Goal: Task Accomplishment & Management: Manage account settings

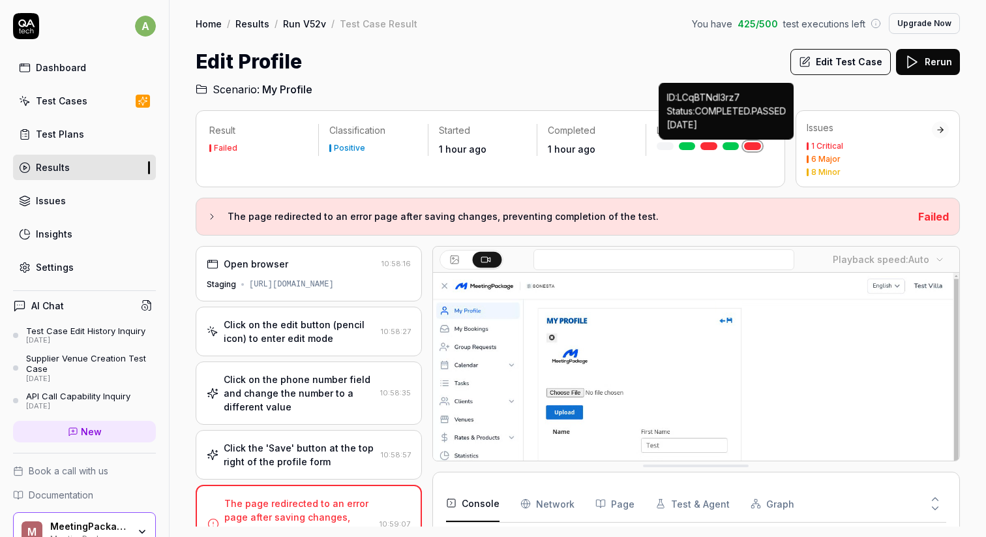
scroll to position [260, 0]
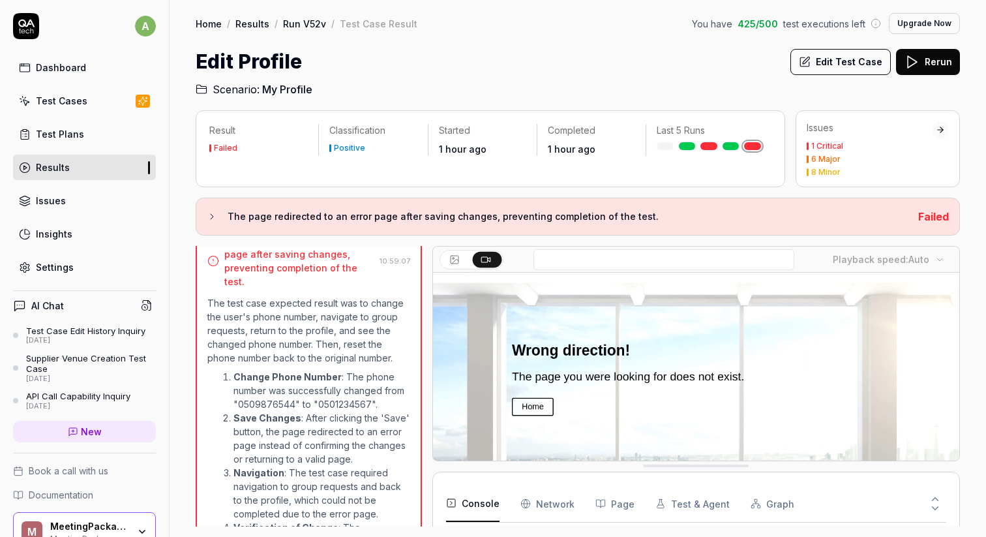
click at [73, 261] on link "Settings" at bounding box center [84, 266] width 143 height 25
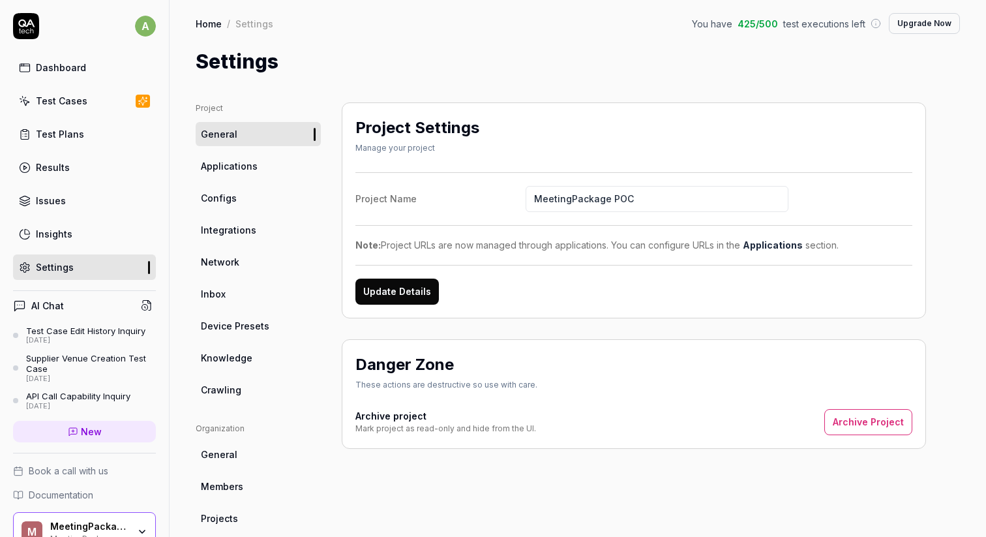
click at [259, 228] on link "Integrations" at bounding box center [258, 230] width 125 height 24
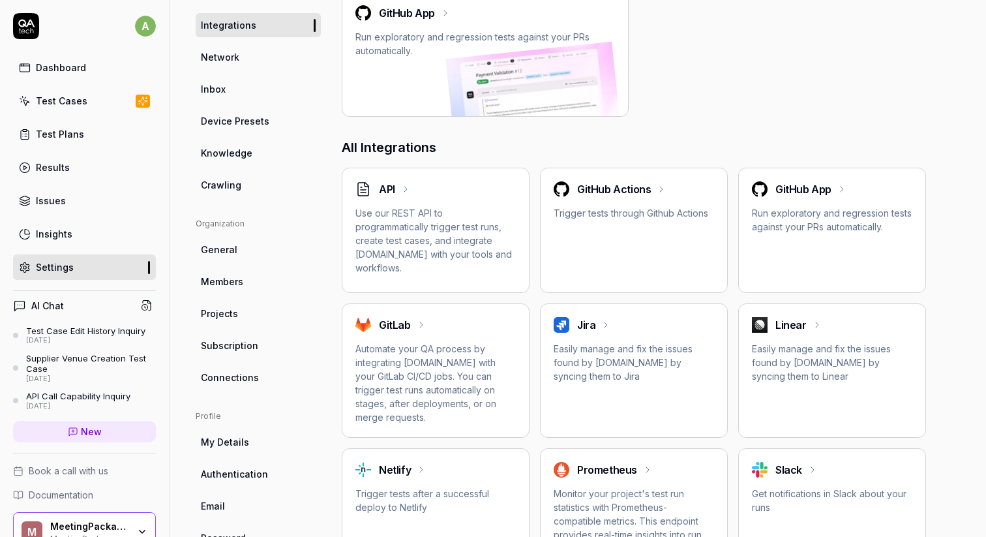
scroll to position [215, 0]
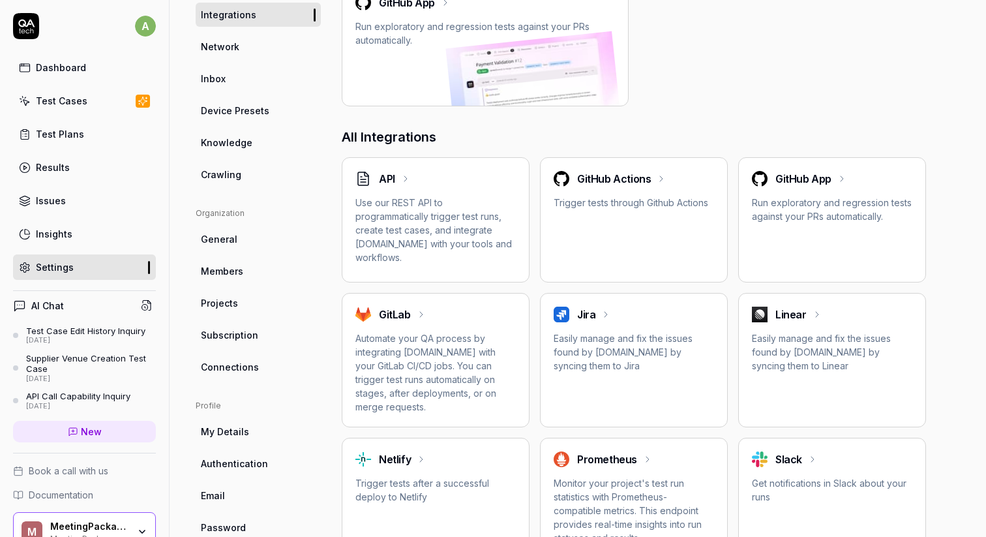
click at [610, 208] on p "Trigger tests through Github Actions" at bounding box center [634, 203] width 160 height 14
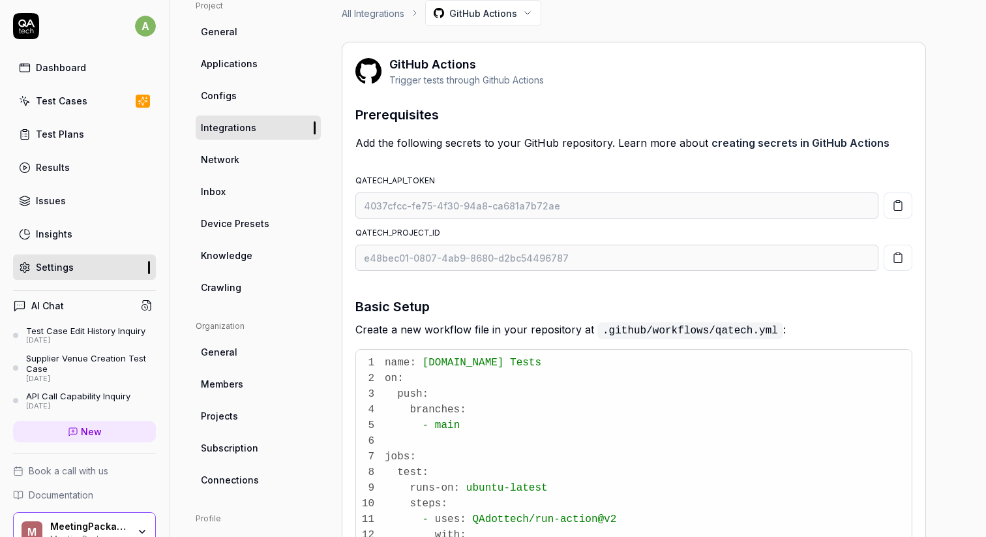
click at [900, 205] on icon "button" at bounding box center [898, 206] width 12 height 12
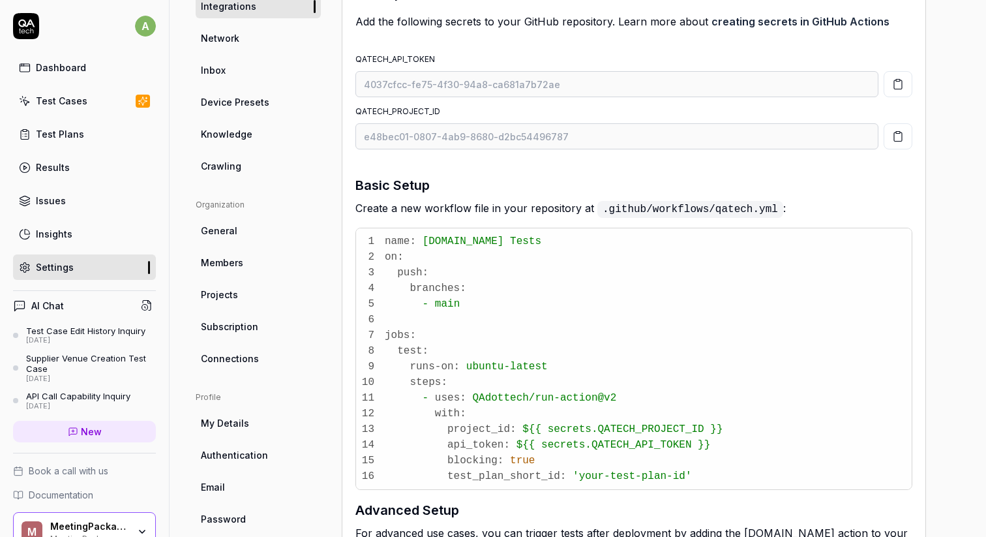
scroll to position [187, 0]
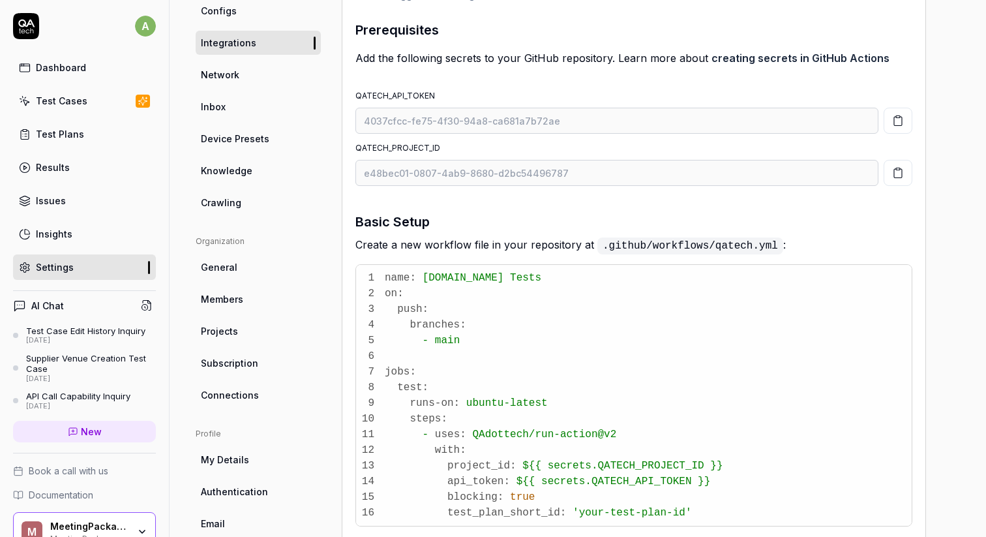
click at [391, 92] on label "QATECH_API_TOKEN" at bounding box center [395, 96] width 80 height 10
click at [409, 91] on label "QATECH_API_TOKEN" at bounding box center [395, 96] width 80 height 10
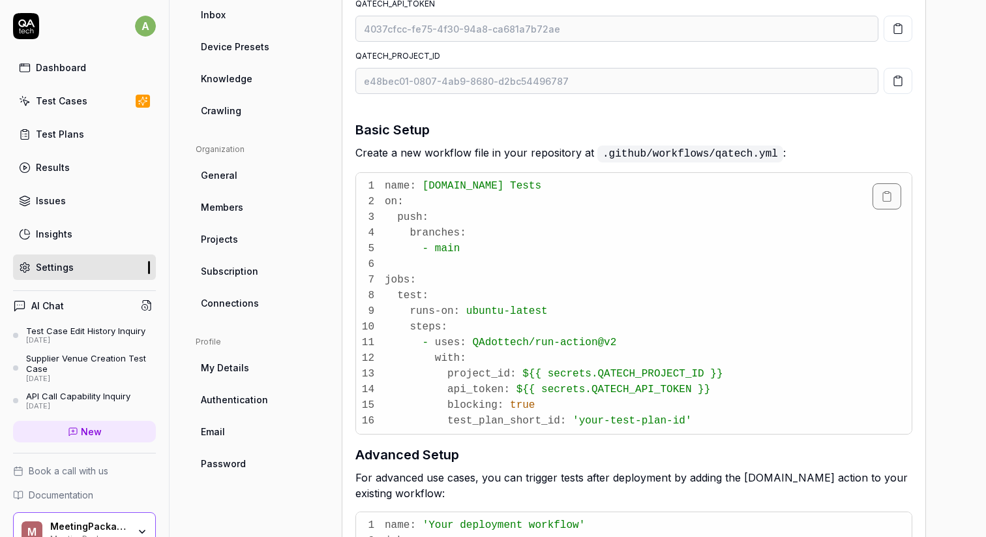
scroll to position [280, 0]
click at [642, 369] on span "secrets.QATECH_PROJECT_ID" at bounding box center [626, 373] width 157 height 12
click at [640, 389] on span "secrets.QATECH_API_TOKEN" at bounding box center [616, 389] width 150 height 12
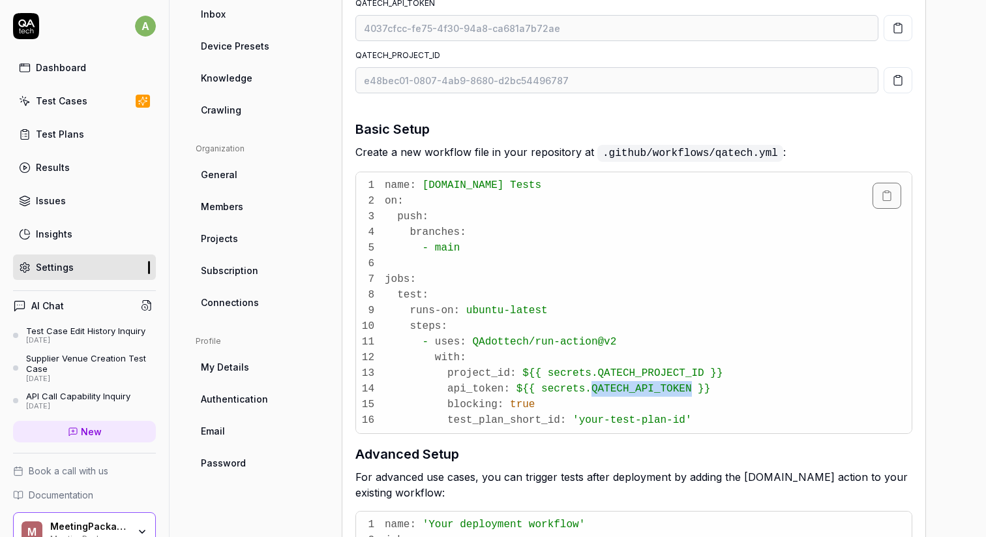
copy span "QATECH_API_TOKEN"
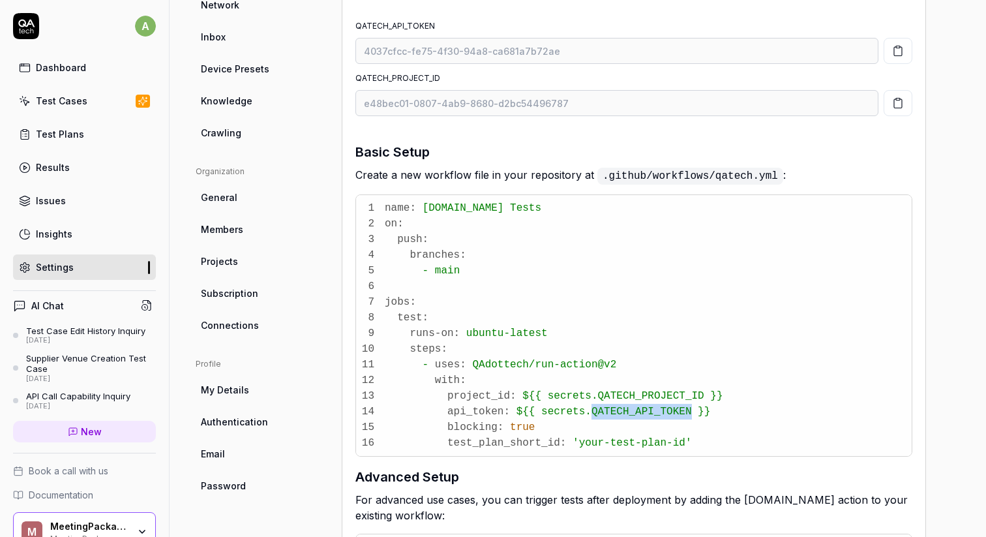
scroll to position [240, 0]
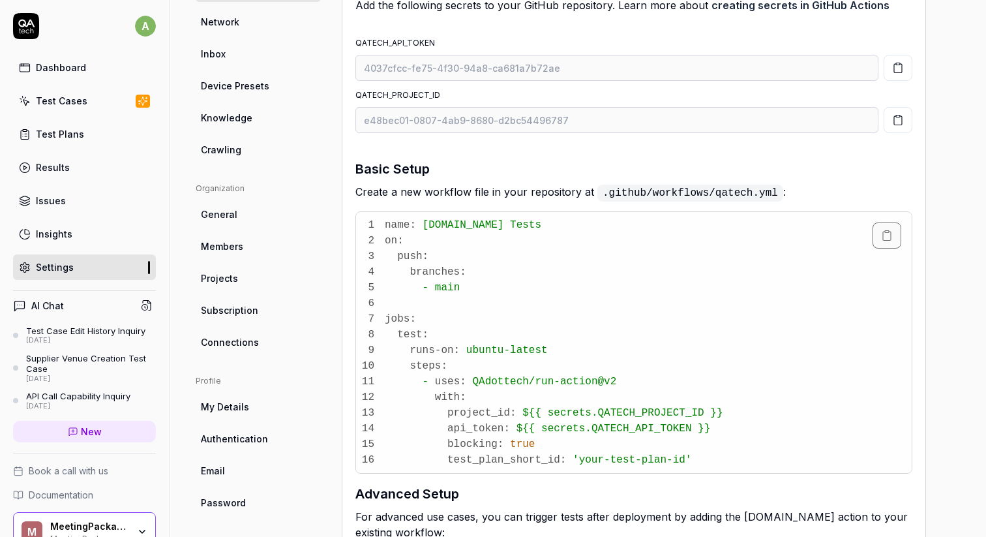
click at [639, 412] on span "secrets.QATECH_PROJECT_ID" at bounding box center [626, 413] width 157 height 12
copy span "QATECH_PROJECT_ID"
click at [890, 121] on button "button" at bounding box center [898, 120] width 29 height 26
click at [900, 68] on icon "button" at bounding box center [898, 68] width 12 height 12
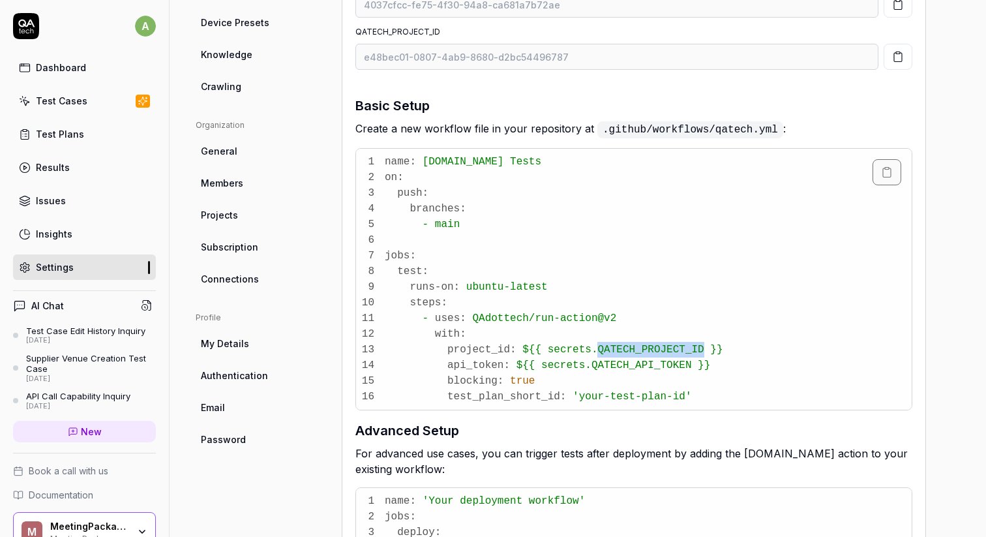
scroll to position [307, 0]
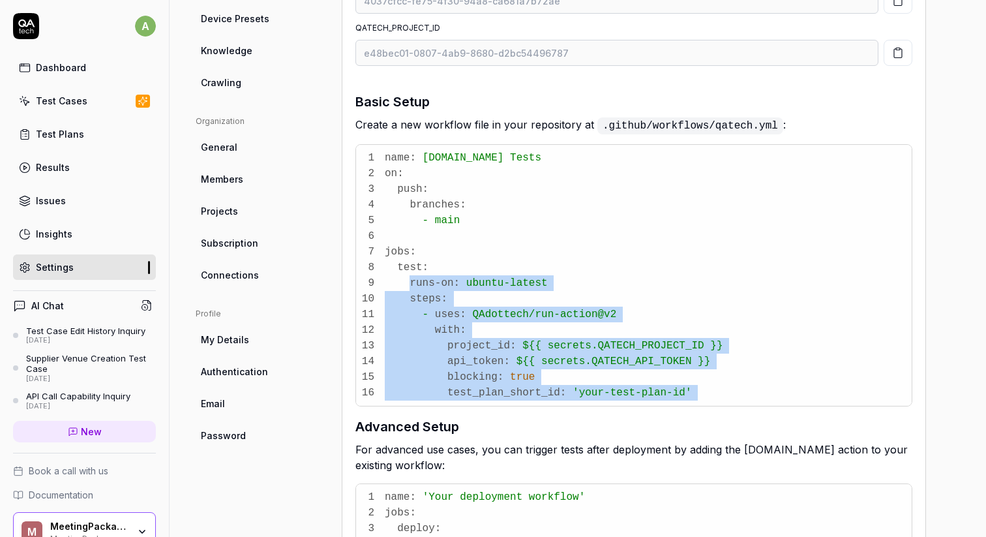
drag, startPoint x: 412, startPoint y: 280, endPoint x: 783, endPoint y: 409, distance: 392.1
click at [783, 409] on div "Prerequisites Add the following secrets to your GitHub repository. Learn more a…" at bounding box center [633, 409] width 557 height 1018
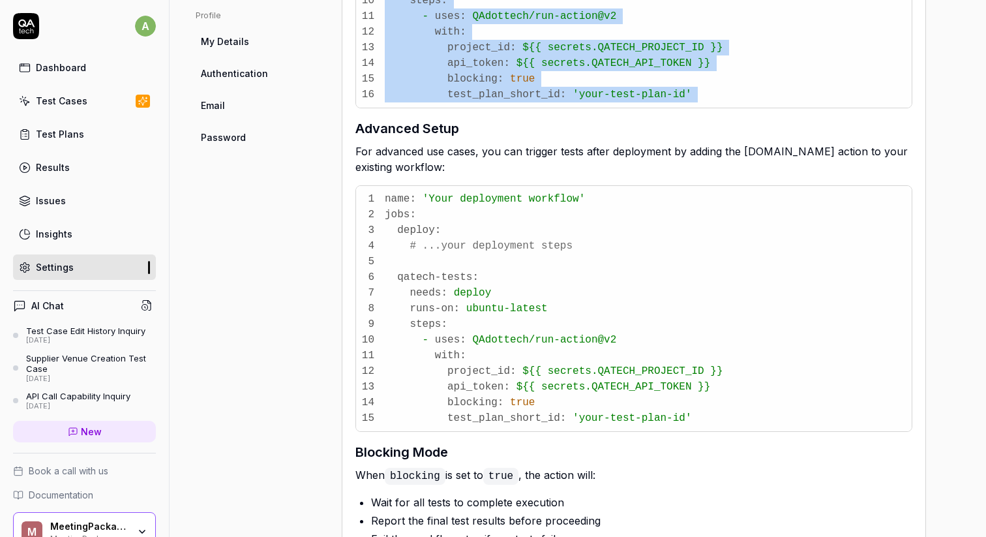
scroll to position [618, 0]
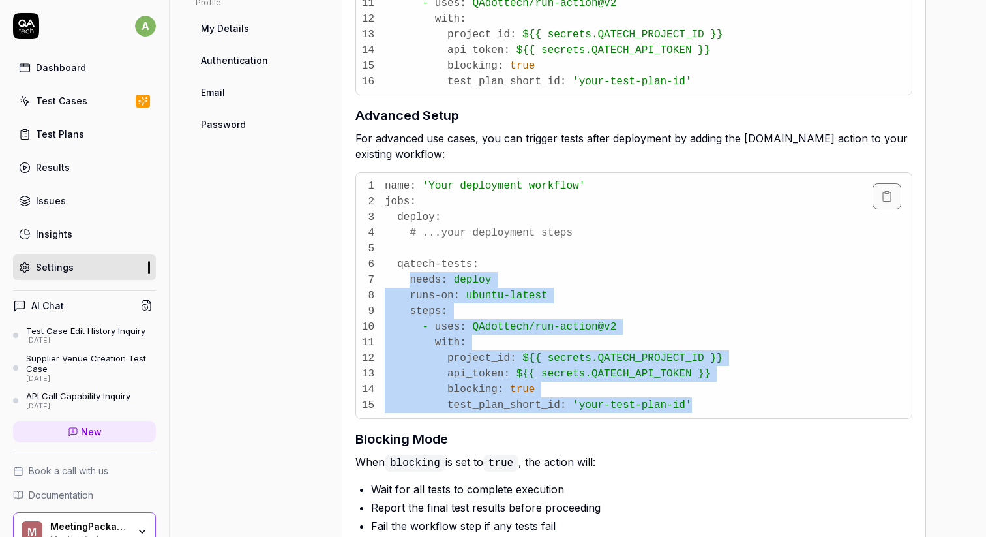
drag, startPoint x: 411, startPoint y: 279, endPoint x: 755, endPoint y: 404, distance: 366.5
click at [755, 404] on pre "1 name: 'Your deployment workflow' 2 jobs: 3 deploy: 4 # ...your deployment ste…" at bounding box center [634, 295] width 556 height 245
copy code "needs: deploy 8 runs-on: ubuntu-latest 9 steps: 10 - uses: QAdottech/run-action…"
click at [92, 126] on link "Test Plans" at bounding box center [84, 133] width 143 height 25
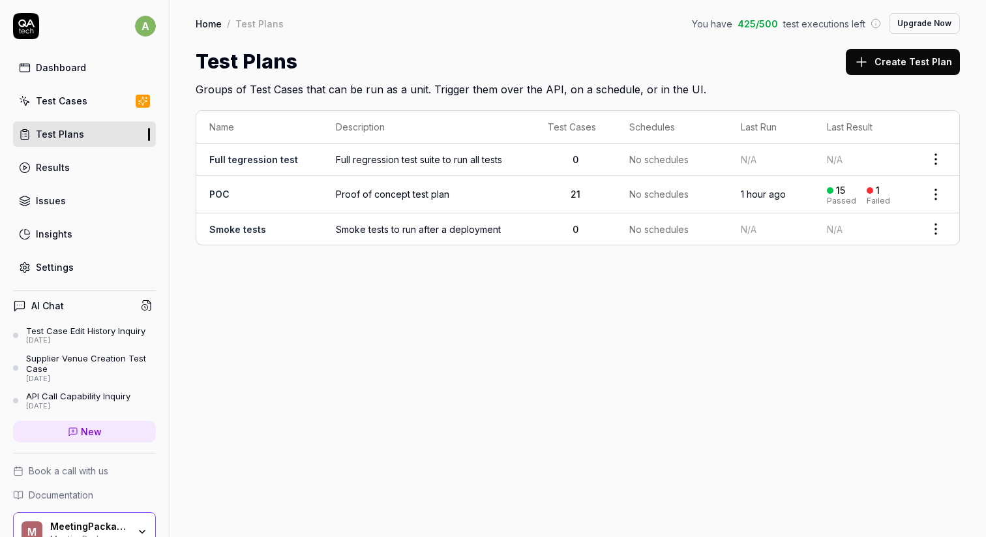
click at [245, 225] on link "Smoke tests" at bounding box center [237, 229] width 57 height 11
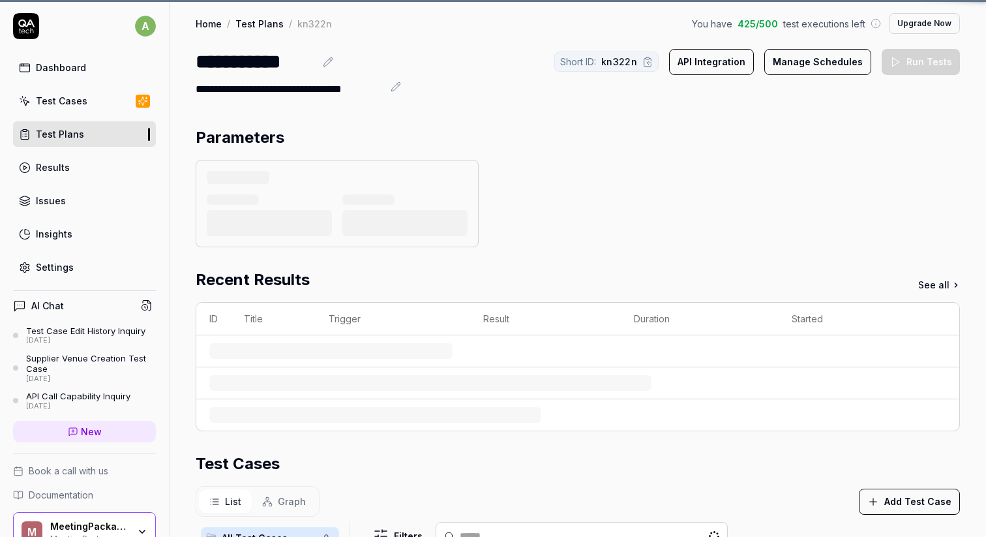
scroll to position [4, 0]
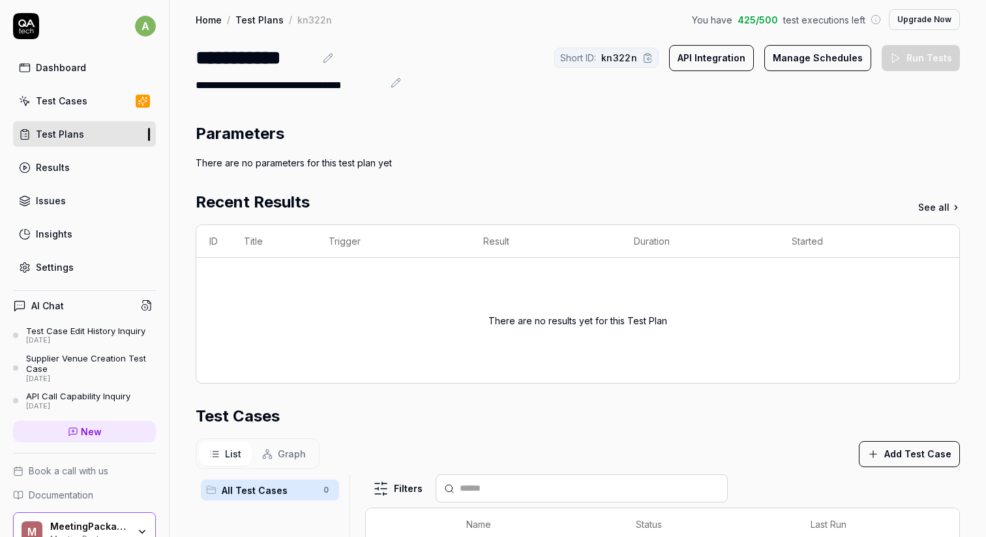
click at [653, 55] on icon at bounding box center [647, 58] width 10 height 10
click at [61, 263] on div "Settings" at bounding box center [55, 267] width 38 height 14
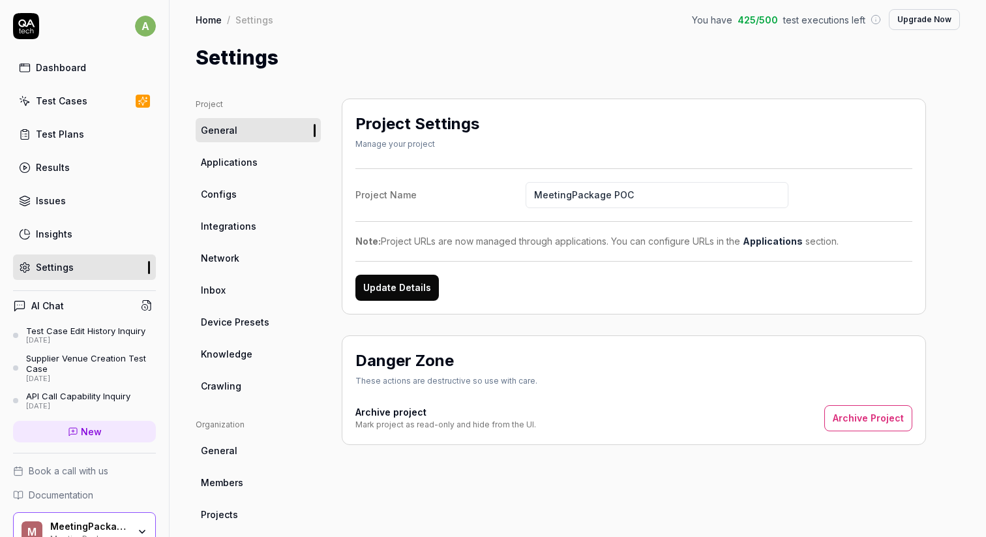
click at [264, 228] on link "Integrations" at bounding box center [258, 226] width 125 height 24
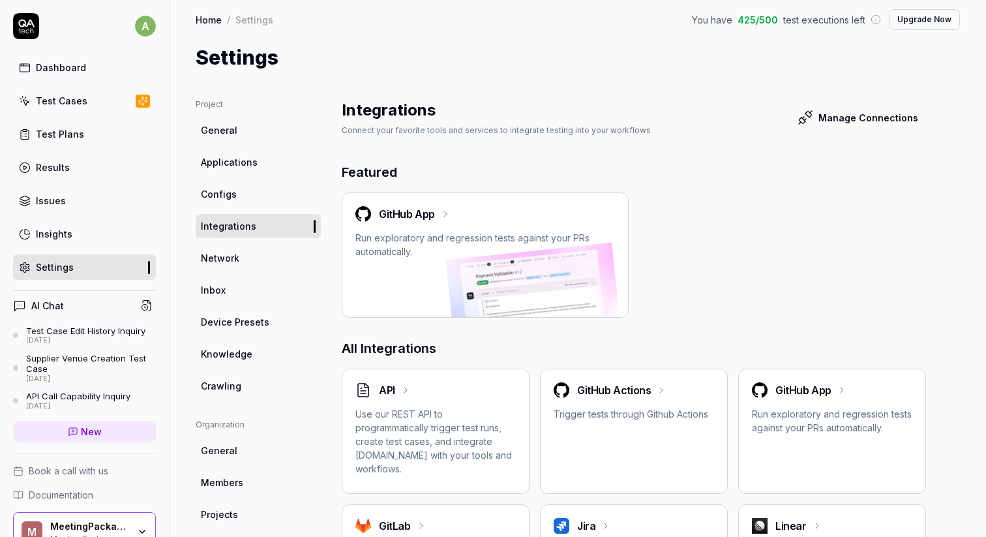
click at [635, 398] on div "GitHub Actions Trigger tests through Github Actions" at bounding box center [634, 401] width 160 height 38
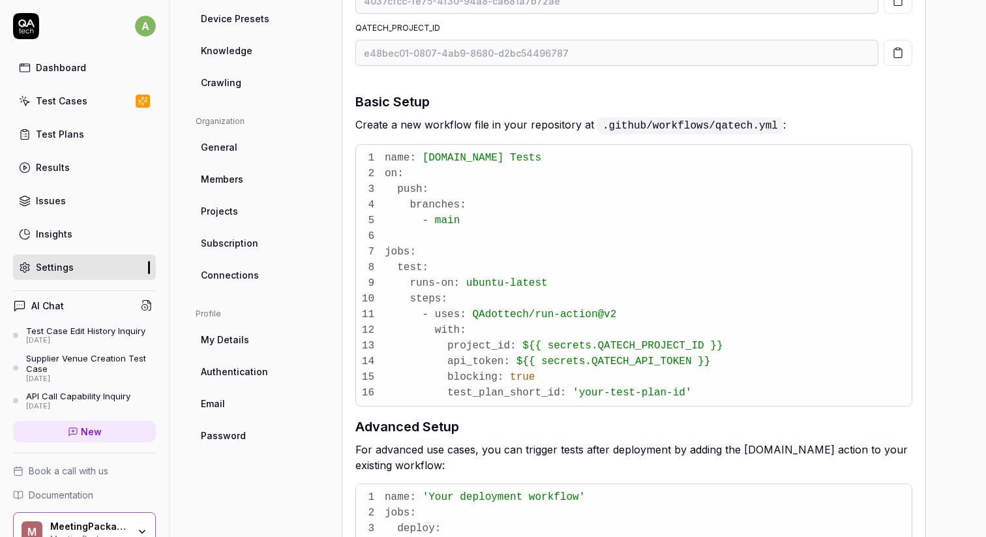
scroll to position [312, 0]
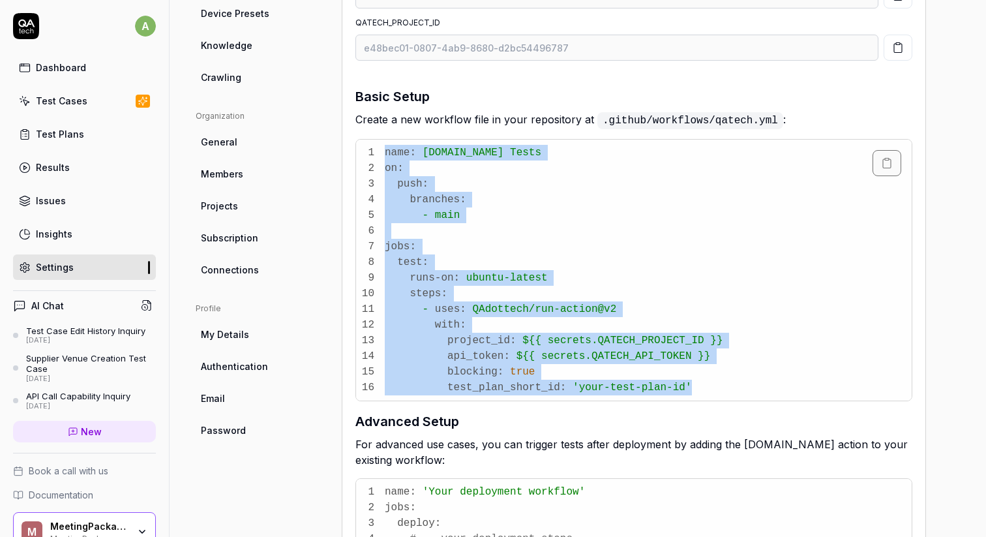
drag, startPoint x: 387, startPoint y: 150, endPoint x: 701, endPoint y: 383, distance: 390.7
click at [701, 383] on pre "1 name: QA.tech Tests 2 on: 3 push: 4 branches: 5 - main 6 7 jobs: 8 test: 9 ru…" at bounding box center [634, 270] width 556 height 261
copy code "name: QA.tech Tests 2 on: 3 push: 4 branches: 5 - main 6 7 jobs: 8 test: 9 runs…"
click at [85, 128] on link "Test Plans" at bounding box center [84, 133] width 143 height 25
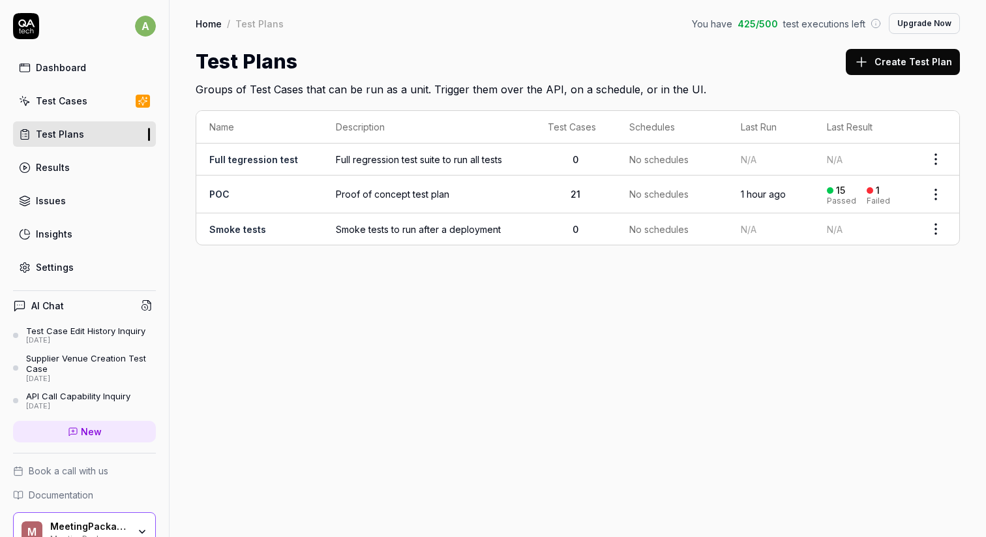
click at [247, 234] on td "Smoke tests" at bounding box center [259, 228] width 127 height 31
click at [247, 230] on link "Smoke tests" at bounding box center [237, 229] width 57 height 11
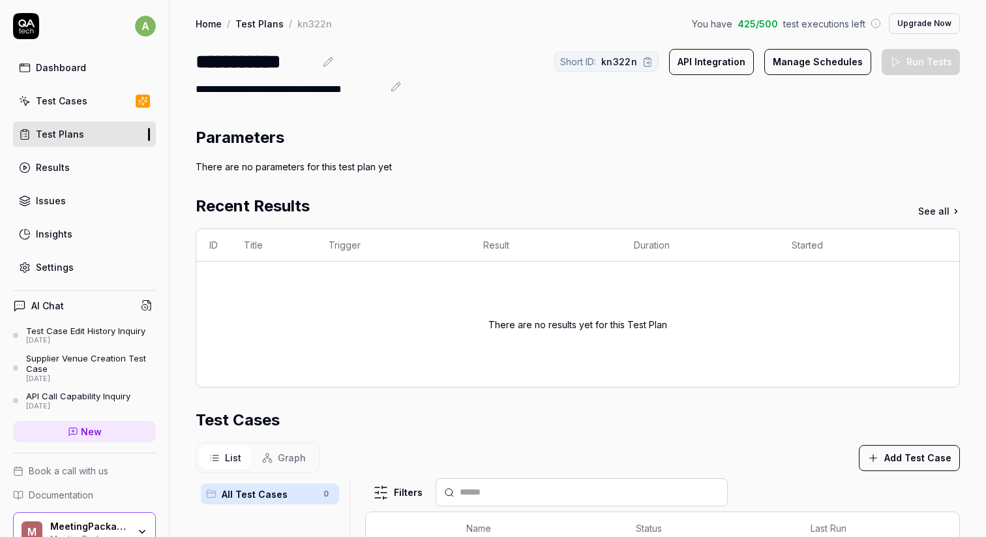
scroll to position [51, 0]
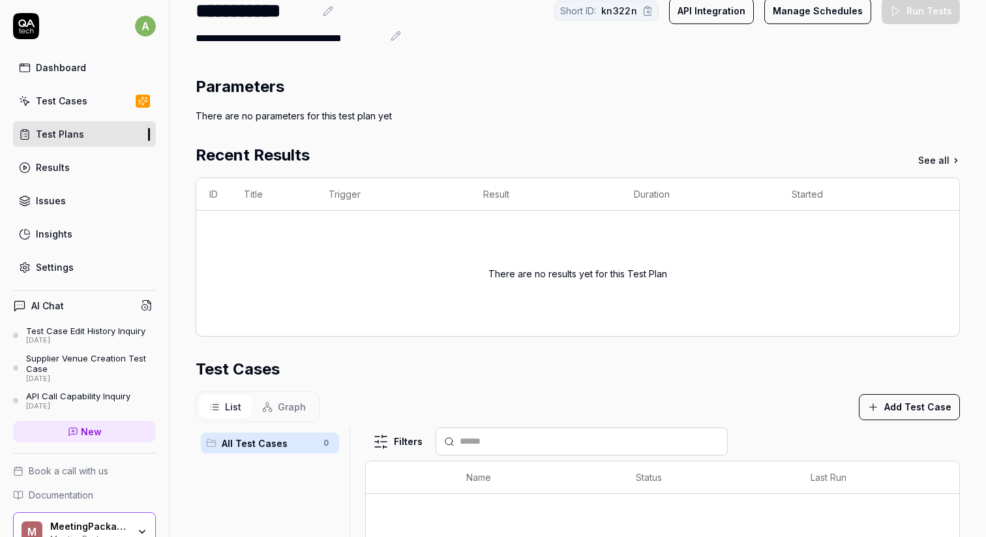
click at [890, 403] on button "Add Test Case" at bounding box center [909, 407] width 101 height 26
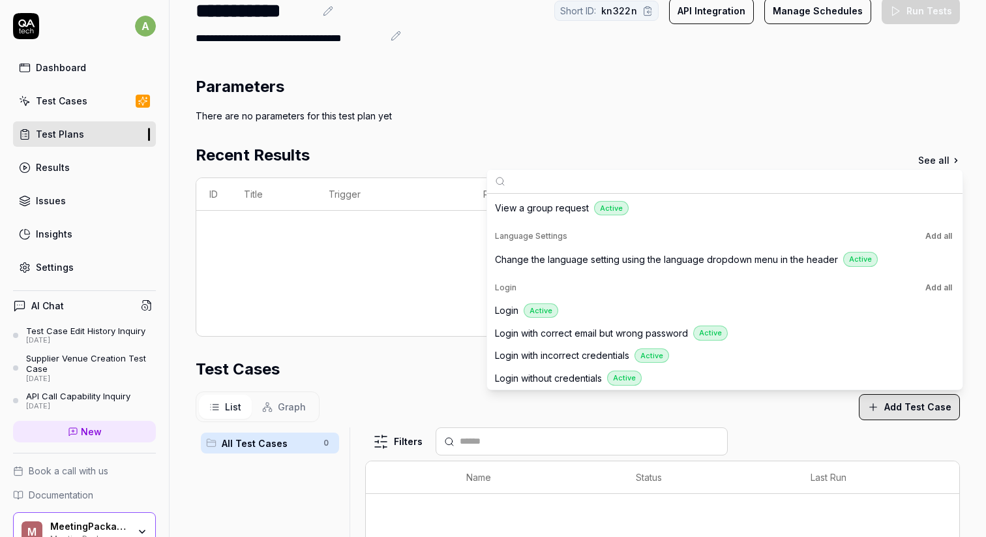
scroll to position [297, 0]
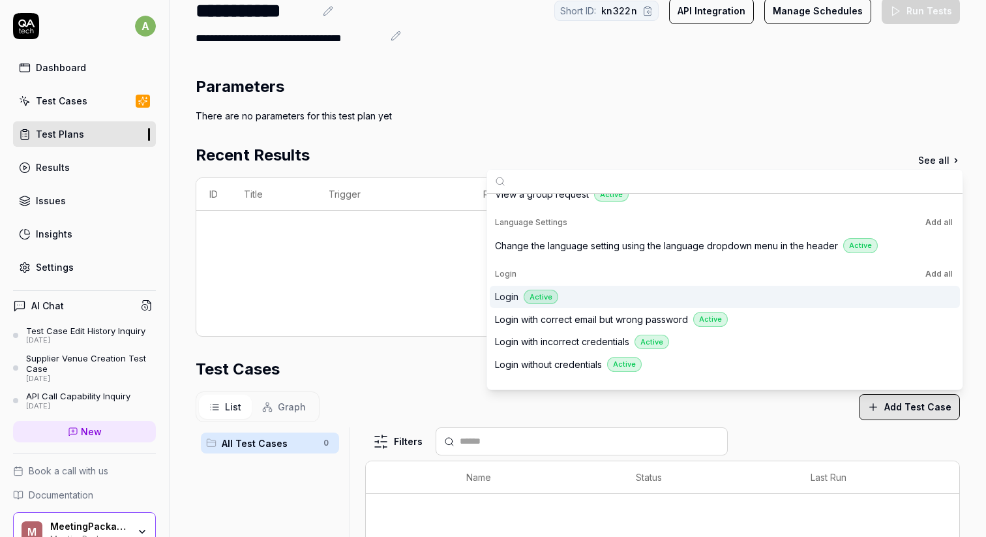
click at [522, 295] on div "Login Active" at bounding box center [717, 297] width 444 height 15
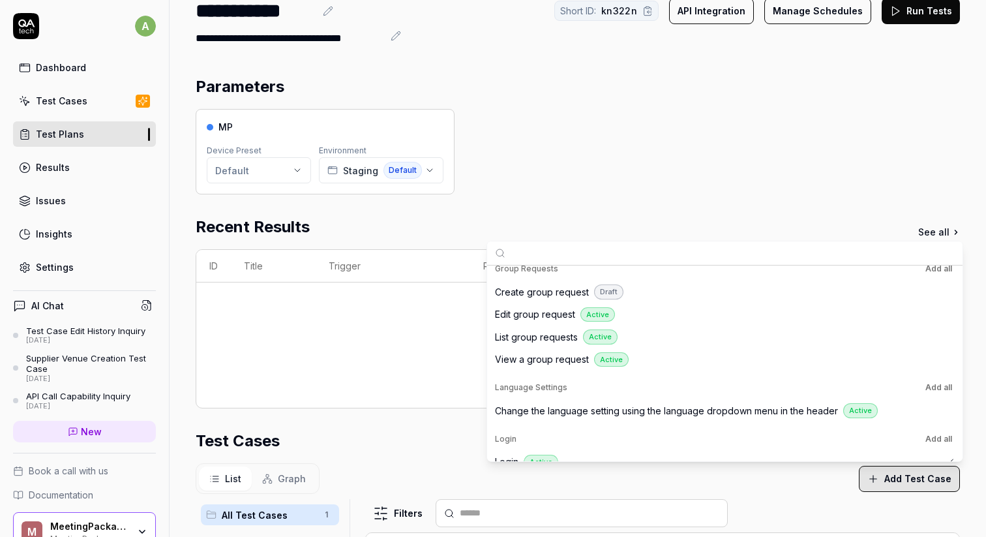
scroll to position [194, 0]
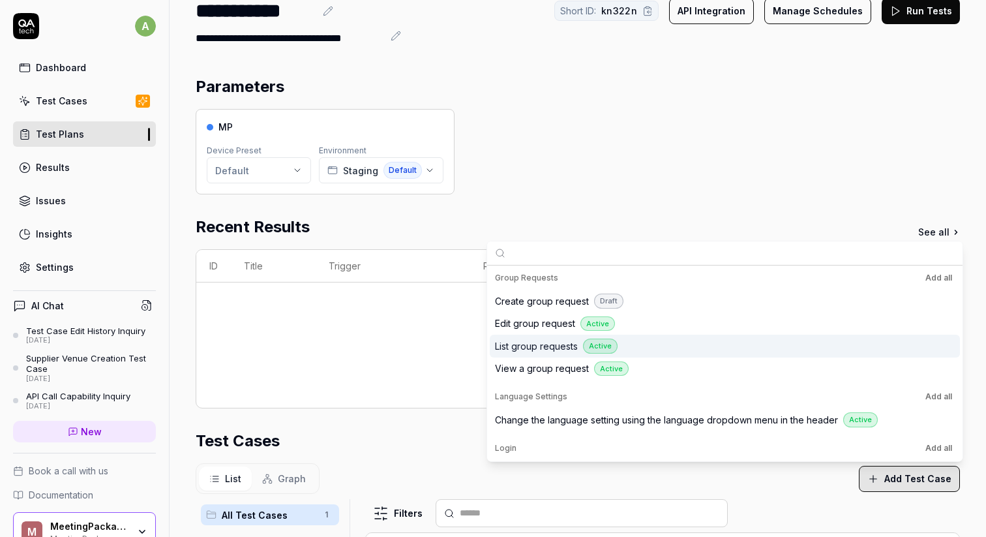
click at [557, 341] on span "List group requests" at bounding box center [536, 346] width 83 height 14
click at [384, 447] on div "Test Cases" at bounding box center [578, 440] width 764 height 23
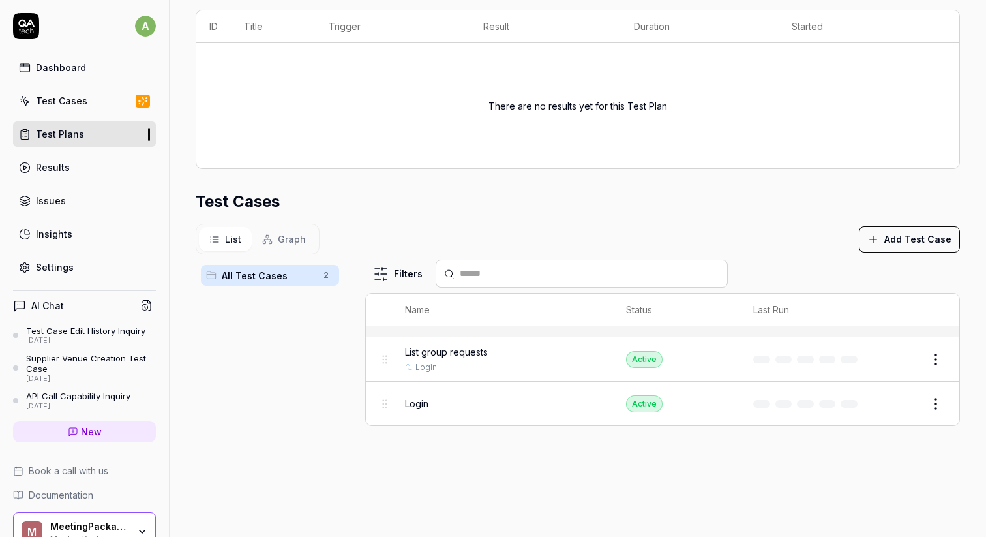
scroll to position [0, 0]
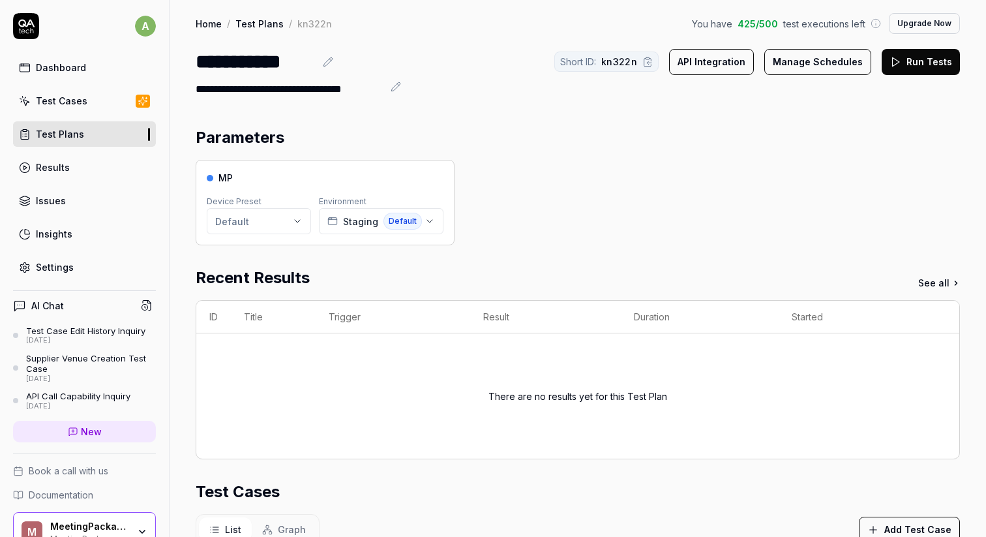
click at [65, 66] on div "Dashboard" at bounding box center [61, 68] width 50 height 14
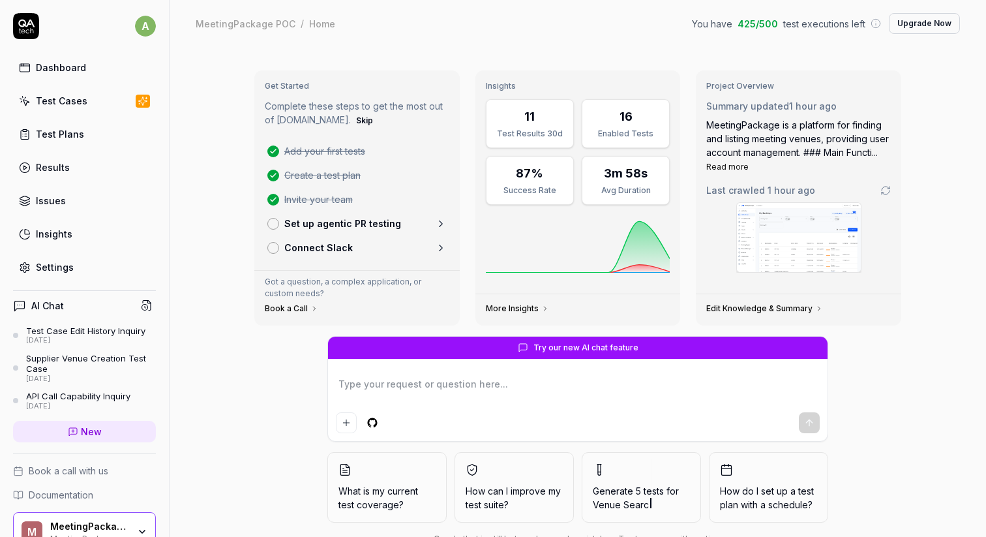
type textarea "*"
click at [72, 258] on link "Settings" at bounding box center [84, 266] width 143 height 25
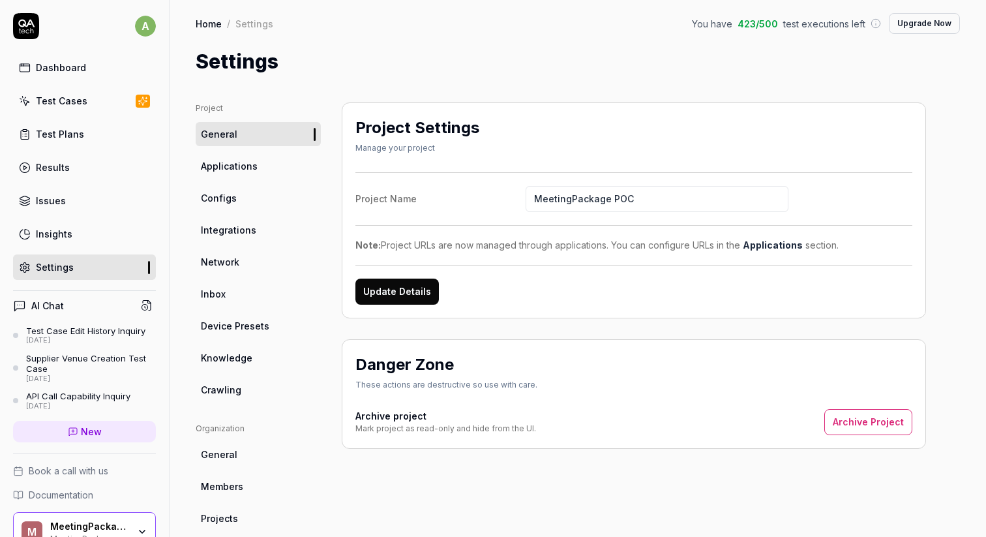
click at [228, 243] on ul "Project General Applications Configs Integrations Network Inbox Device Presets …" at bounding box center [258, 251] width 125 height 299
click at [228, 226] on span "Integrations" at bounding box center [228, 230] width 55 height 14
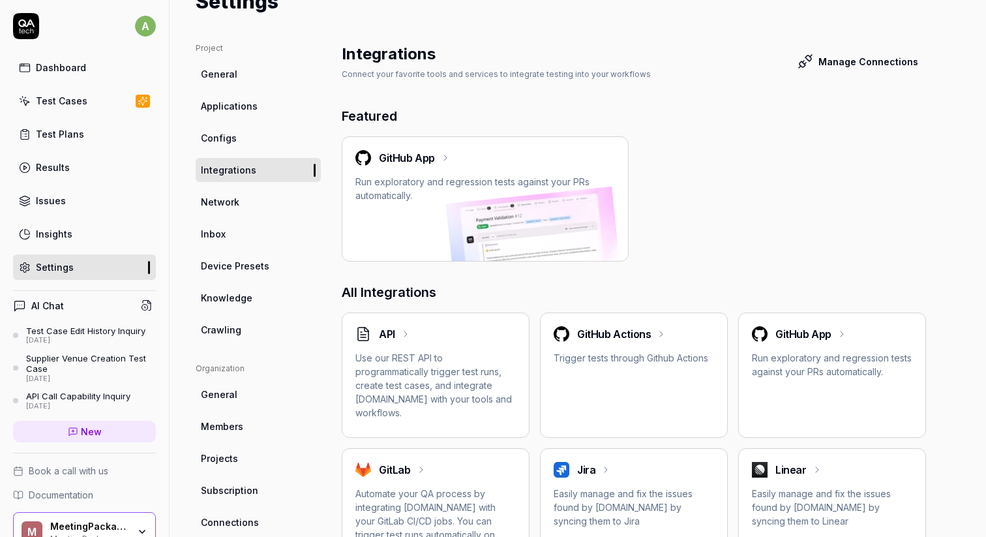
scroll to position [67, 0]
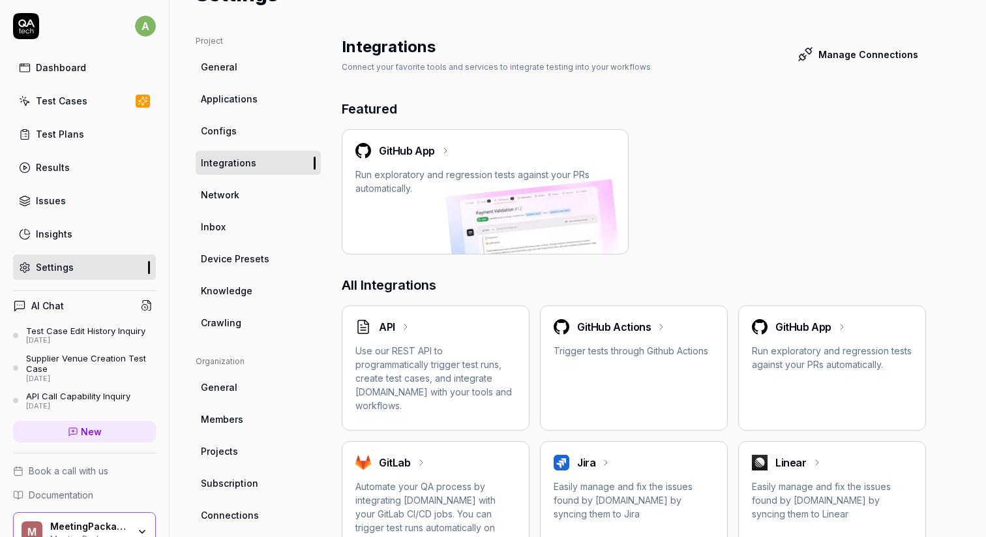
click at [659, 322] on icon at bounding box center [661, 327] width 10 height 10
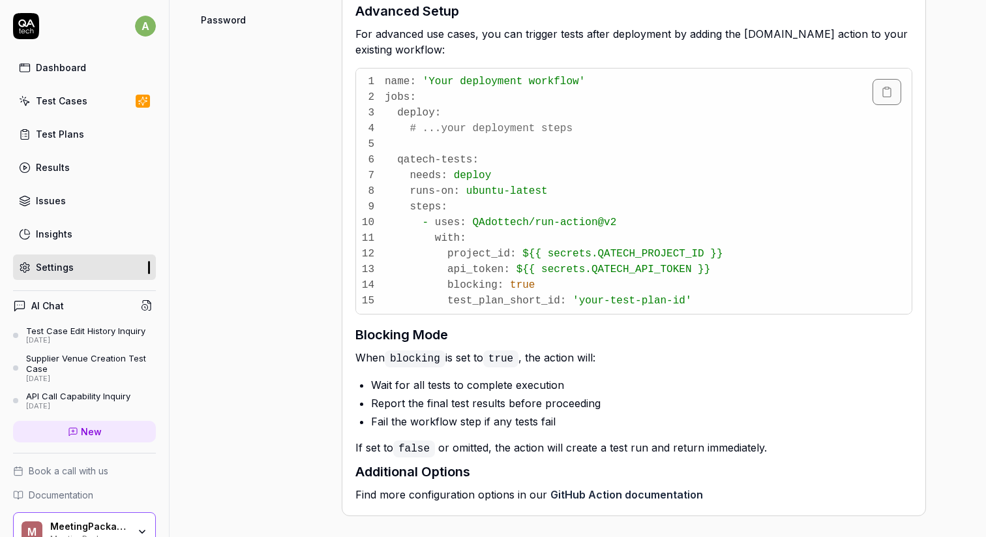
scroll to position [723, 0]
click at [622, 491] on link "GitHub Action documentation" at bounding box center [627, 493] width 153 height 13
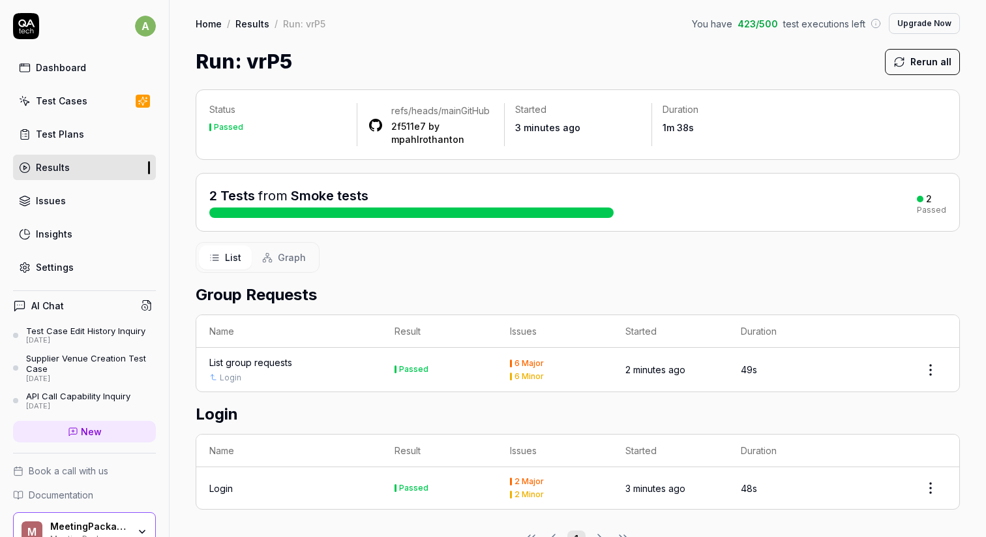
scroll to position [45, 0]
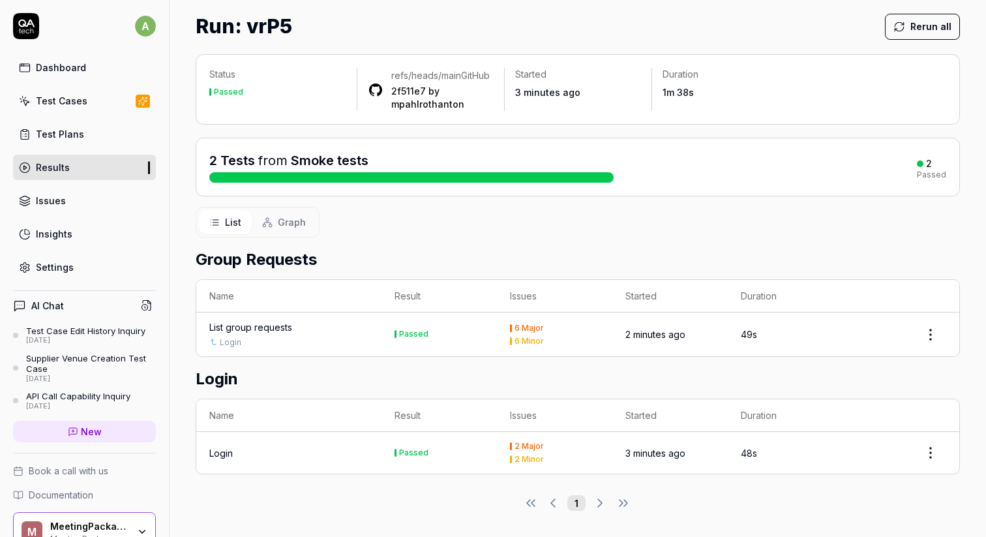
click at [299, 231] on button "Graph" at bounding box center [284, 222] width 65 height 24
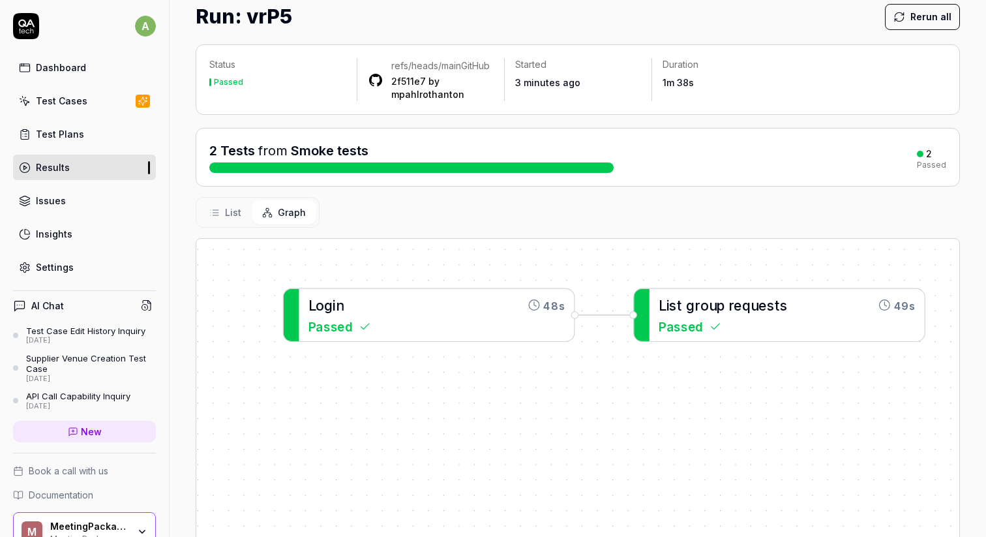
click at [93, 100] on link "Test Cases" at bounding box center [84, 100] width 143 height 25
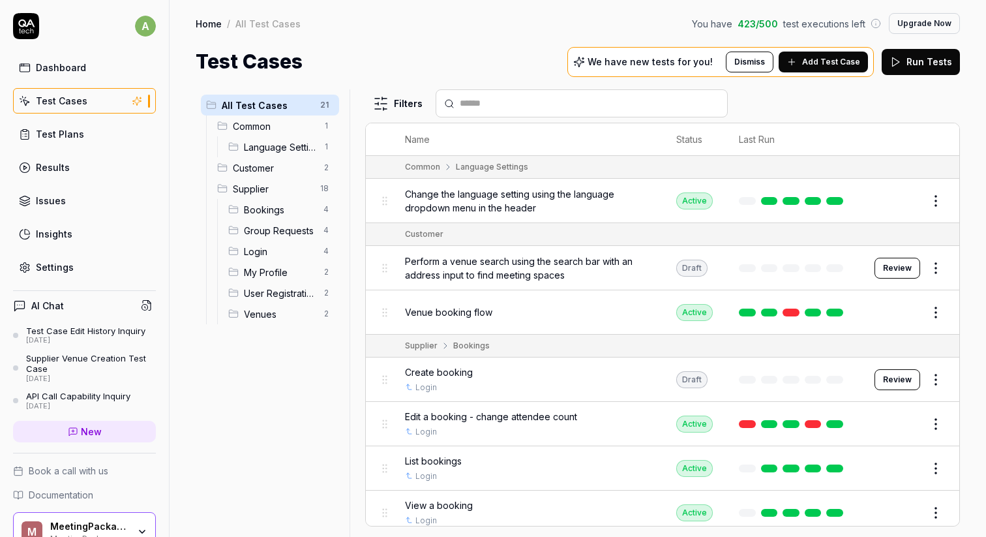
click at [91, 70] on link "Dashboard" at bounding box center [84, 67] width 143 height 25
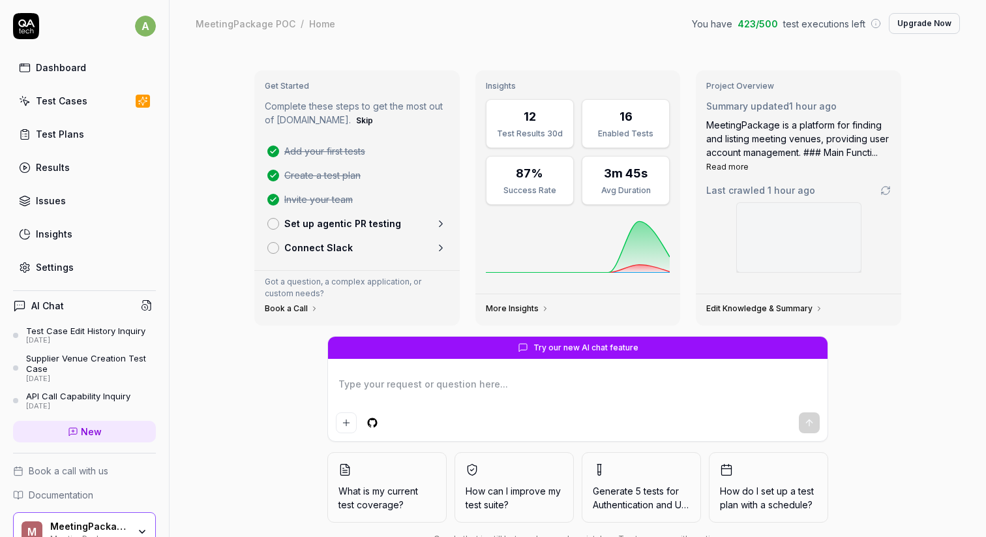
scroll to position [39, 0]
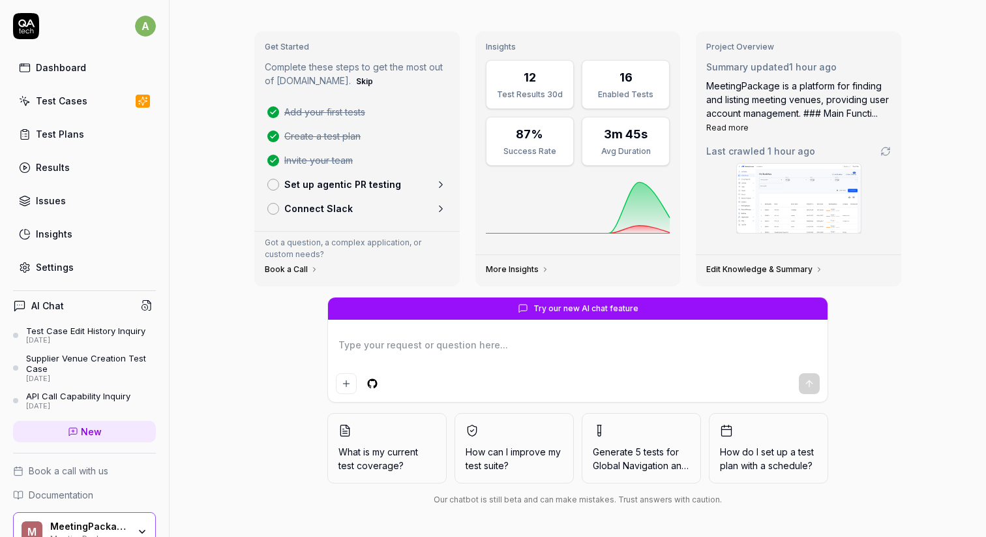
click at [369, 178] on p "Set up agentic PR testing" at bounding box center [342, 184] width 117 height 14
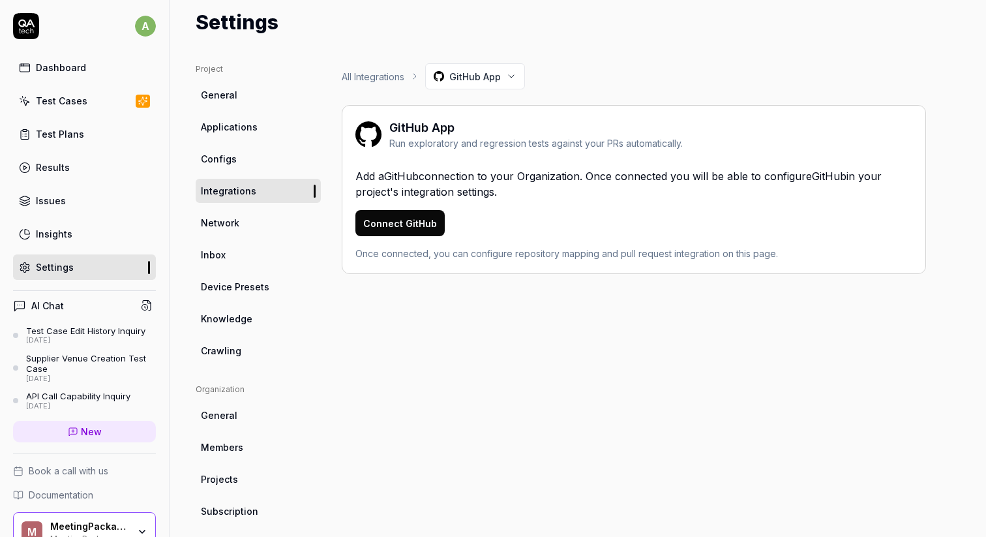
click at [448, 129] on div "GitHub App" at bounding box center [536, 128] width 294 height 18
click at [453, 145] on div "Run exploratory and regression tests against your PRs automatically." at bounding box center [536, 143] width 294 height 14
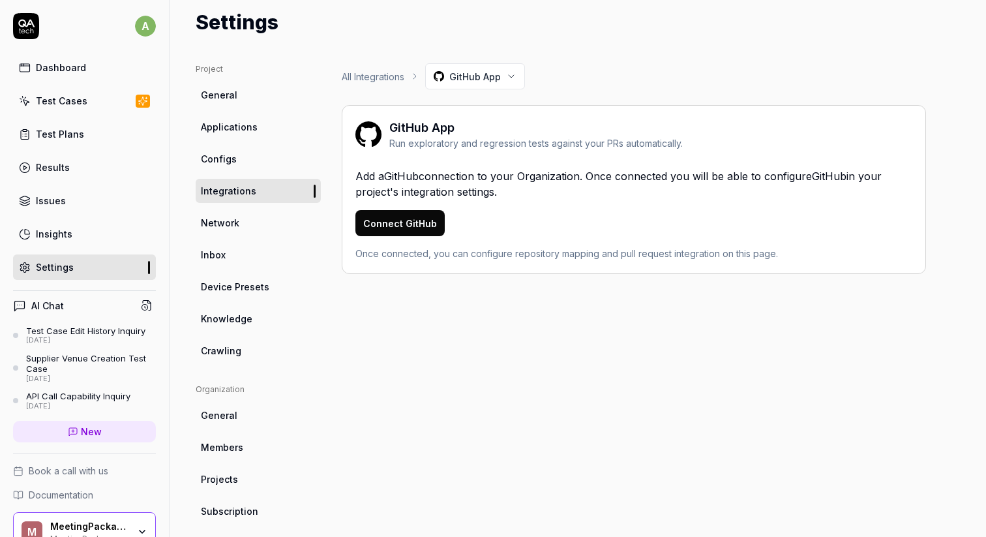
click at [423, 134] on div "GitHub App" at bounding box center [536, 128] width 294 height 18
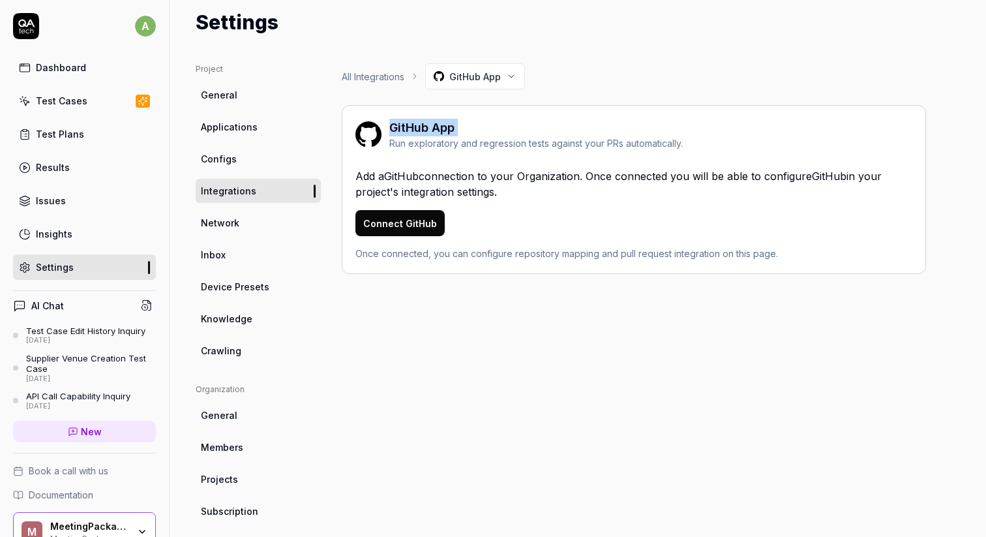
click at [232, 123] on span "Applications" at bounding box center [229, 127] width 57 height 14
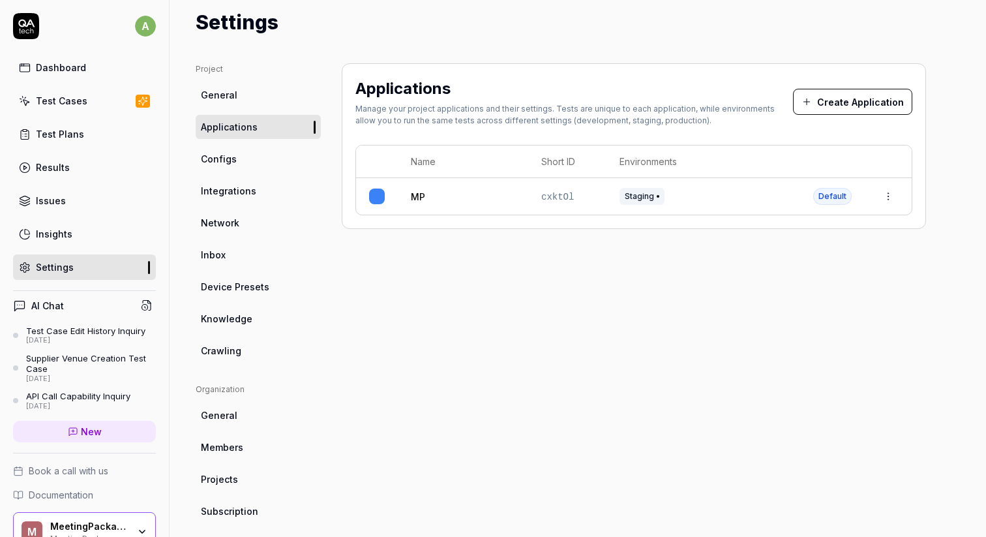
click at [409, 192] on td "MP" at bounding box center [463, 196] width 130 height 37
click at [249, 327] on link "Knowledge" at bounding box center [258, 319] width 125 height 24
type textarea "*"
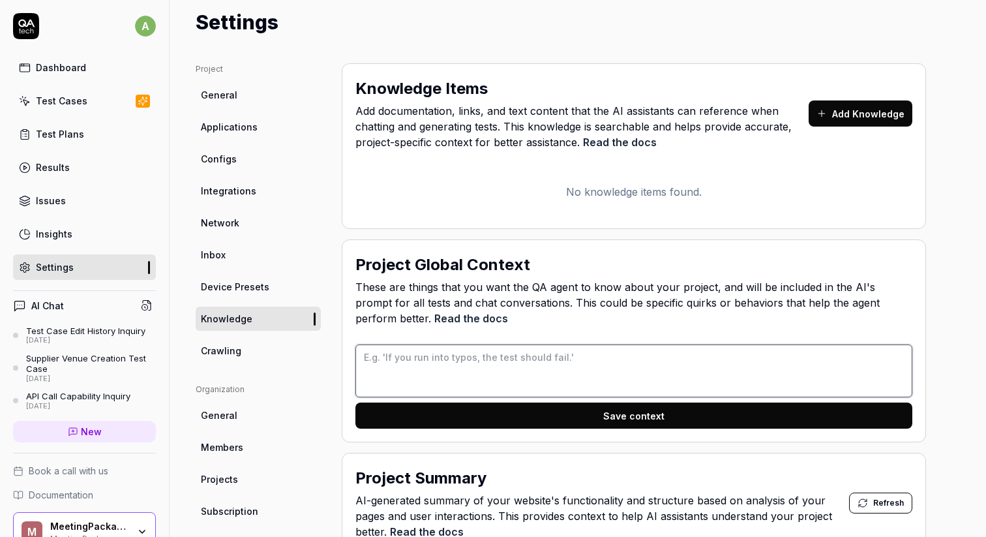
click at [490, 361] on textarea at bounding box center [633, 370] width 557 height 53
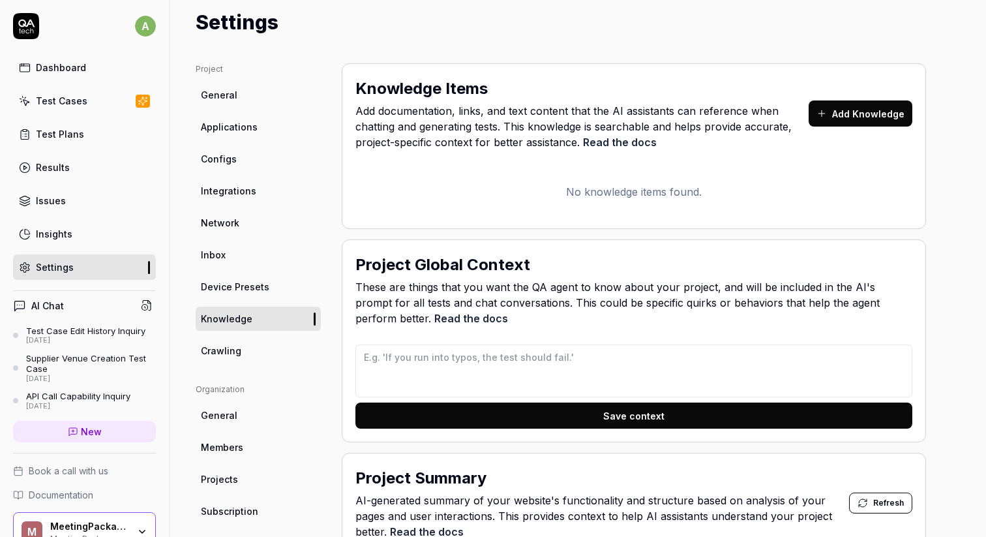
click at [860, 108] on button "Add Knowledge" at bounding box center [861, 113] width 104 height 26
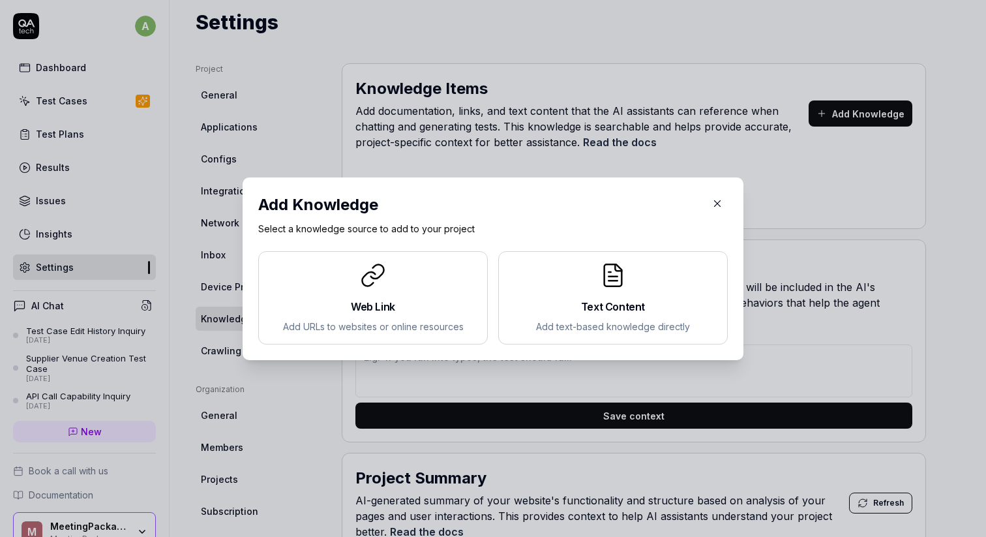
click at [384, 292] on div "Web Link Add URLs to websites or online resources" at bounding box center [372, 297] width 207 height 71
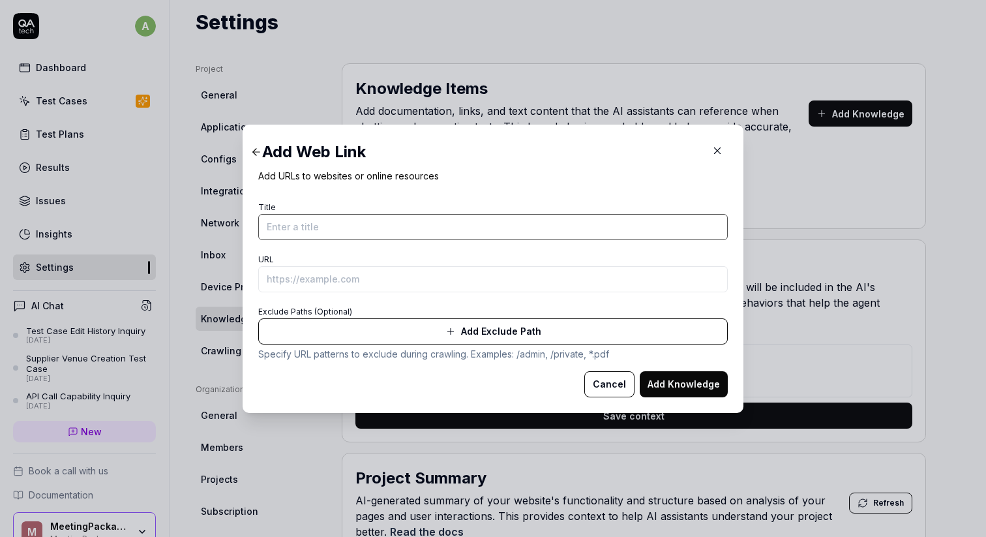
click at [359, 226] on input "Title" at bounding box center [493, 227] width 470 height 26
type input "MeetingPackage home page"
click at [333, 281] on input "URL" at bounding box center [493, 279] width 470 height 26
paste input "https://meetingpackage.com/"
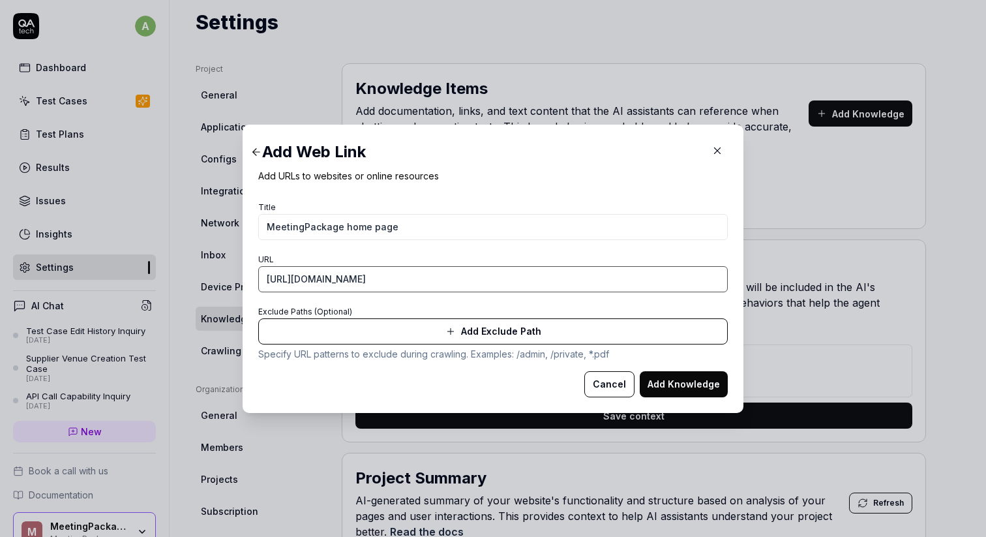
type input "https://meetingpackage.com/"
click at [455, 331] on icon "button" at bounding box center [450, 331] width 10 height 10
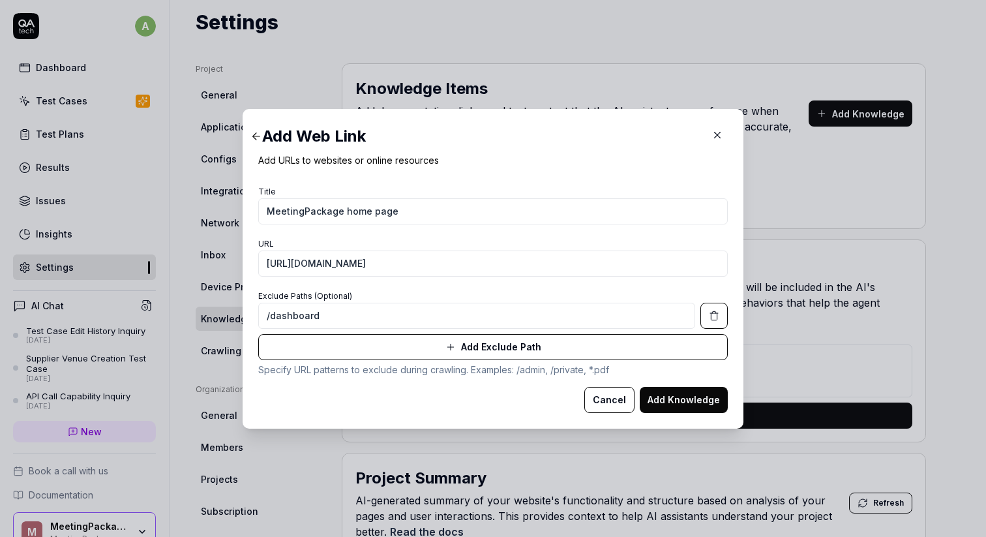
type input "/dashboard"
click at [485, 350] on button "Add Exclude Path" at bounding box center [493, 347] width 470 height 26
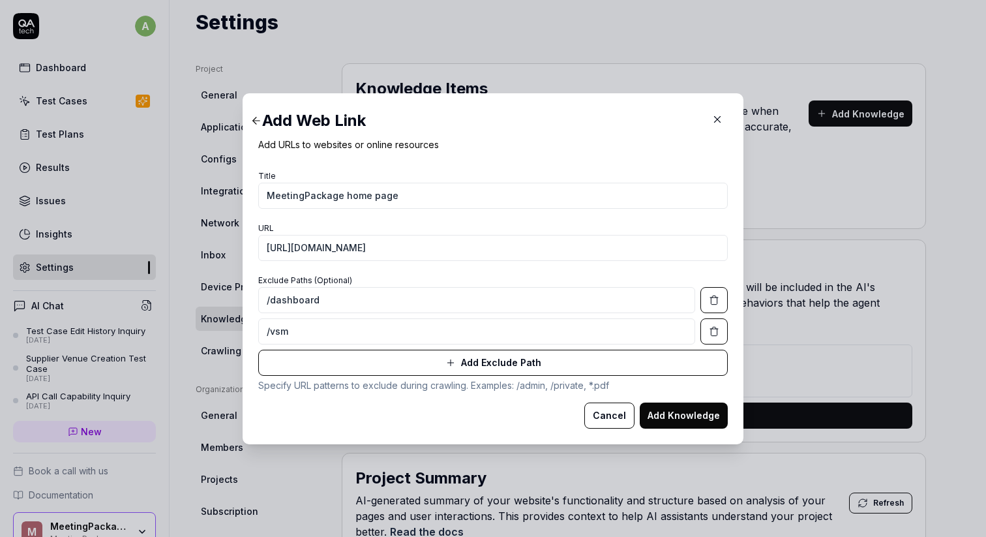
type input "/vsm"
click at [385, 354] on button "Add Exclude Path" at bounding box center [493, 363] width 470 height 26
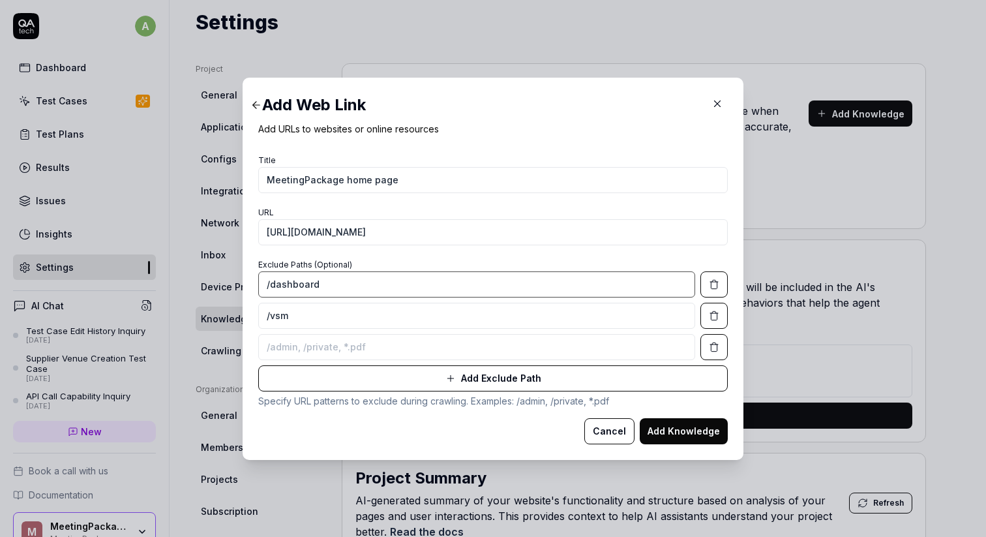
click at [319, 282] on input "/dashboard" at bounding box center [476, 284] width 437 height 26
click at [291, 335] on input at bounding box center [476, 347] width 437 height 26
type input "*/dashboard"
click at [294, 380] on button "Add Exclude Path" at bounding box center [493, 378] width 470 height 26
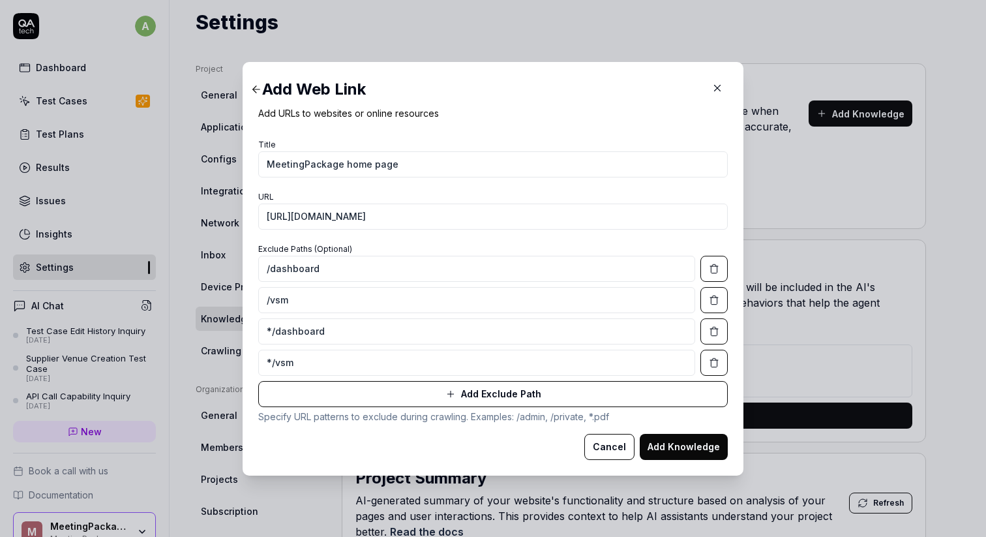
type input "*/vsm"
click at [290, 399] on button "Add Exclude Path" at bounding box center [493, 394] width 470 height 26
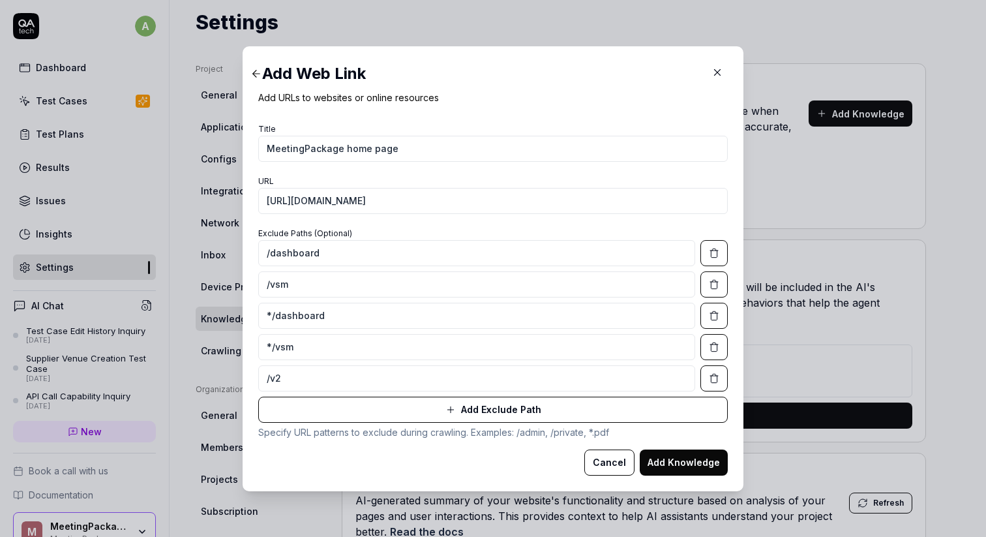
type input "/v2"
click at [297, 416] on button "Add Exclude Path" at bounding box center [493, 410] width 470 height 26
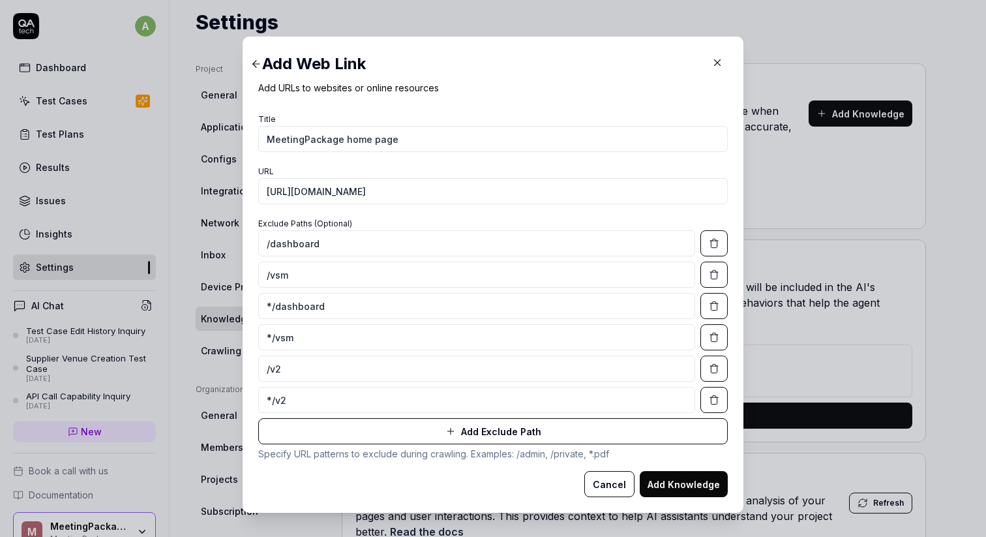
type input "*/v2"
click at [547, 429] on button "Add Exclude Path" at bounding box center [493, 431] width 470 height 26
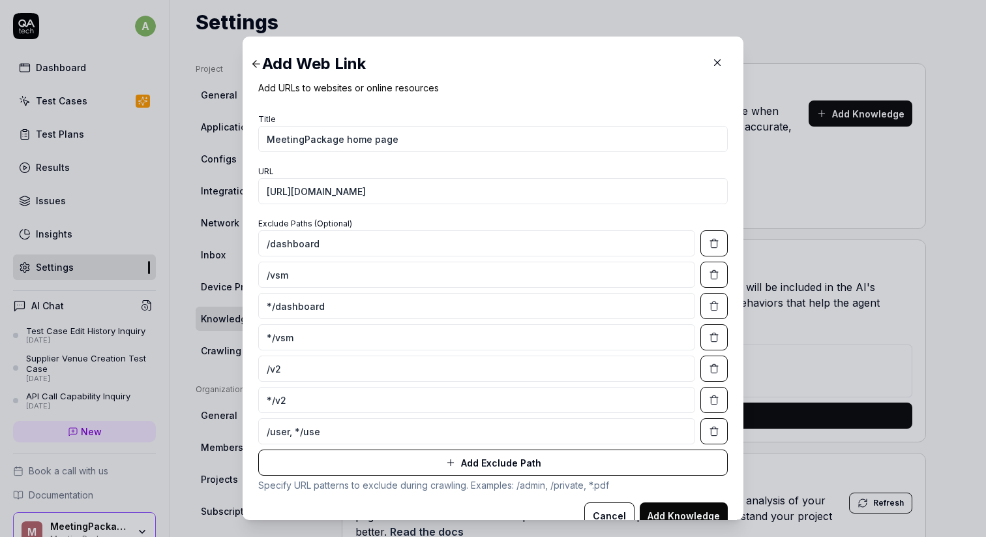
type input "/user, */user"
click at [354, 405] on input "*/v2" at bounding box center [476, 400] width 437 height 26
click at [342, 378] on input "/v2" at bounding box center [476, 368] width 437 height 26
paste input "*/v2"
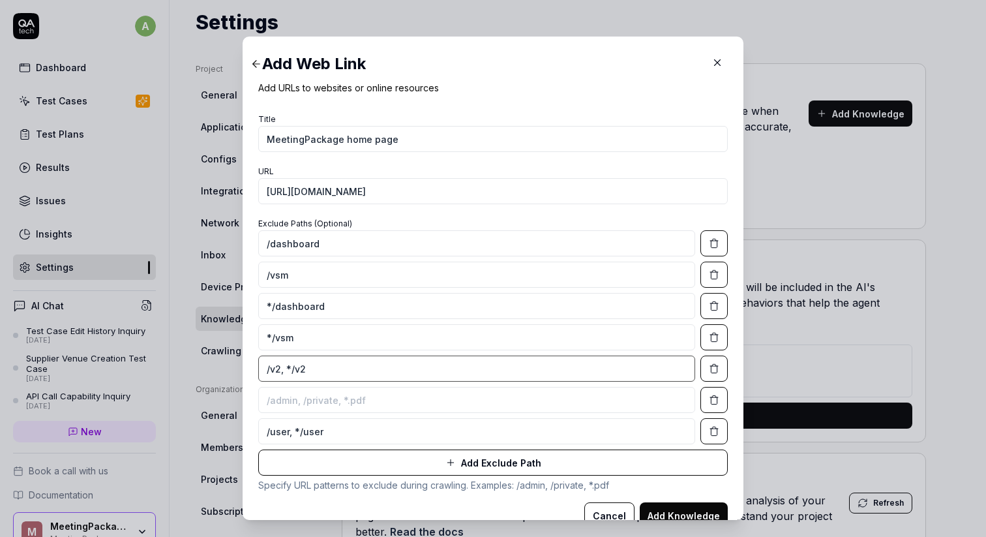
type input "/v2, */v2"
click at [716, 399] on icon "button" at bounding box center [714, 400] width 10 height 10
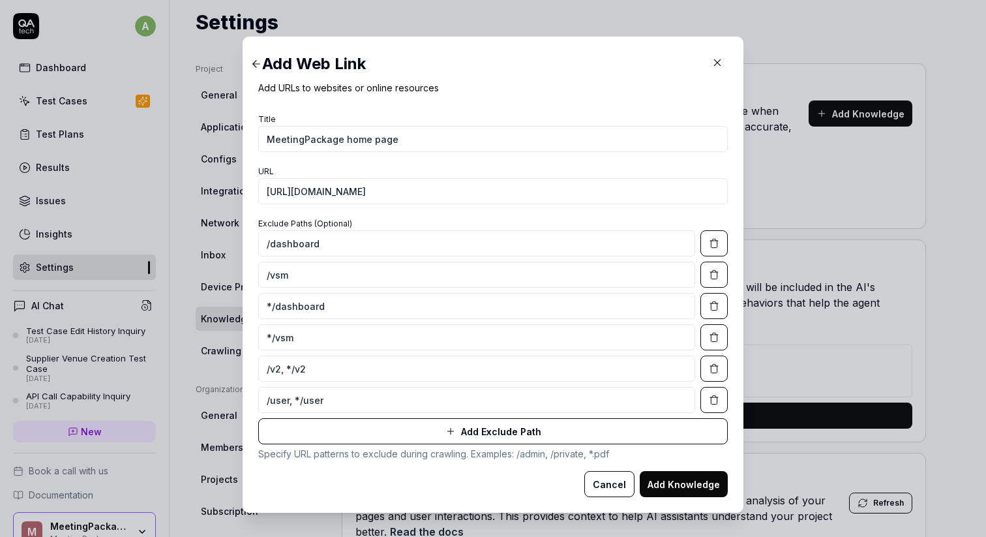
click at [494, 429] on button "Add Exclude Path" at bounding box center [493, 431] width 470 height 26
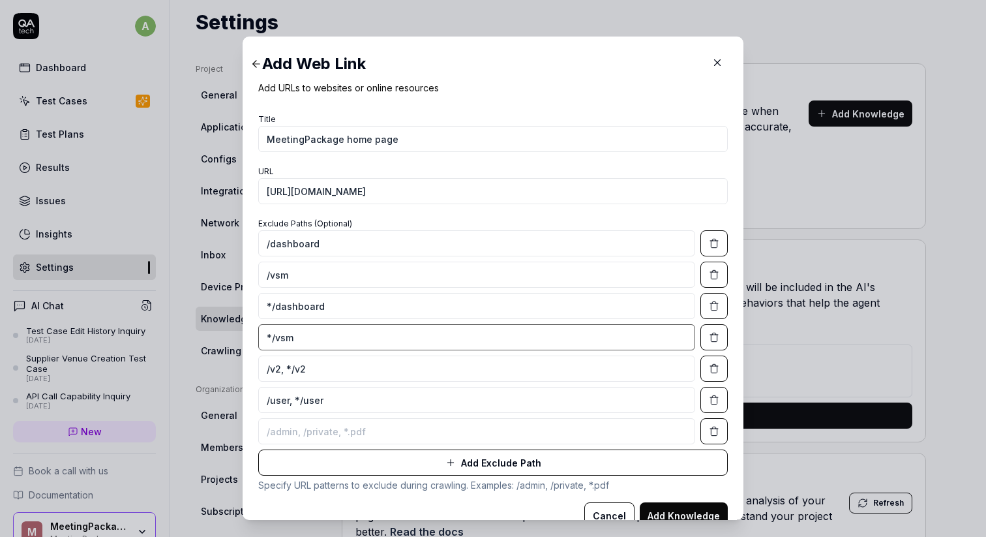
click at [378, 340] on input "*/vsm" at bounding box center [476, 337] width 437 height 26
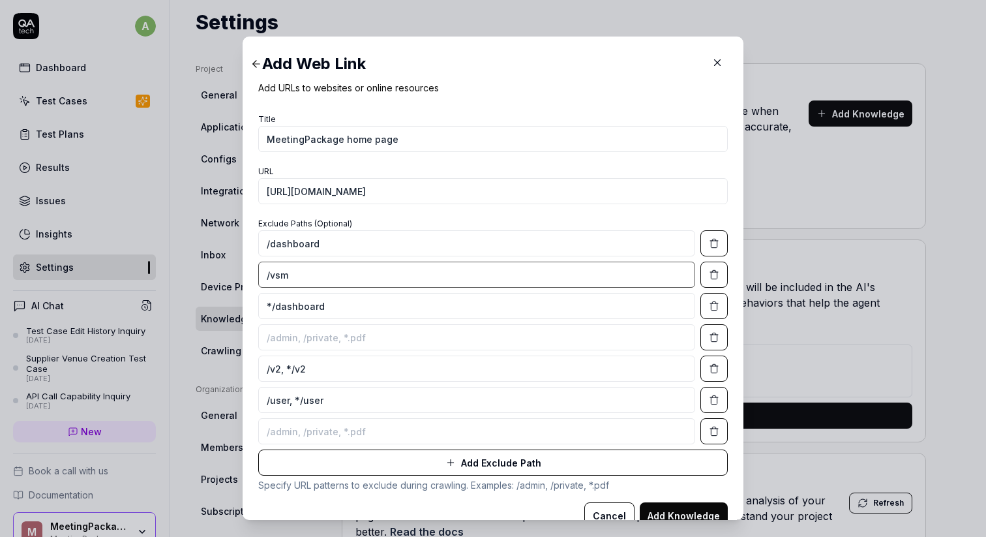
click at [357, 284] on input "/vsm" at bounding box center [476, 275] width 437 height 26
paste input "*/vsm"
type input "/vsm, */vsm"
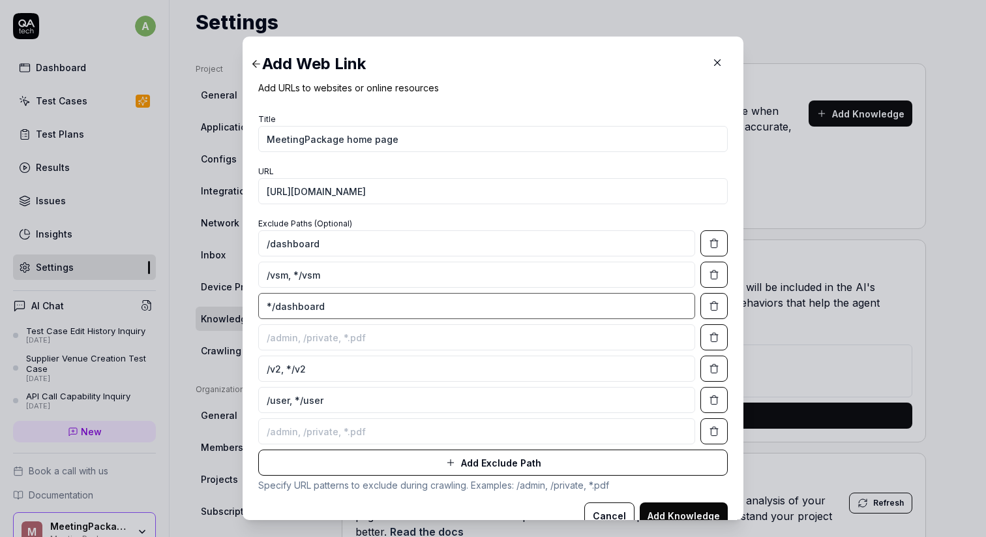
click at [363, 313] on input "*/dashboard" at bounding box center [476, 306] width 437 height 26
click at [352, 243] on input "/dashboard" at bounding box center [476, 243] width 437 height 26
paste input "*/dashboard"
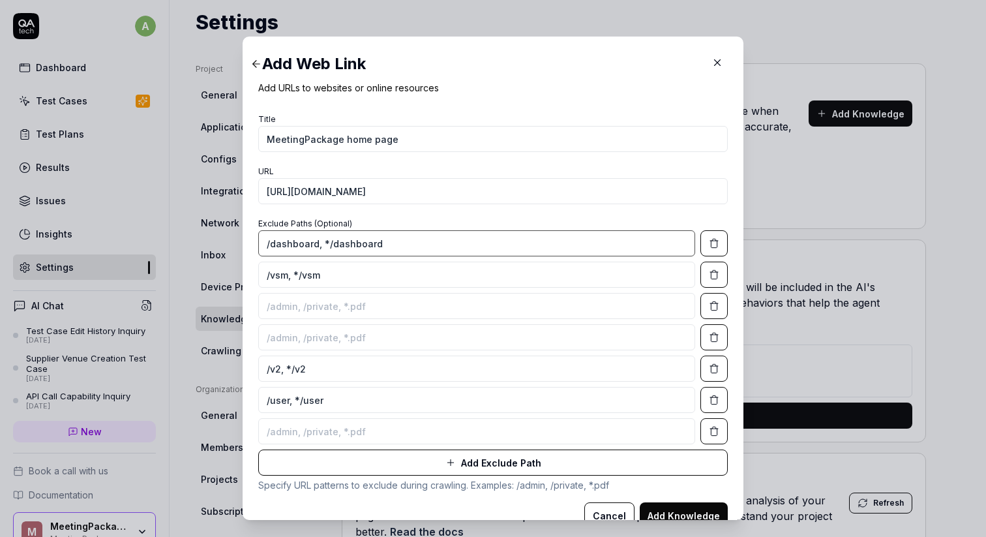
type input "/dashboard, */dashboard"
click at [714, 307] on icon "button" at bounding box center [714, 306] width 10 height 10
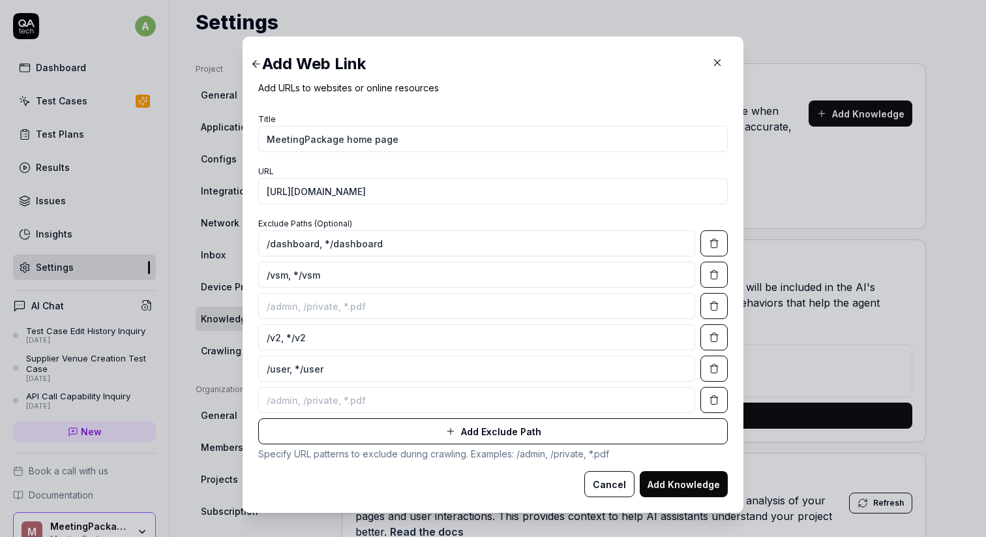
click at [714, 307] on icon "button" at bounding box center [714, 306] width 10 height 10
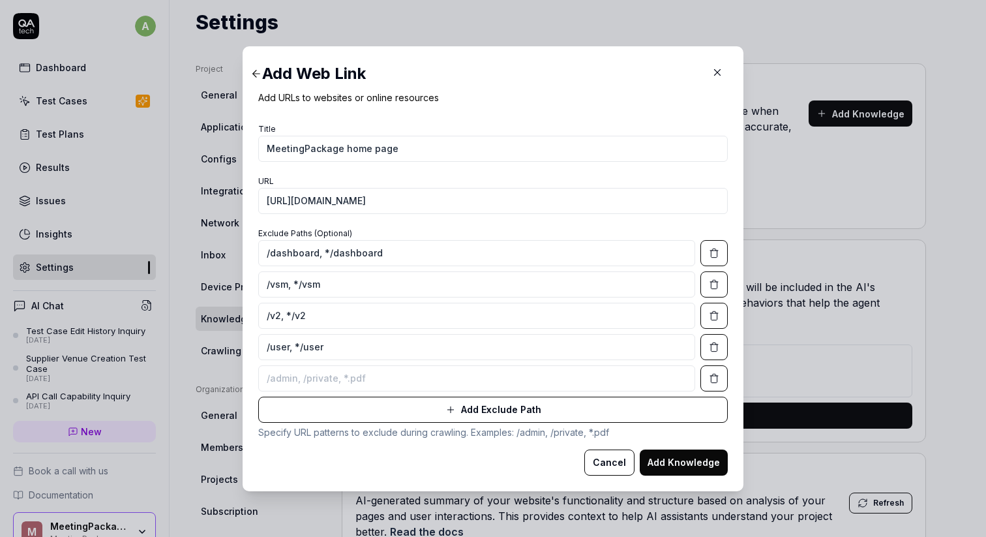
click at [685, 464] on button "Add Knowledge" at bounding box center [684, 462] width 88 height 26
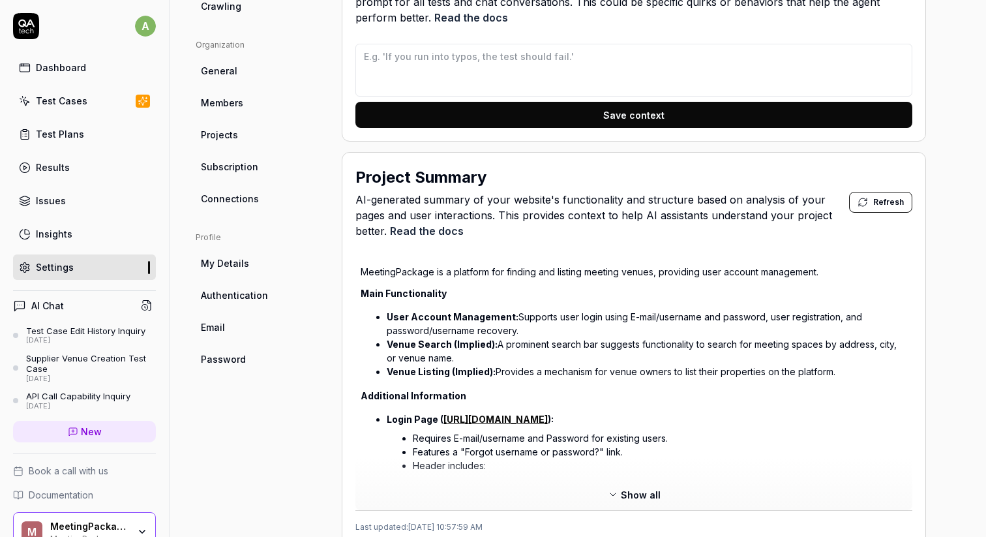
scroll to position [384, 0]
click at [886, 200] on span "Refresh" at bounding box center [888, 202] width 31 height 12
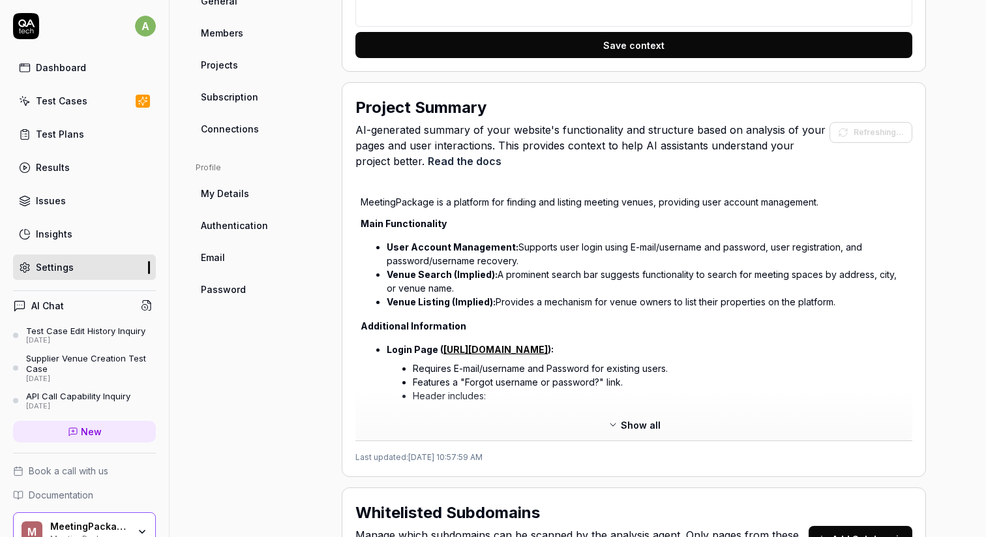
scroll to position [472, 0]
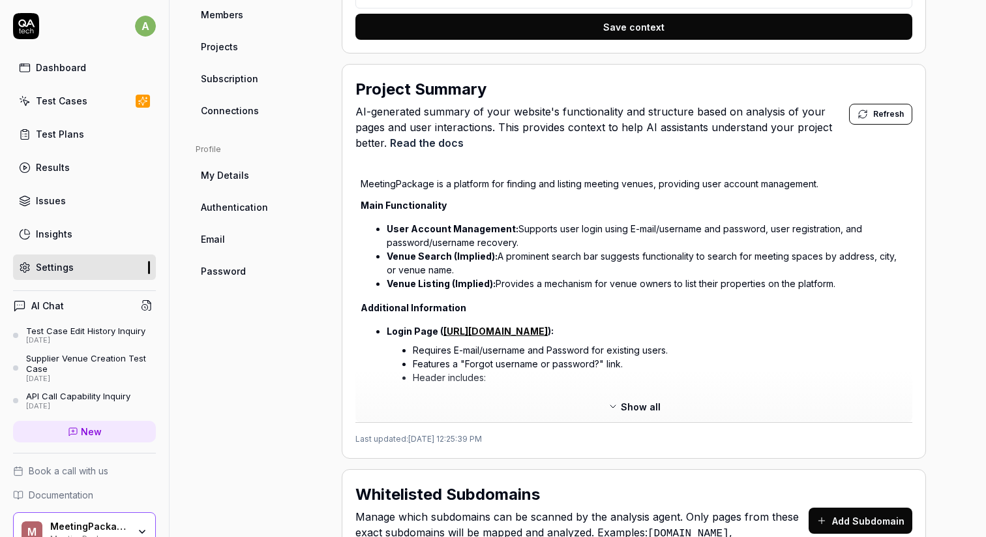
click at [651, 404] on span "Show all" at bounding box center [641, 407] width 40 height 14
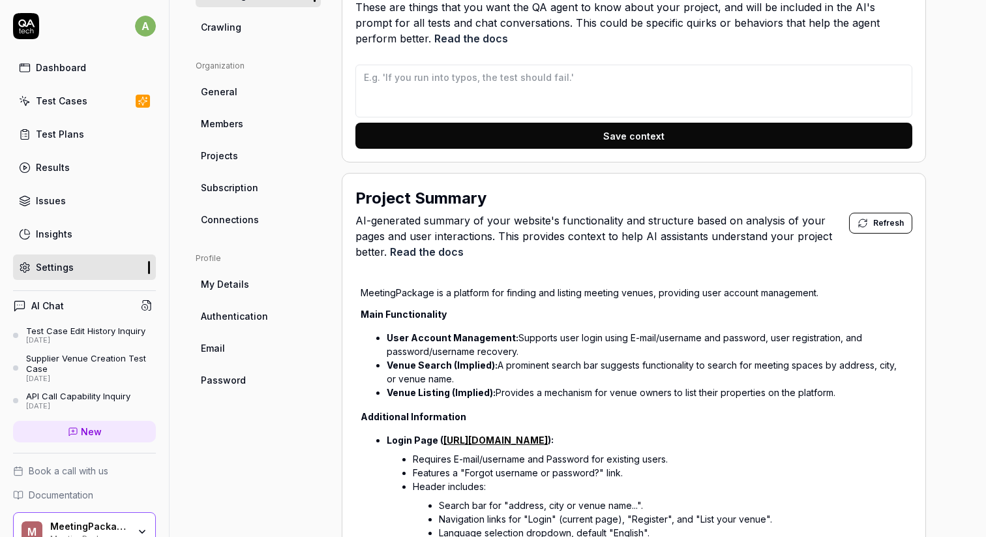
scroll to position [0, 0]
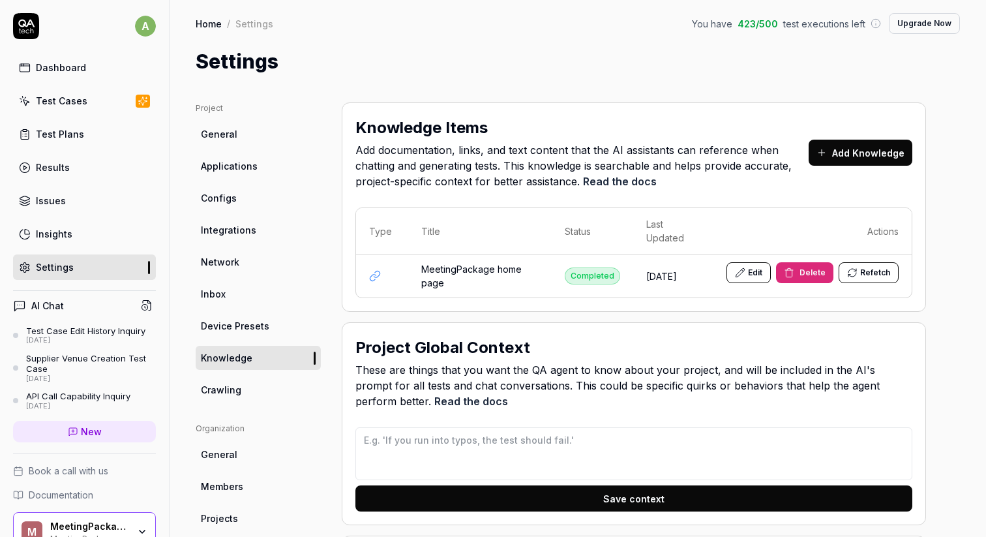
click at [249, 131] on link "General" at bounding box center [258, 134] width 125 height 24
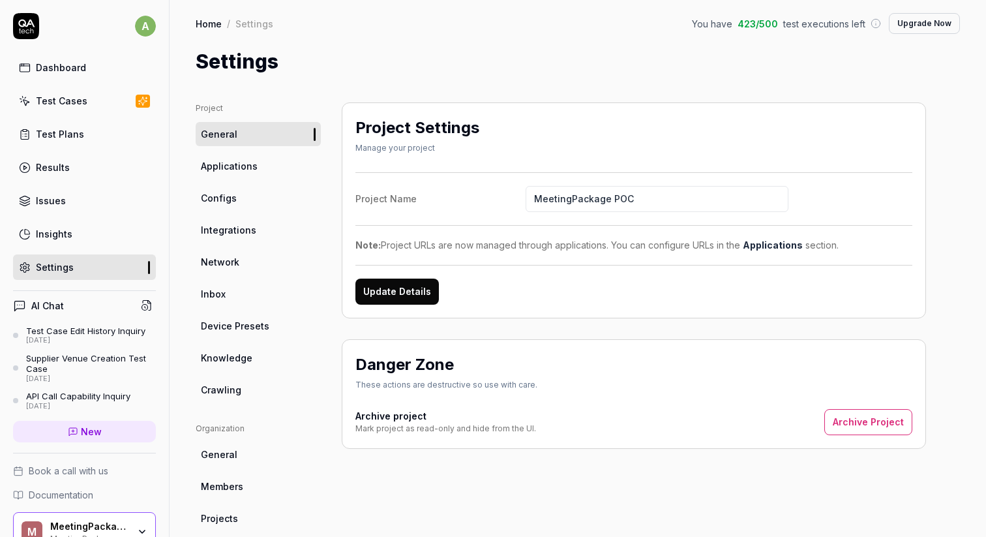
click at [67, 228] on div "Insights" at bounding box center [54, 234] width 37 height 14
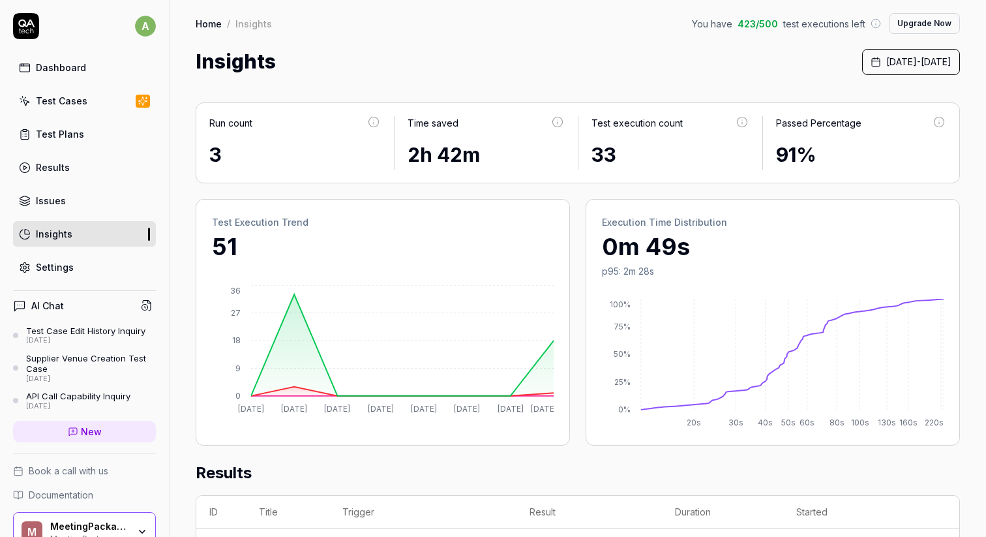
click at [82, 260] on link "Settings" at bounding box center [84, 266] width 143 height 25
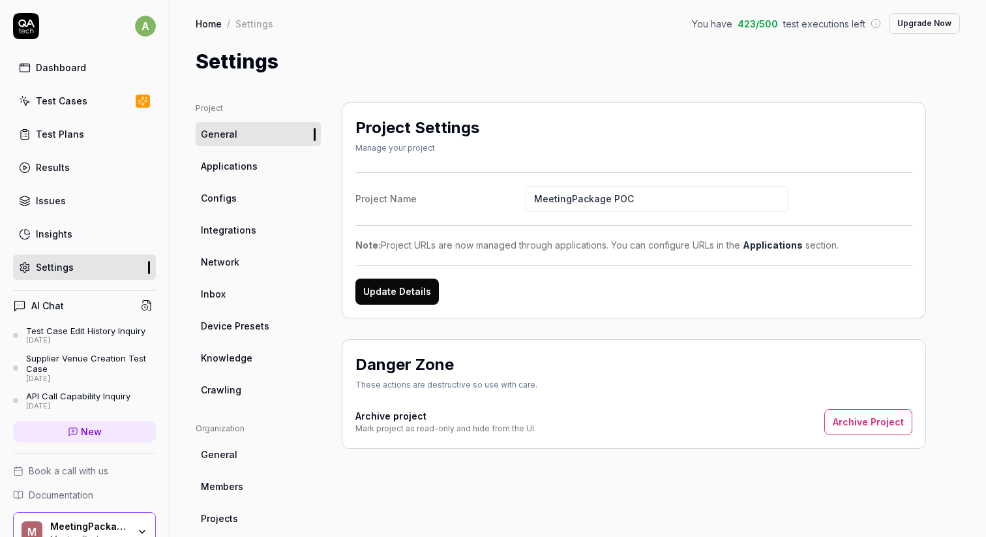
click at [270, 167] on link "Applications" at bounding box center [258, 166] width 125 height 24
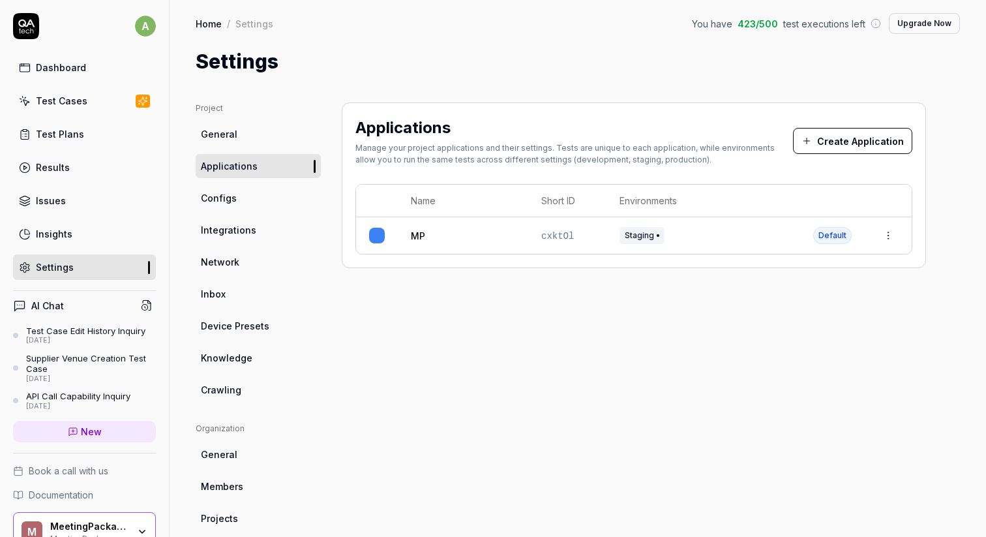
click at [249, 356] on span "Knowledge" at bounding box center [227, 358] width 52 height 14
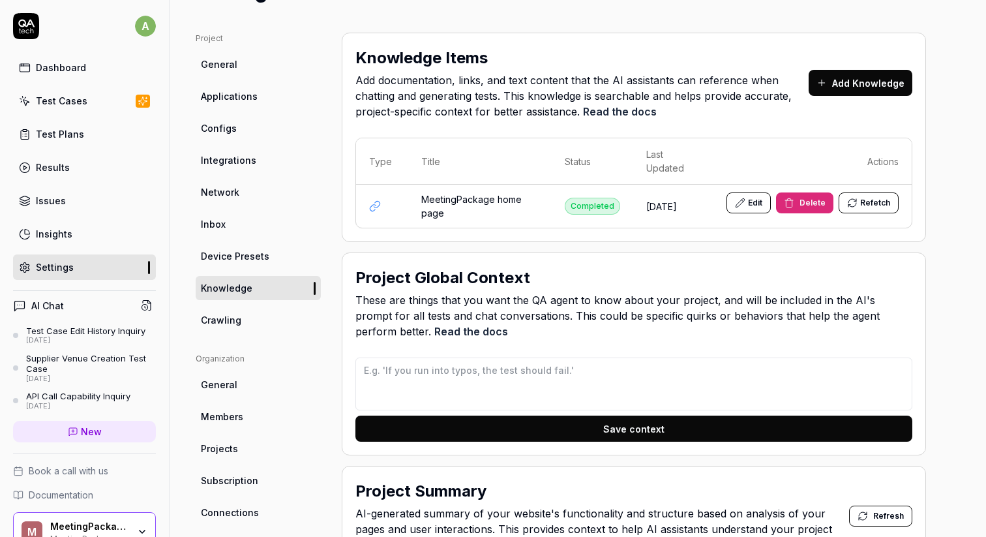
scroll to position [76, 0]
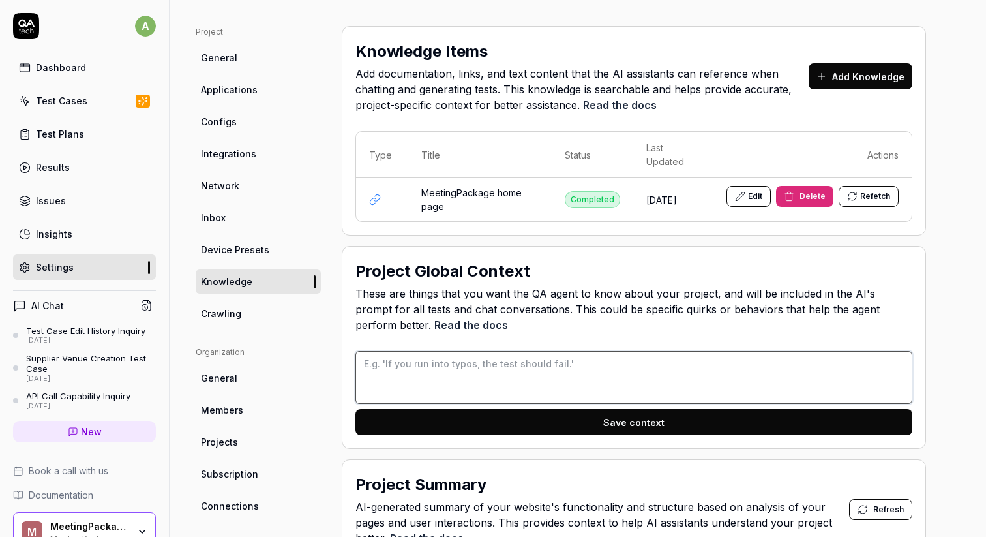
click at [468, 372] on textarea at bounding box center [633, 377] width 557 height 53
type textarea "*"
type textarea "-"
type textarea "*"
type textarea "-"
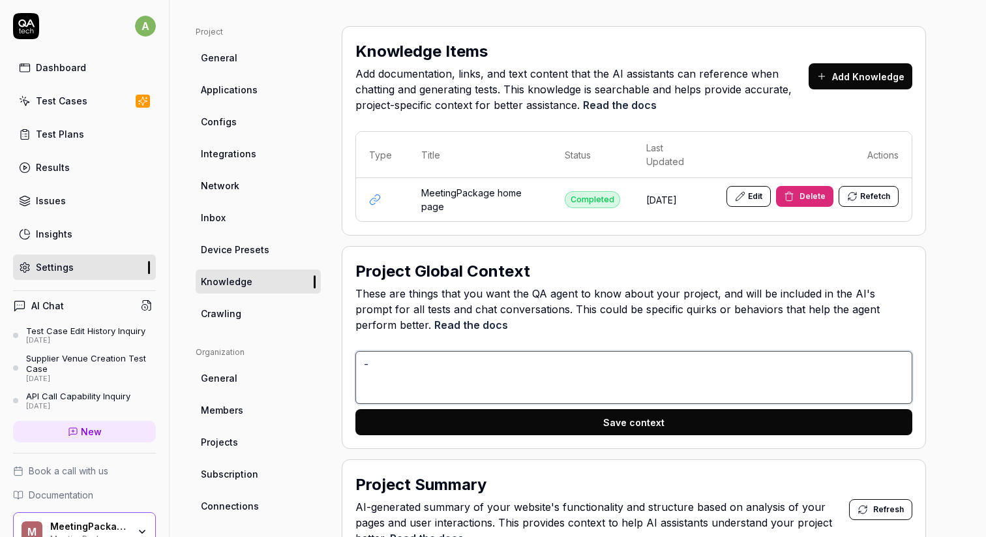
type textarea "*"
type textarea "- A"
type textarea "*"
type textarea "- Ad"
type textarea "*"
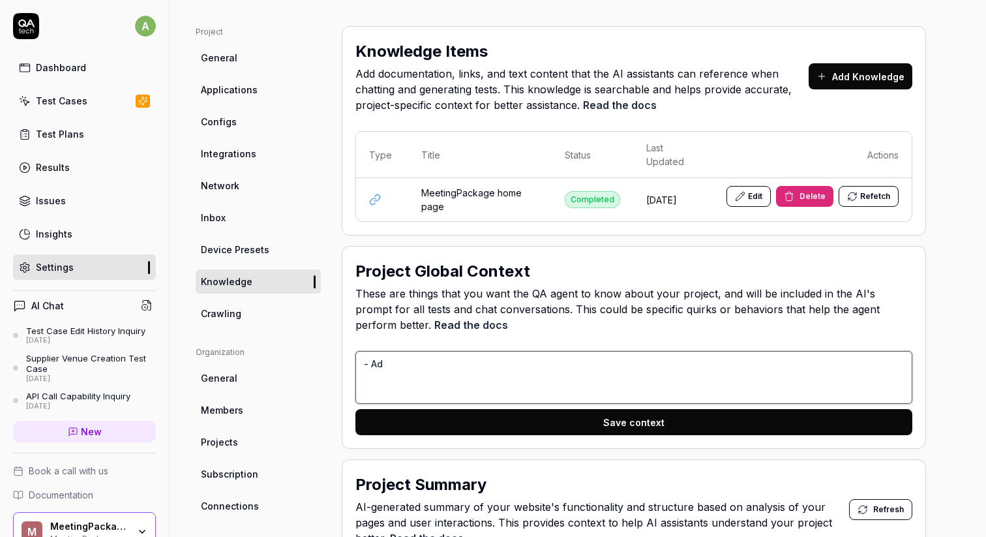
type textarea "- Add"
type textarea "*"
type textarea "- Add"
type textarea "*"
type textarea "- Add q"
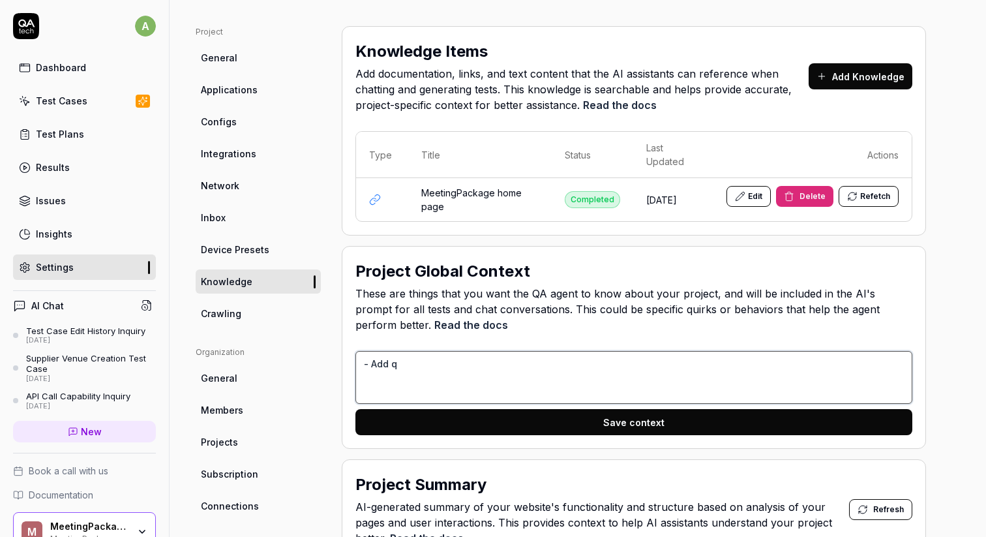
type textarea "*"
type textarea "- Add qa"
type textarea "*"
type textarea "- Add qa_"
type textarea "*"
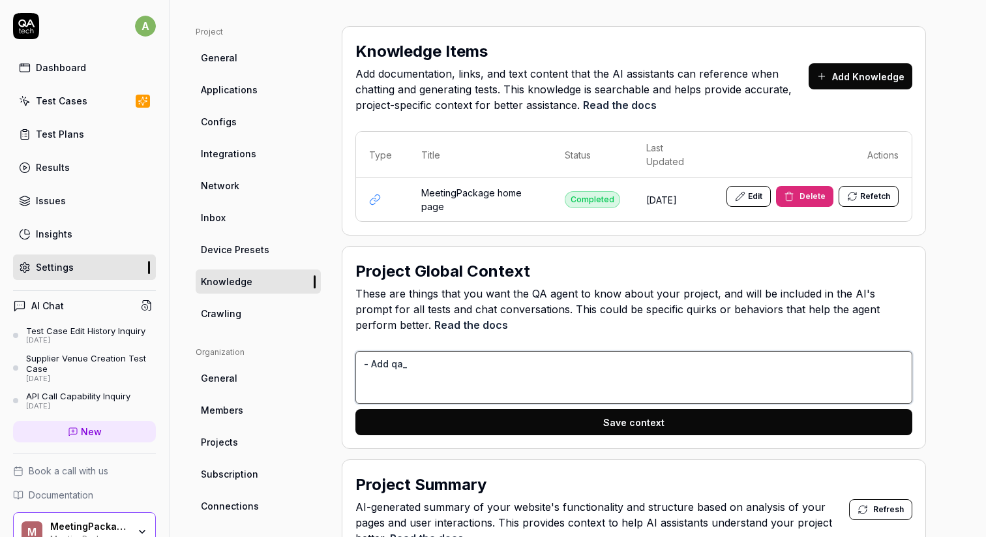
type textarea "- Add qa_"
type textarea "*"
type textarea "- Add qa_"
type textarea "*"
type textarea "- Add qa"
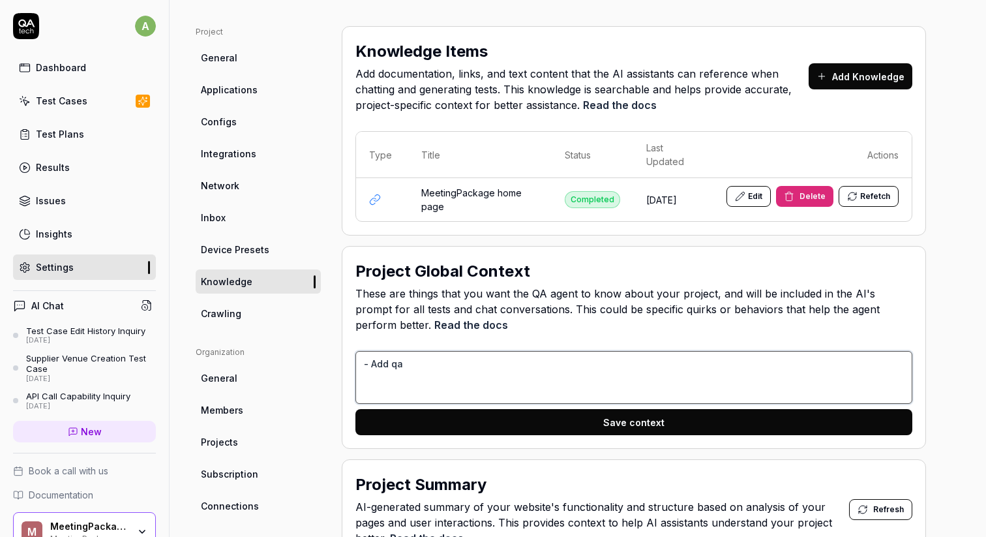
type textarea "*"
type textarea "- Add q"
type textarea "*"
type textarea "- Add"
type textarea "*"
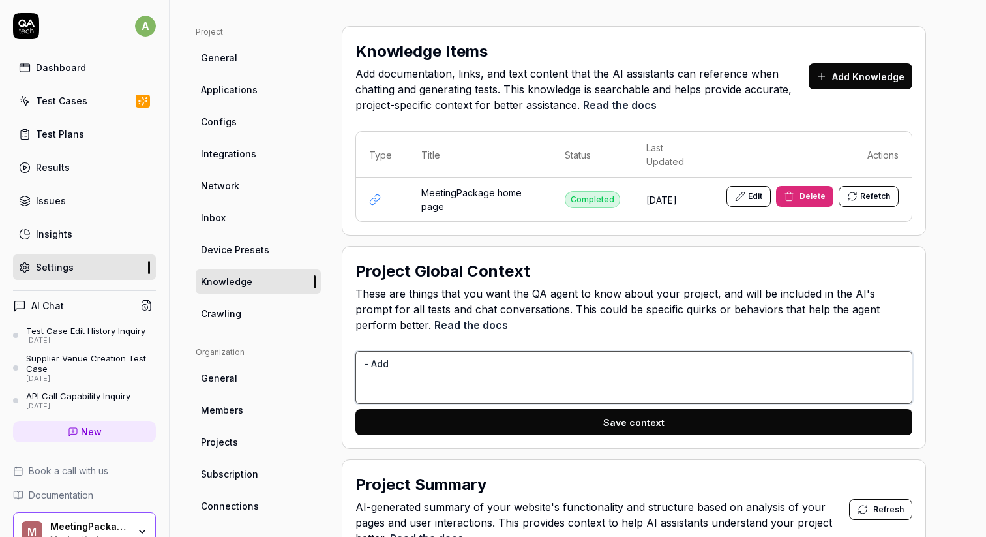
type textarea "- Add Q"
type textarea "*"
type textarea "- Add QA"
type textarea "*"
type textarea "- Add QA_"
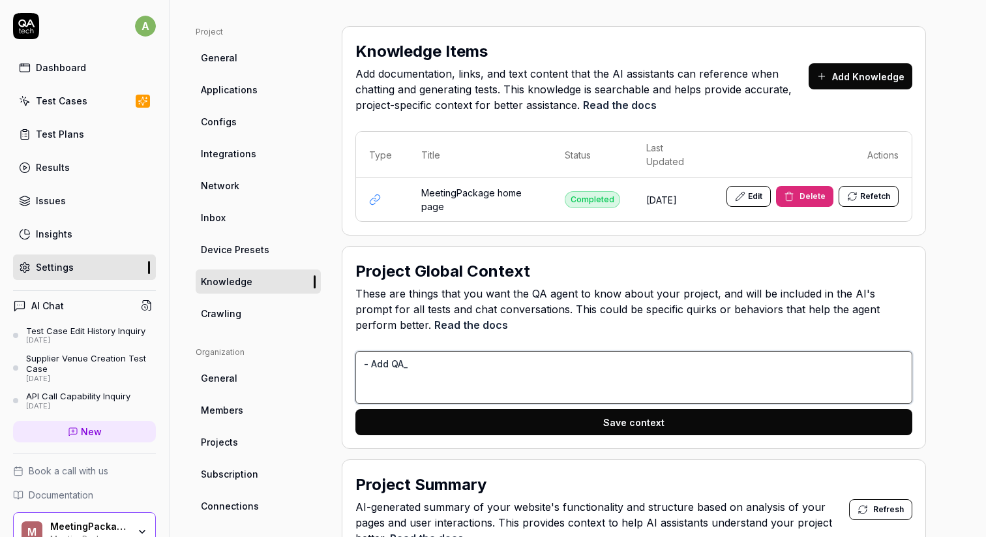
type textarea "*"
type textarea "- Add QA_"
type textarea "*"
type textarea "- Add QA_ t"
type textarea "*"
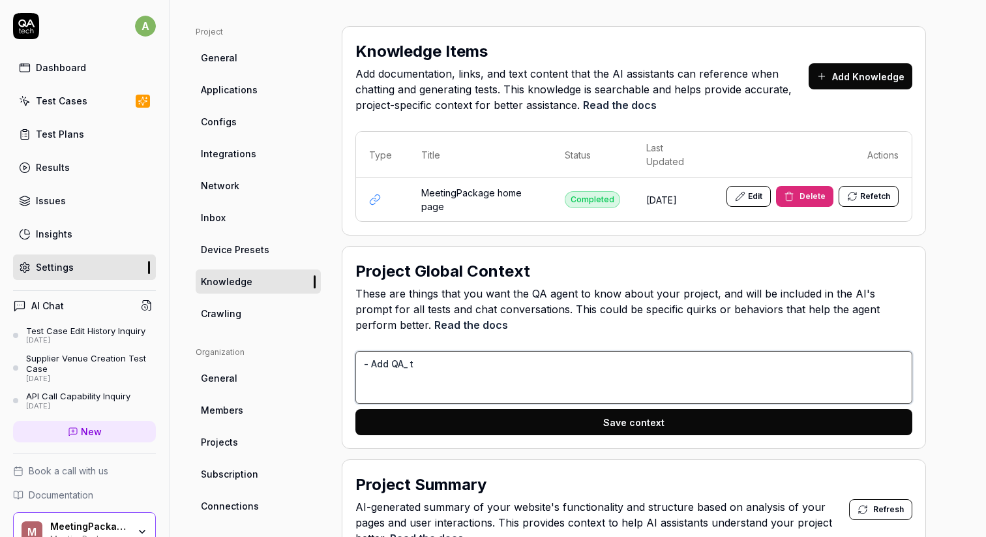
type textarea "- Add QA_ to"
type textarea "*"
type textarea "- Add QA_ to"
type textarea "*"
type textarea "- Add QA_ to a"
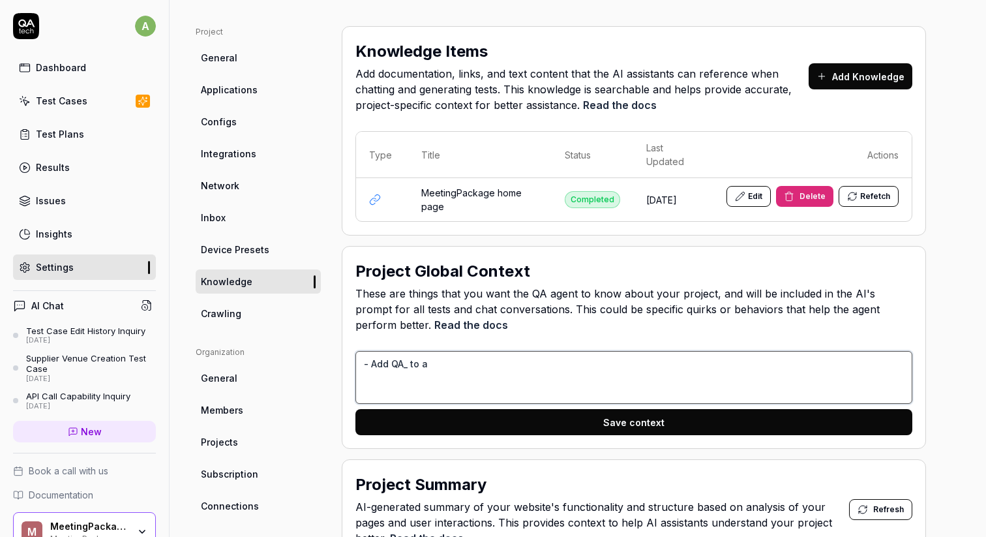
type textarea "*"
type textarea "- Add QA_ to al"
type textarea "*"
type textarea "- Add QA_ to all"
type textarea "*"
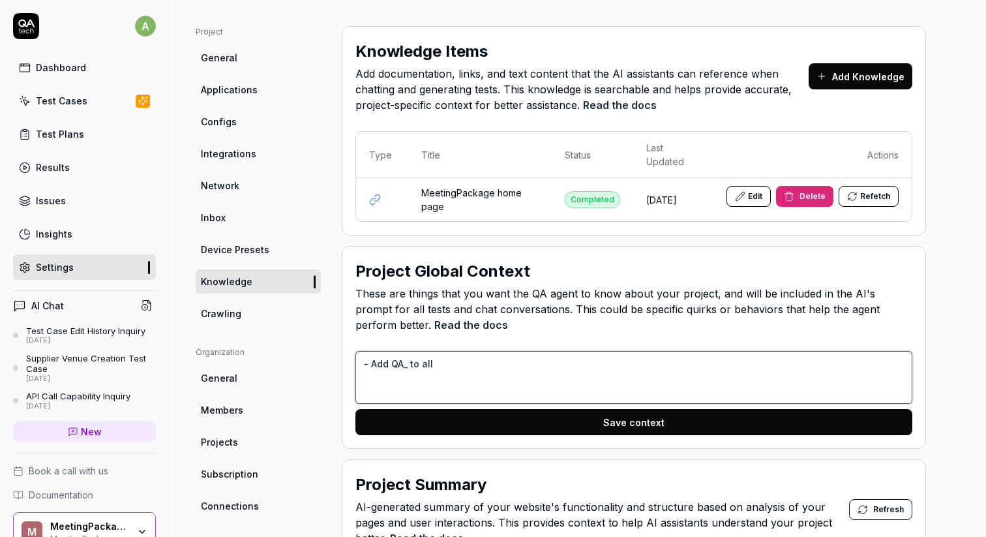
type textarea "- Add QA_ to all"
type textarea "*"
type textarea "- Add QA_ to all i"
type textarea "*"
type textarea "- Add QA_ to all in"
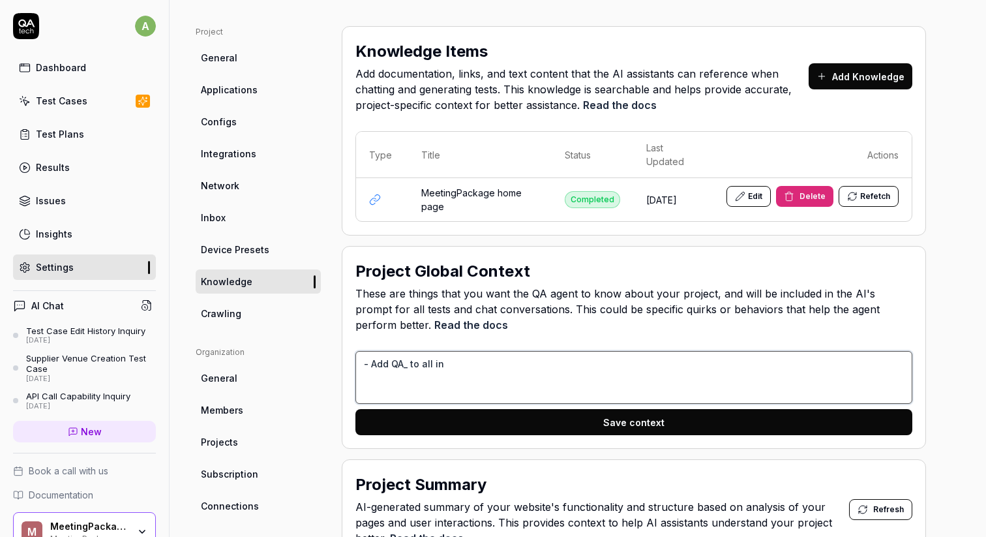
type textarea "*"
type textarea "- Add QA_ to all inp"
type textarea "*"
type textarea "- Add QA_ to all inpu"
type textarea "*"
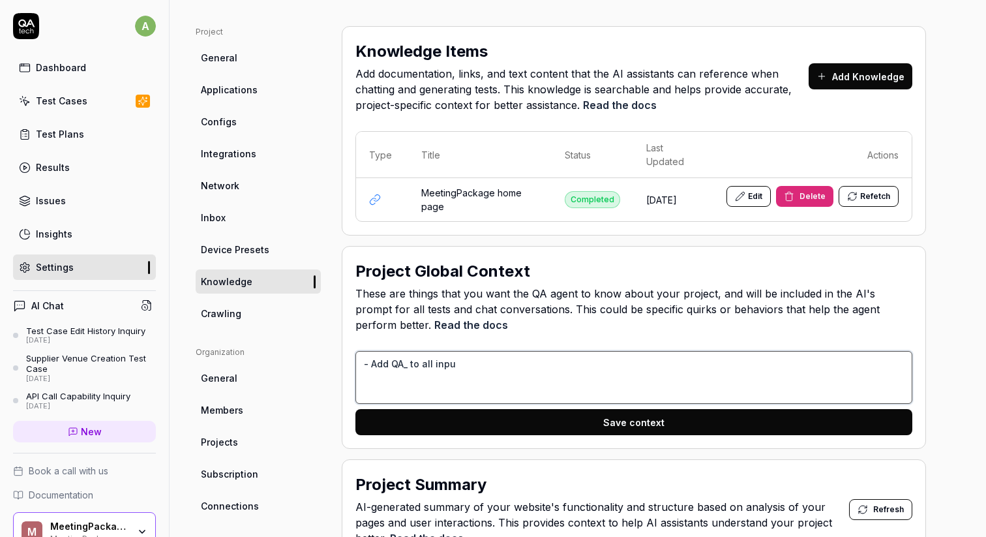
type textarea "- Add QA_ to all input"
type textarea "*"
type textarea "- Add QA_ to all inputt"
type textarea "*"
type textarea "- Add QA_ to all inputte"
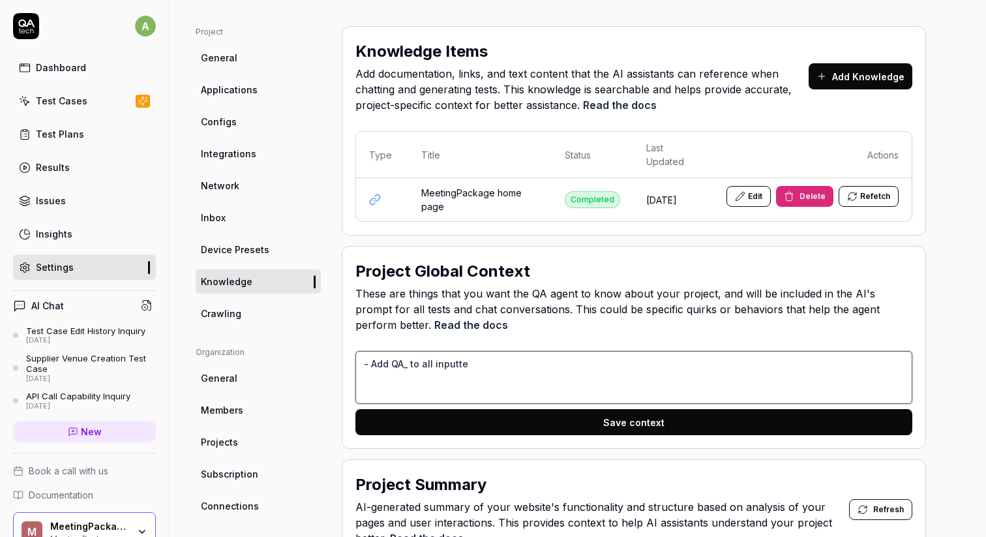
type textarea "*"
type textarea "- Add QA_ to all inputted"
type textarea "*"
type textarea "- Add QA_ to all inputted"
type textarea "*"
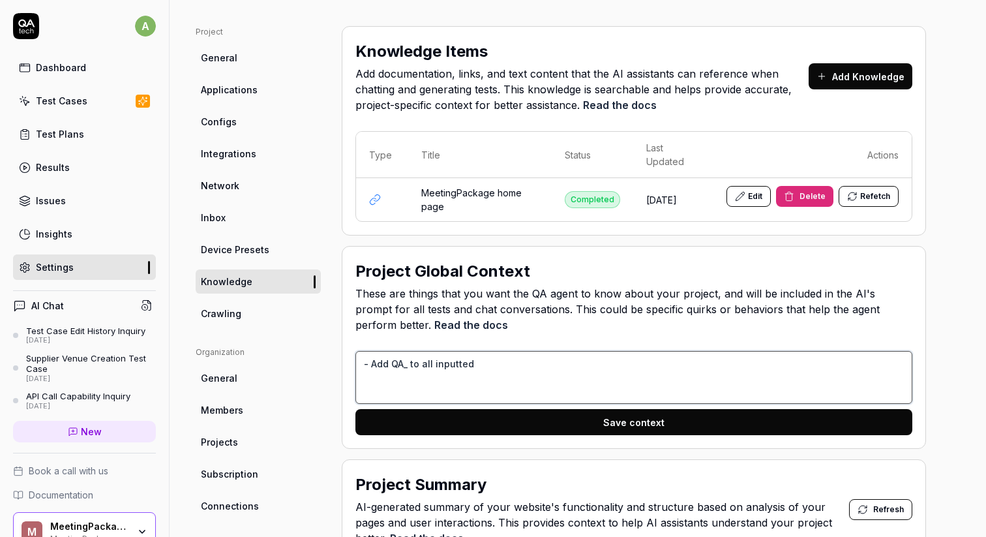
type textarea "- Add QA_ to all inputted d"
type textarea "*"
type textarea "- Add QA_ to all inputted da"
type textarea "*"
type textarea "- Add QA_ to all inputted dat"
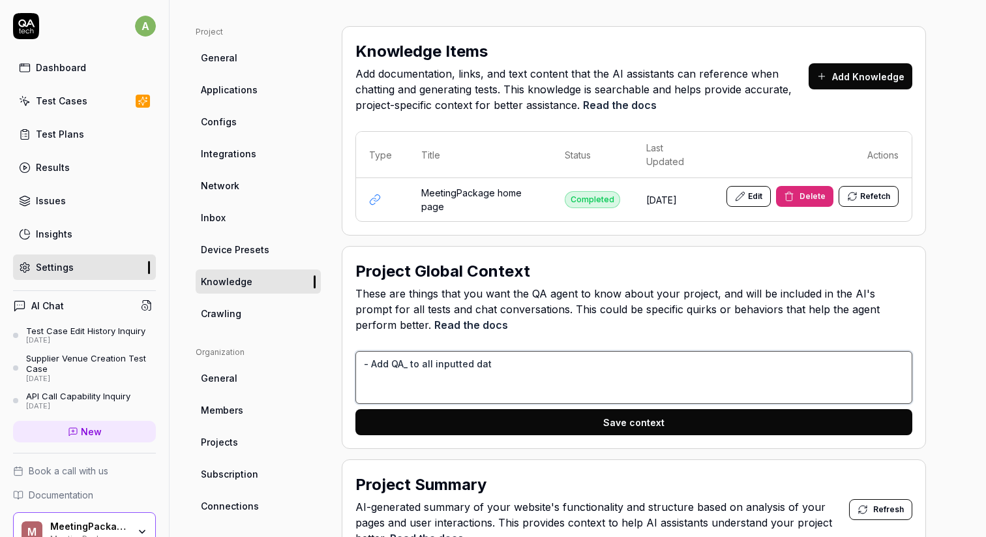
type textarea "*"
type textarea "- Add QA_ to all inputted data"
type textarea "*"
type textarea "- Add QA_ to all inputted data,"
type textarea "*"
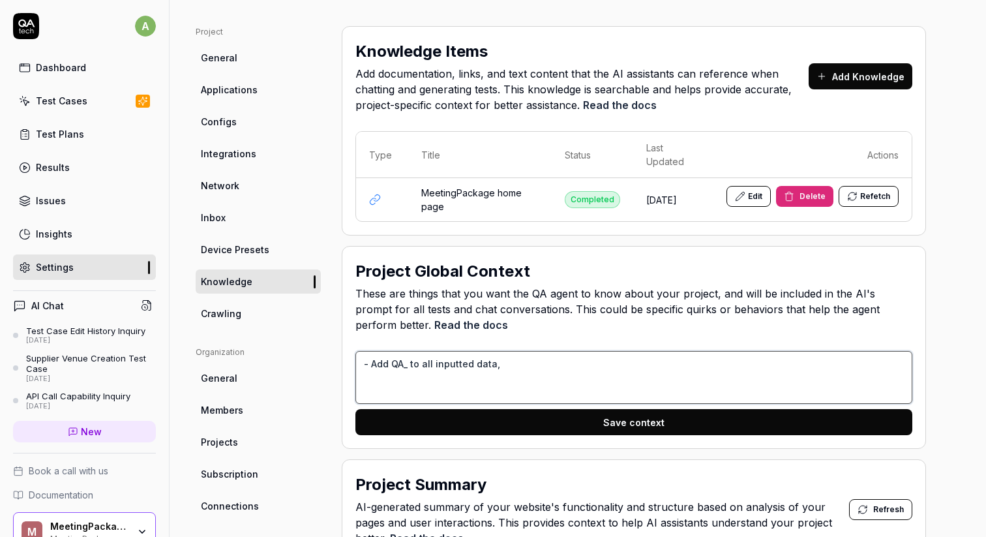
type textarea "- Add QA_ to all inputted data,"
type textarea "*"
type textarea "- Add QA_ to all inputted data, u"
type textarea "*"
type textarea "- Add QA_ to all inputted data, un"
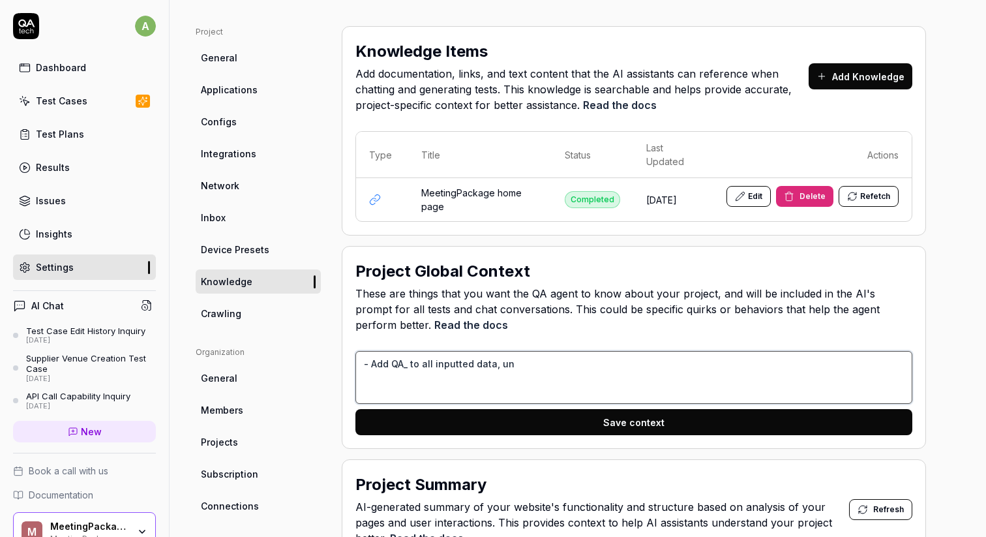
type textarea "*"
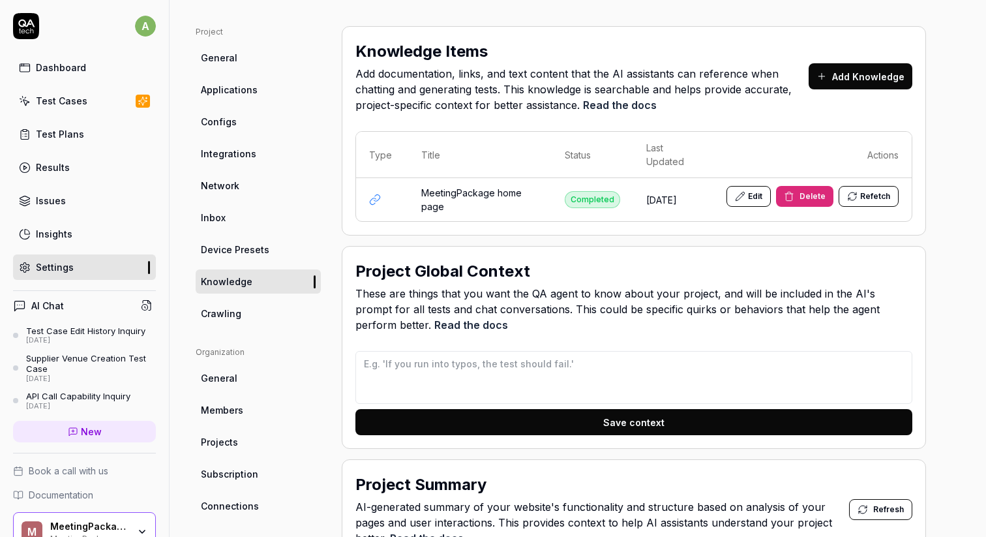
click at [87, 108] on link "Test Cases" at bounding box center [84, 100] width 143 height 25
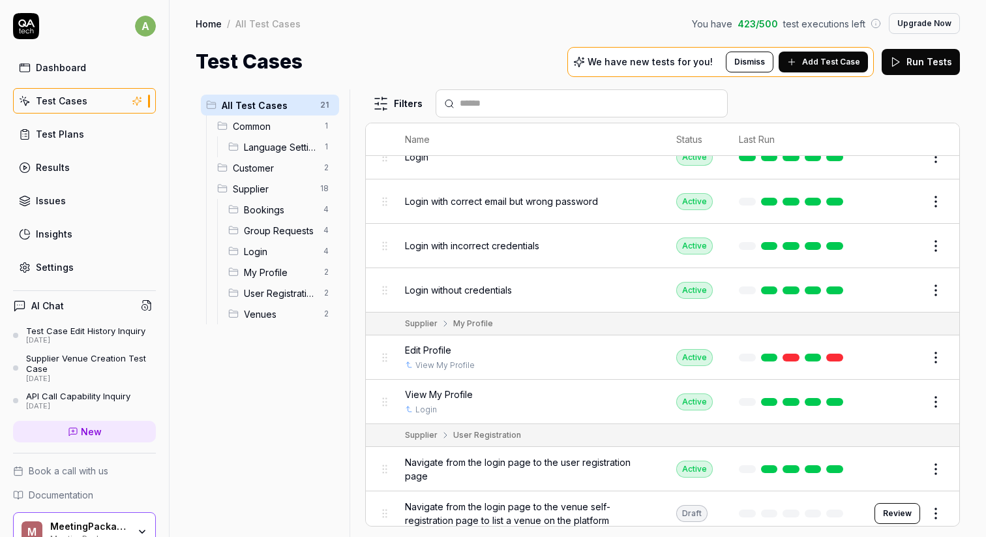
scroll to position [627, 0]
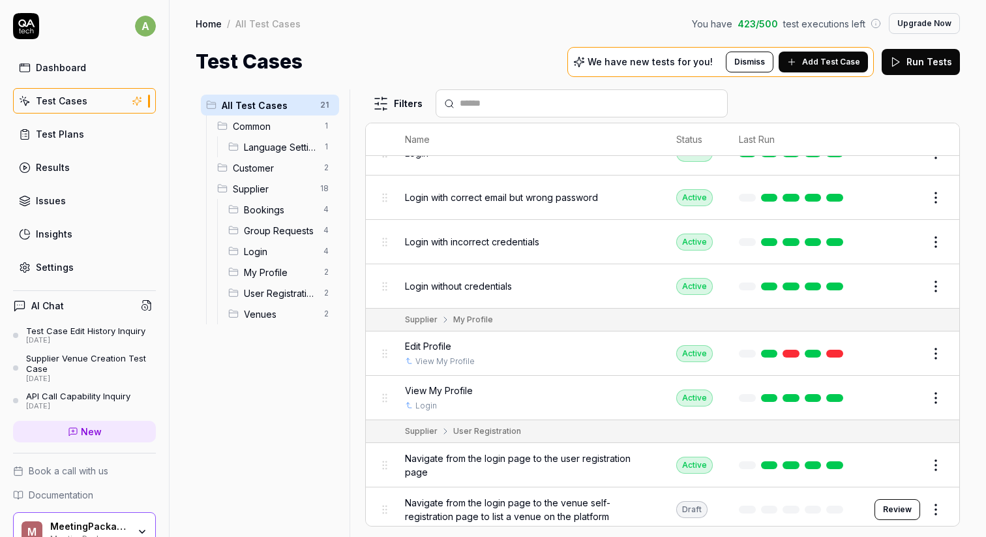
click at [905, 347] on button "Edit" at bounding box center [904, 353] width 31 height 21
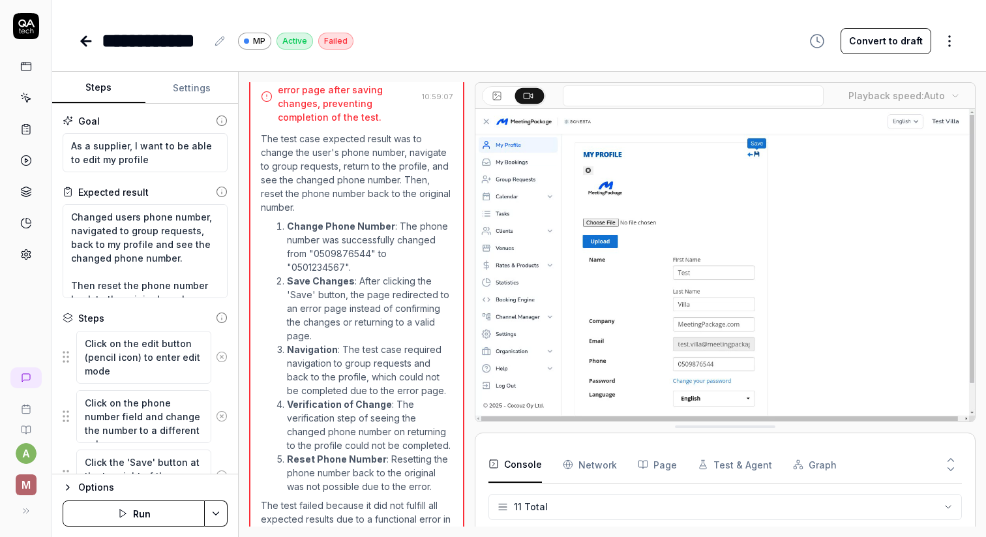
scroll to position [270, 0]
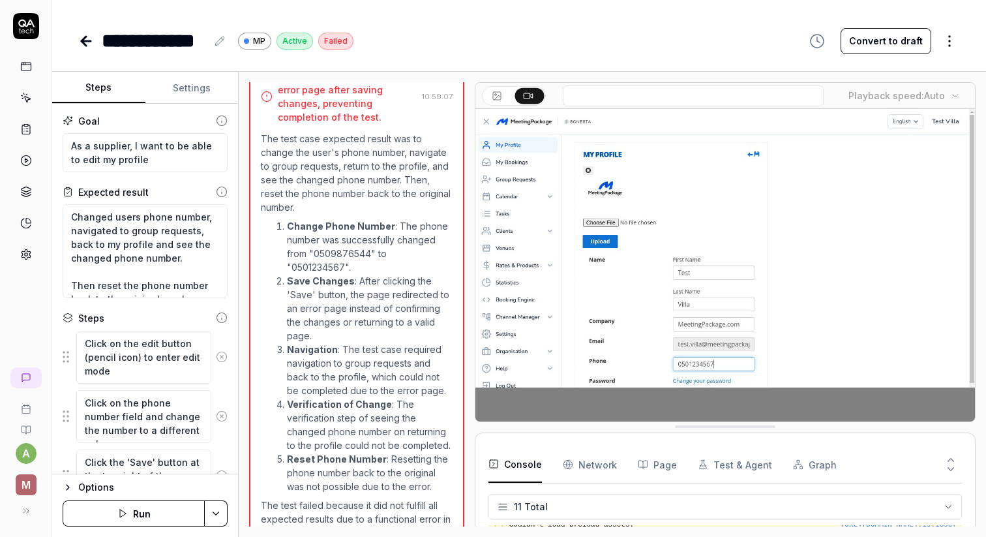
click at [26, 68] on icon at bounding box center [26, 67] width 12 height 12
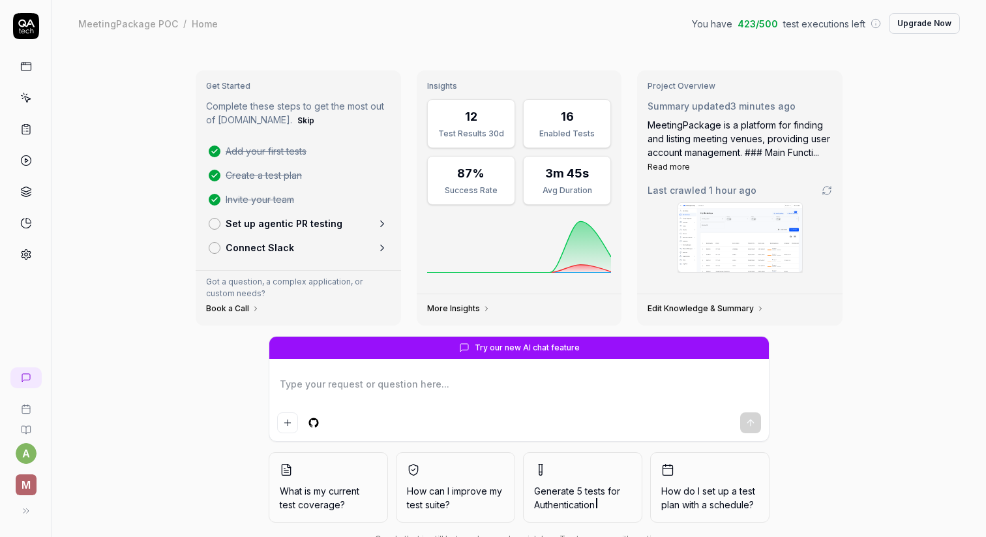
click at [357, 249] on link "Connect Slack" at bounding box center [299, 247] width 190 height 24
type textarea "*"
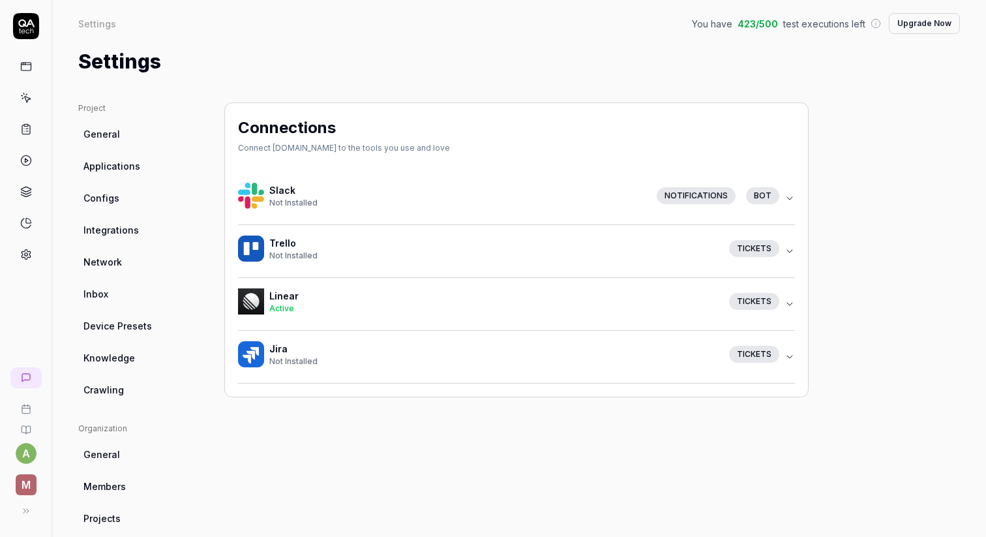
click at [466, 190] on h4 "Slack" at bounding box center [457, 190] width 377 height 14
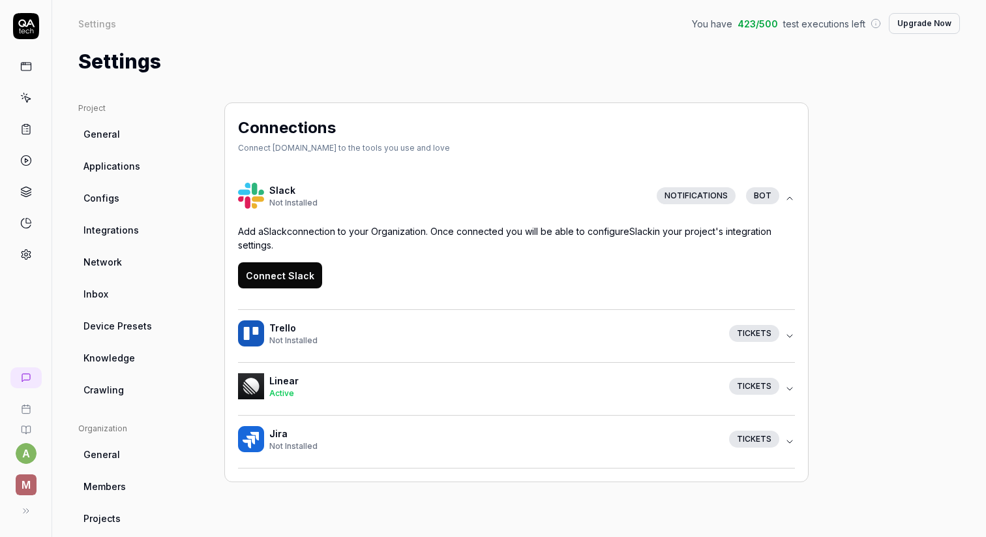
click at [294, 275] on button "Connect Slack" at bounding box center [280, 275] width 84 height 26
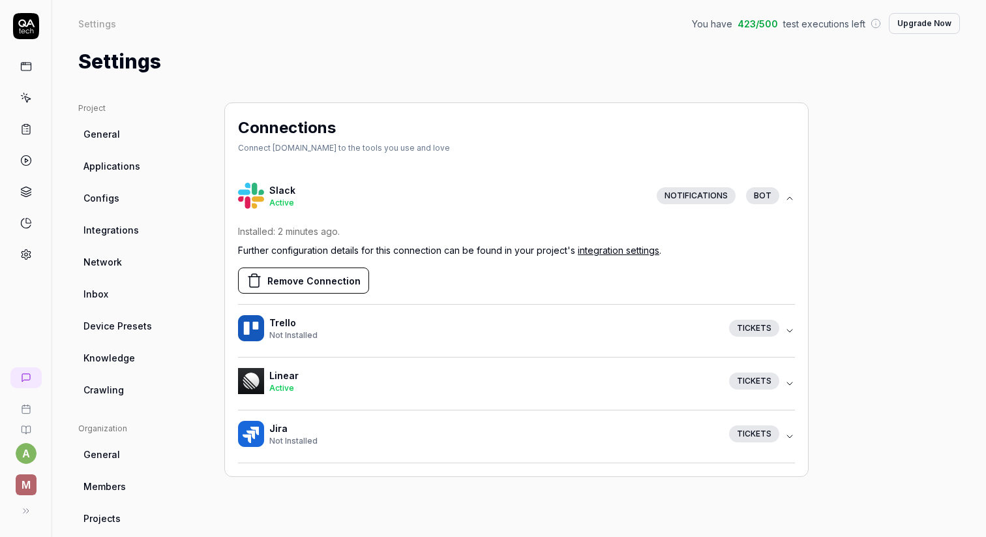
click at [628, 253] on link "integration settings" at bounding box center [619, 250] width 82 height 11
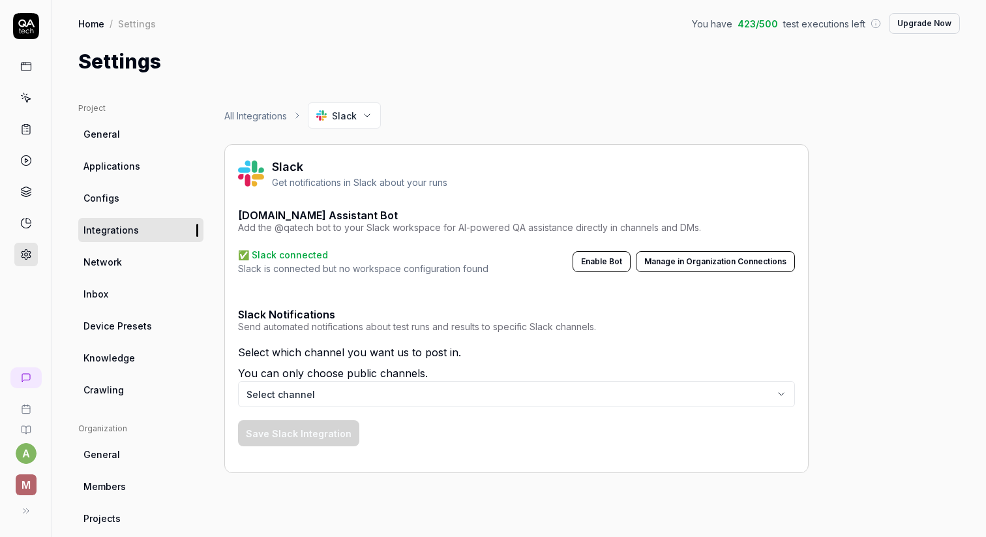
click at [397, 392] on body "a M Home / Settings You have 423 / 500 test executions left Upgrade Now Home / …" at bounding box center [493, 268] width 986 height 537
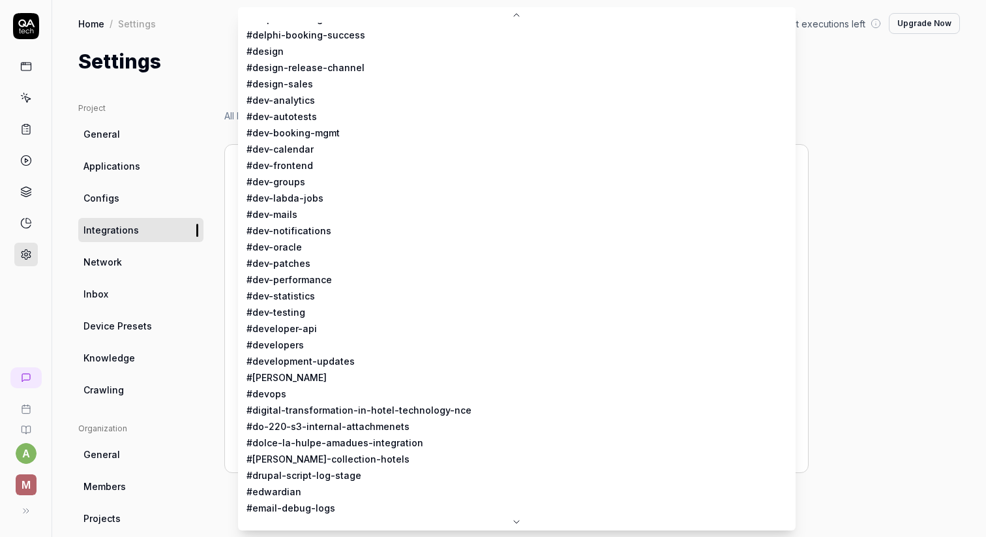
scroll to position [1728, 0]
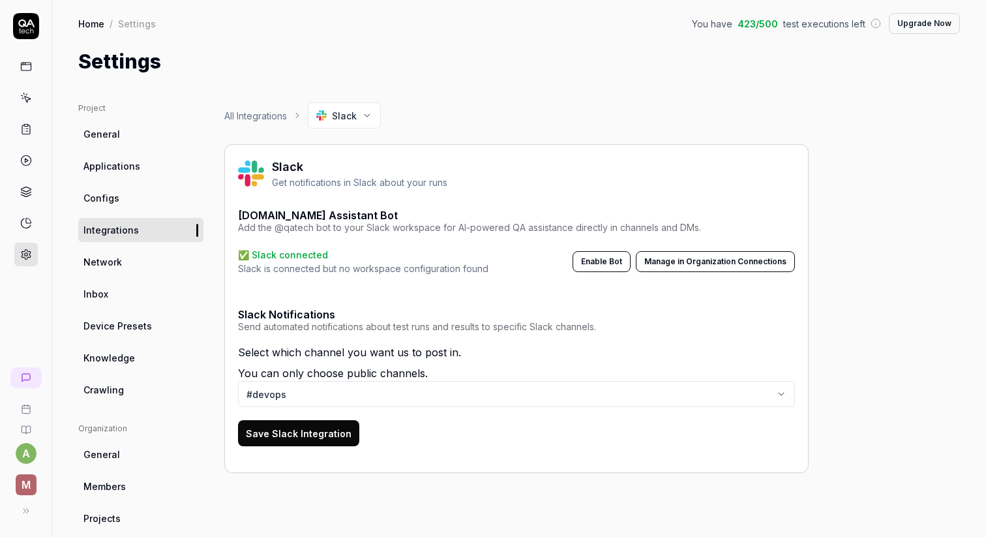
click at [627, 318] on div "Slack Notifications Send automated notifications about test runs and results to…" at bounding box center [516, 319] width 557 height 25
click at [315, 433] on button "Save Slack Integration" at bounding box center [298, 433] width 121 height 26
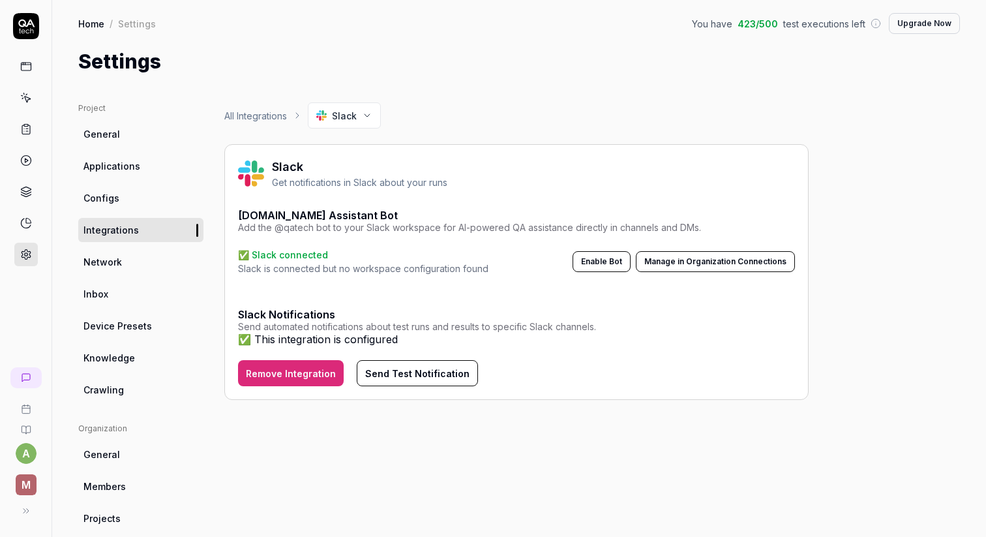
click at [385, 378] on button "Send Test Notification" at bounding box center [417, 373] width 121 height 26
click at [20, 156] on icon at bounding box center [26, 161] width 12 height 12
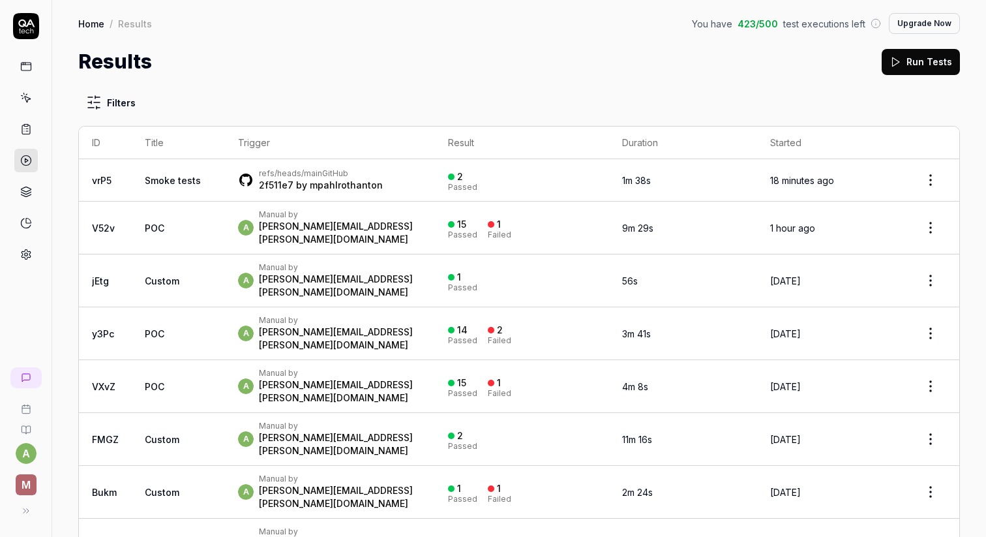
click at [28, 71] on icon at bounding box center [26, 67] width 12 height 12
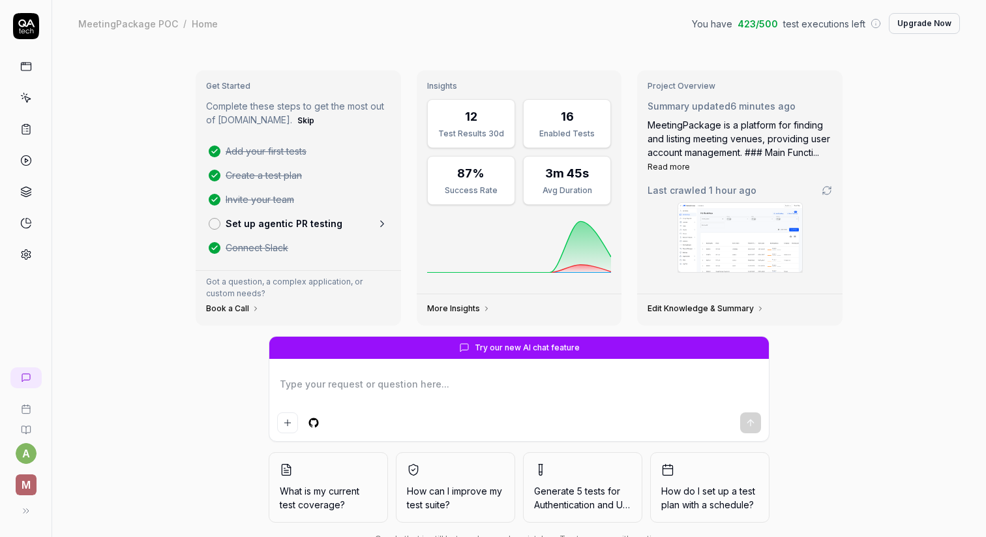
click at [263, 215] on link "Set up agentic PR testing" at bounding box center [299, 223] width 190 height 24
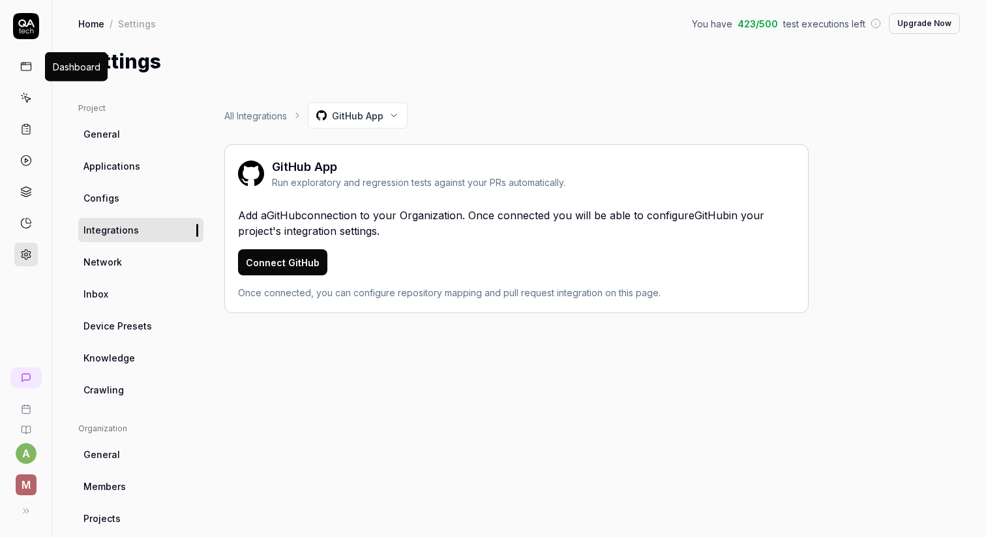
click at [29, 68] on icon at bounding box center [26, 67] width 12 height 12
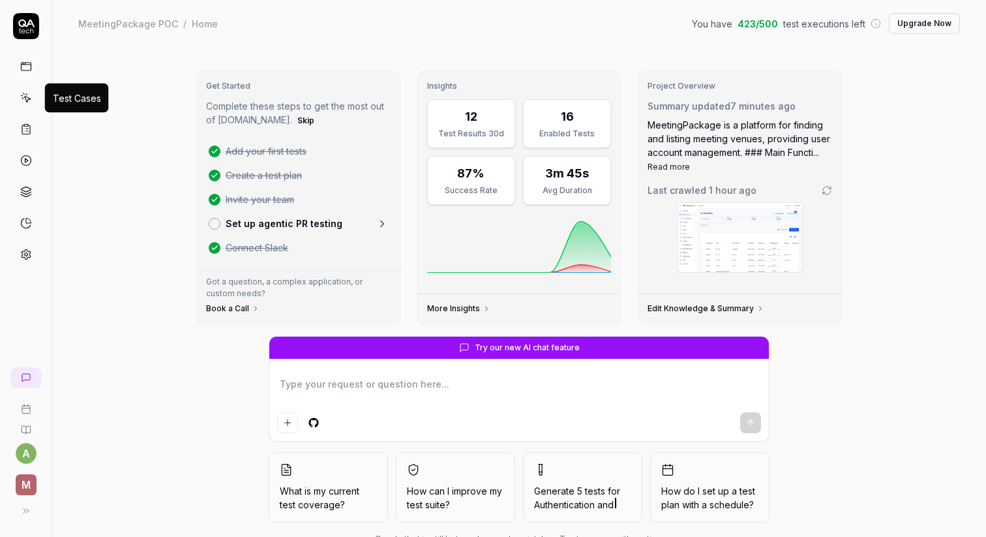
click at [23, 95] on icon at bounding box center [26, 98] width 12 height 12
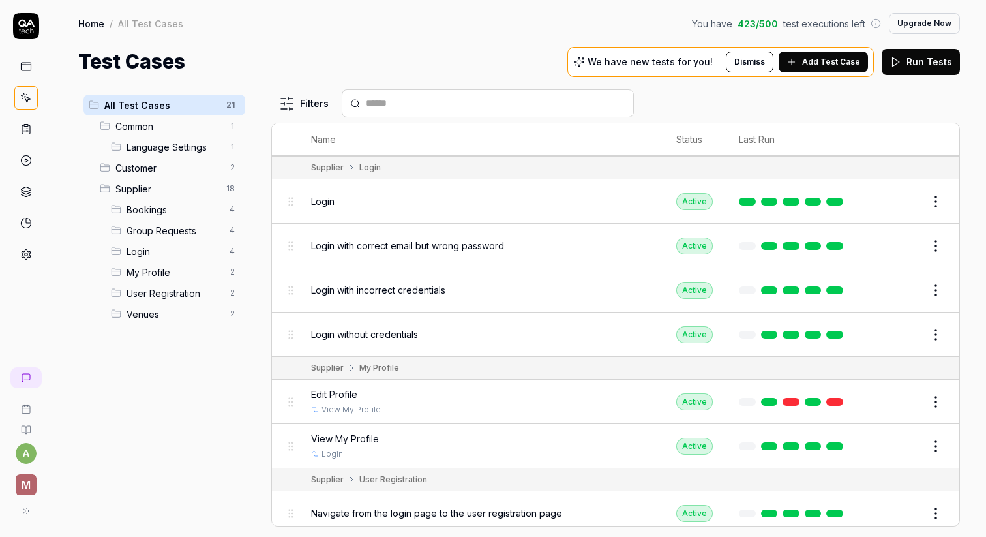
scroll to position [635, 0]
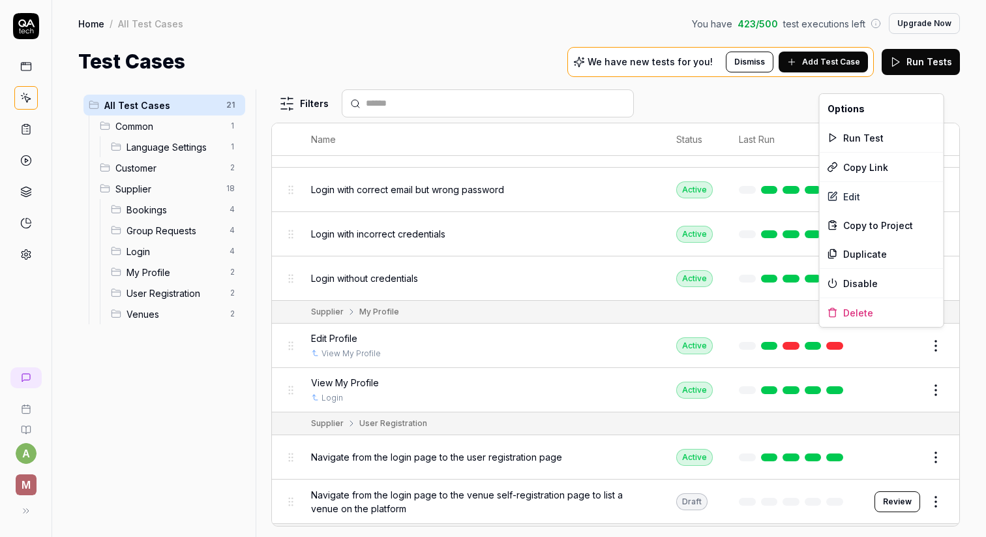
click at [935, 339] on html "a M Home / All Test Cases You have 423 / 500 test executions left Upgrade Now H…" at bounding box center [493, 268] width 986 height 537
click at [871, 130] on div "Run Test" at bounding box center [882, 137] width 124 height 29
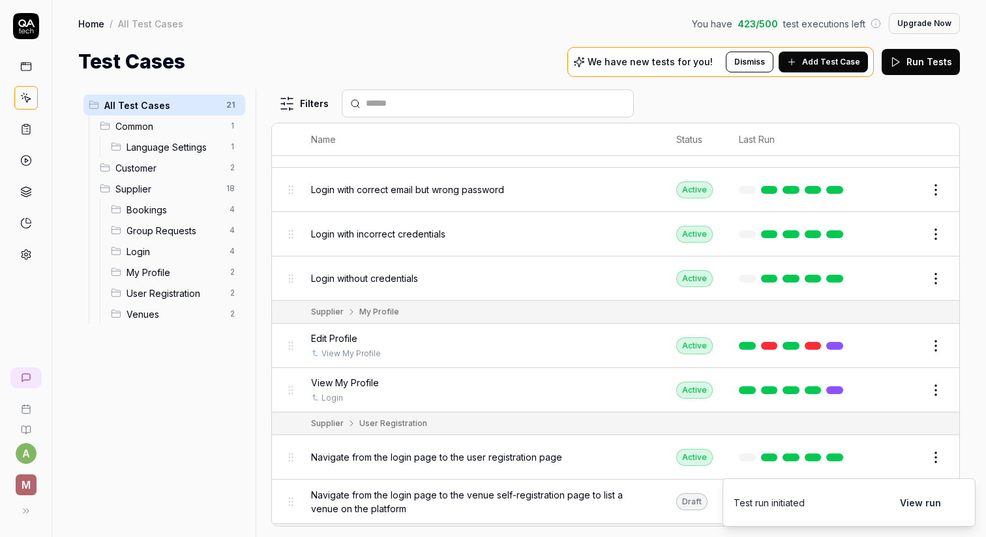
click at [18, 69] on link at bounding box center [25, 66] width 23 height 23
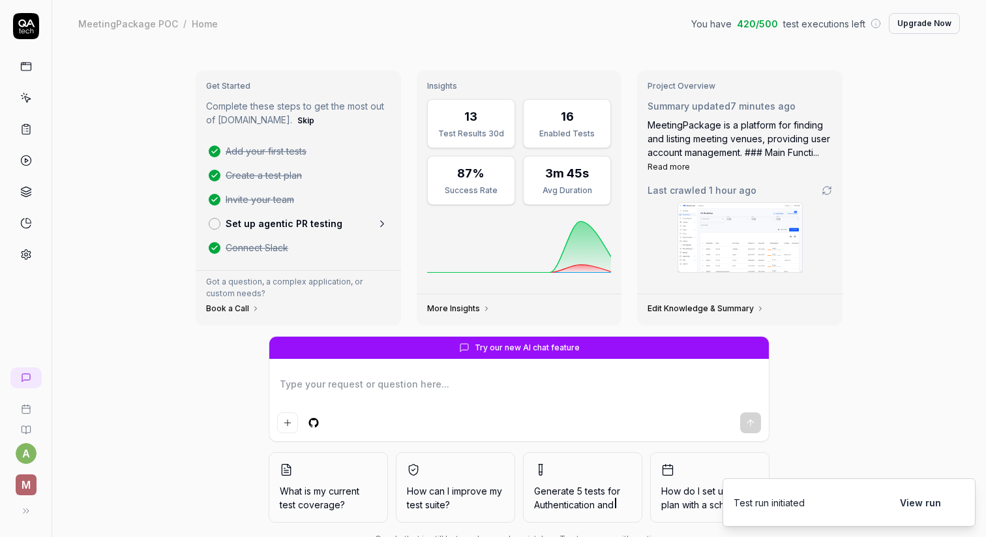
click at [18, 69] on link at bounding box center [25, 66] width 23 height 23
click at [22, 87] on link at bounding box center [25, 97] width 23 height 23
type textarea "*"
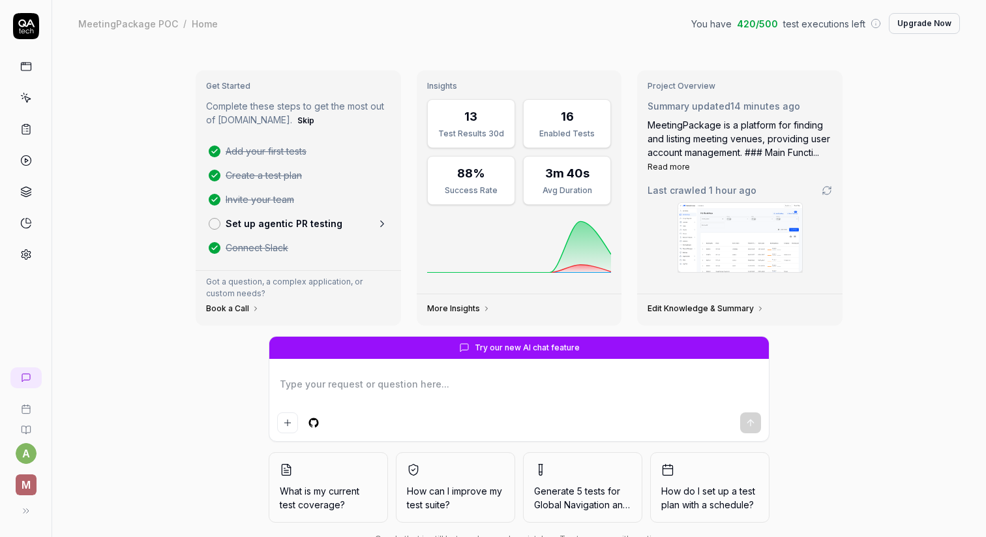
click at [27, 256] on icon at bounding box center [26, 255] width 12 height 12
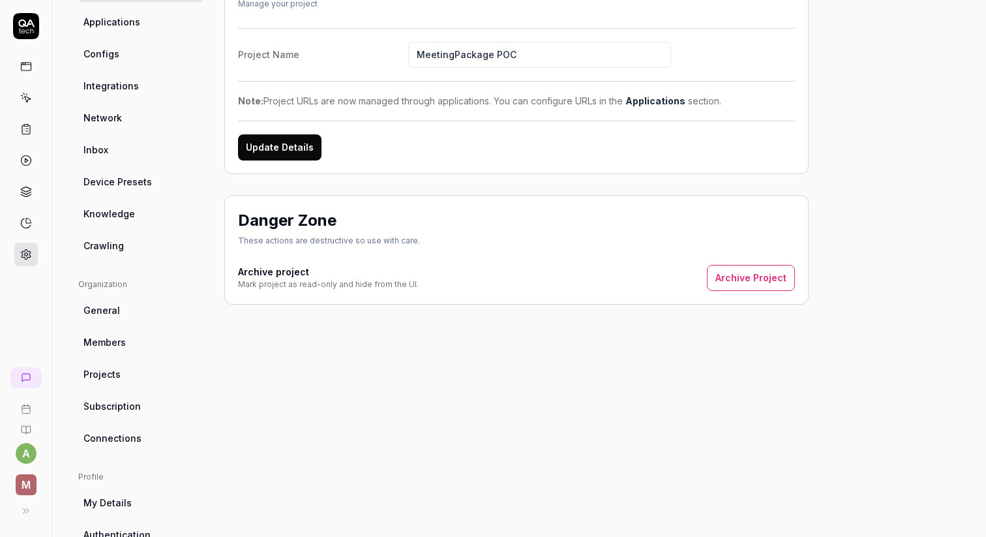
scroll to position [151, 0]
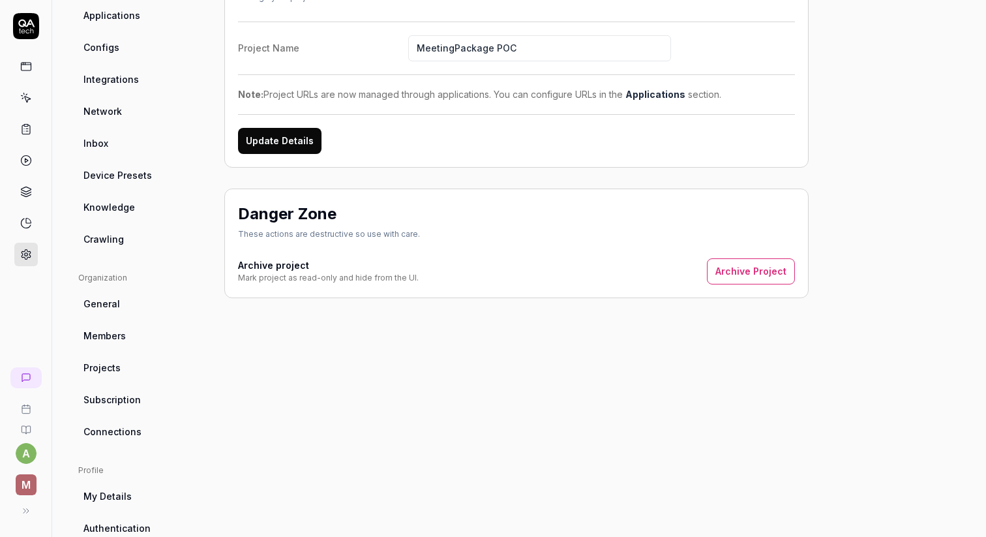
click at [148, 76] on link "Integrations" at bounding box center [140, 79] width 125 height 24
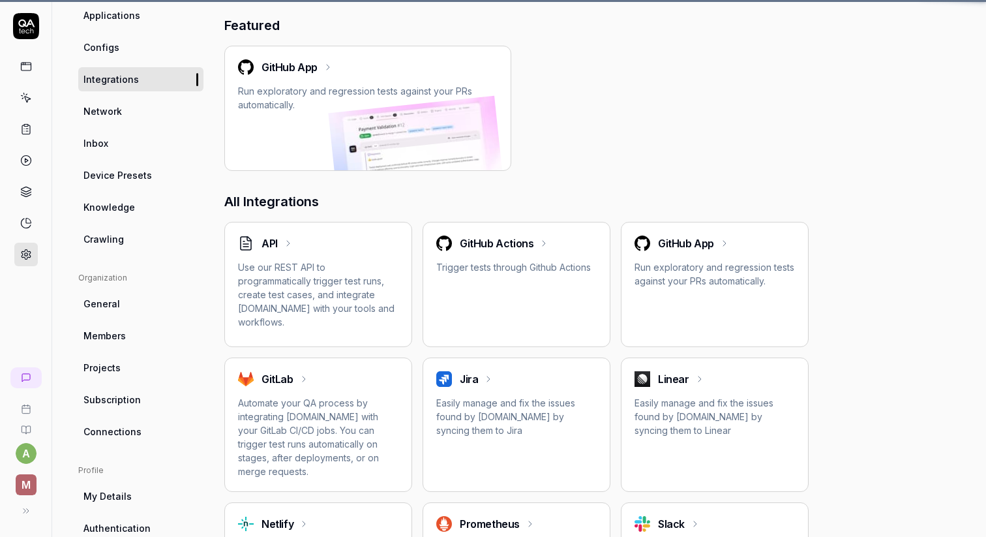
scroll to position [102, 0]
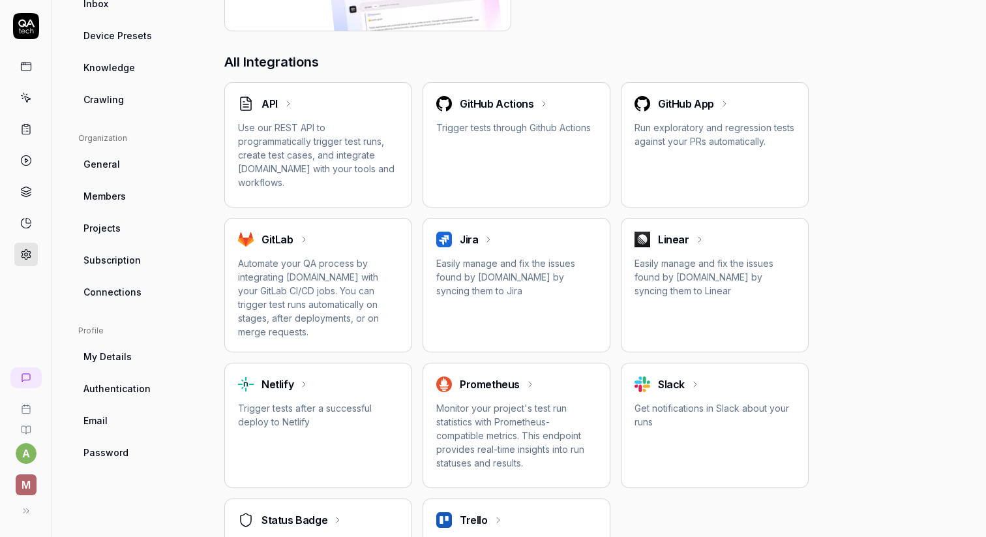
click at [695, 389] on div "Slack Get notifications in Slack about your runs" at bounding box center [715, 402] width 160 height 52
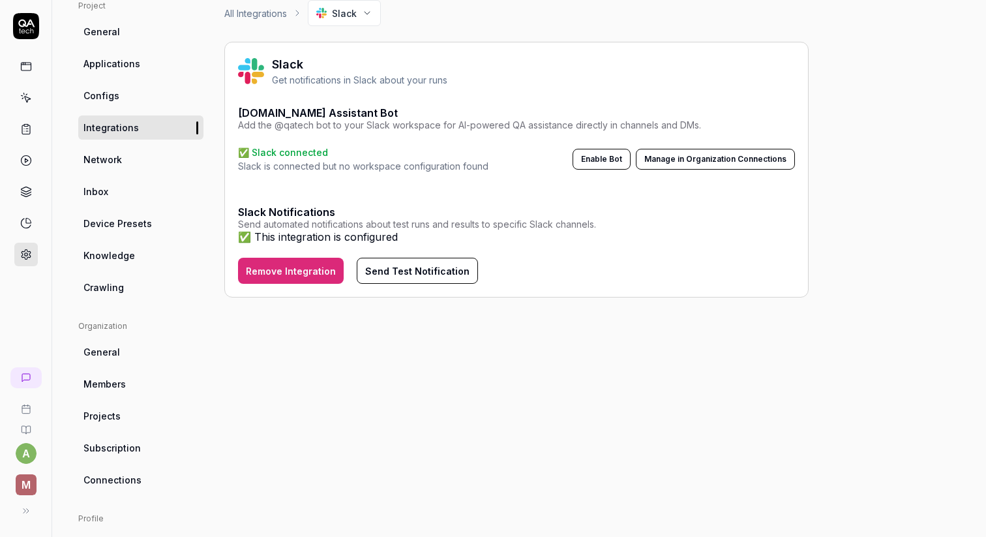
click at [705, 165] on button "Manage in Organization Connections" at bounding box center [715, 159] width 159 height 21
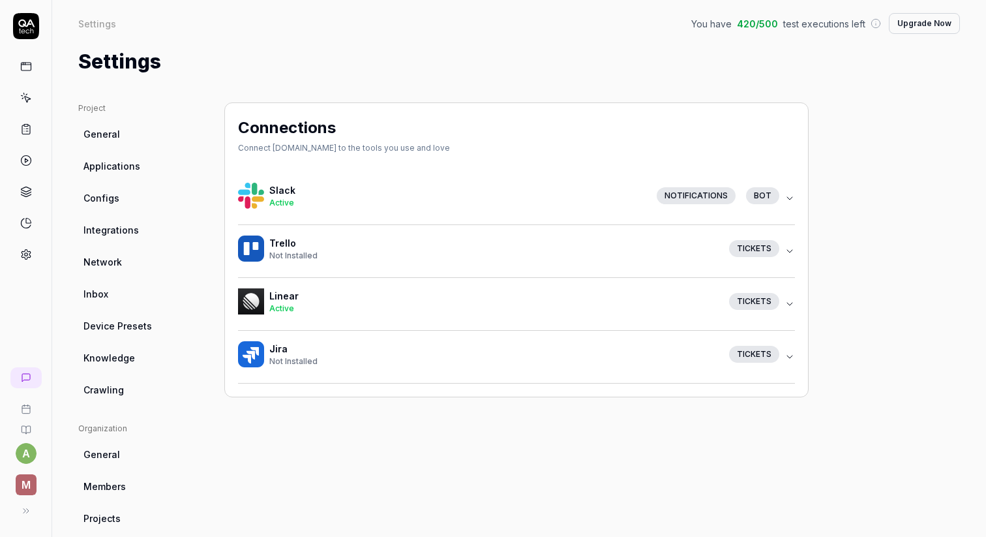
click at [784, 200] on div "Notifications bot" at bounding box center [715, 195] width 138 height 17
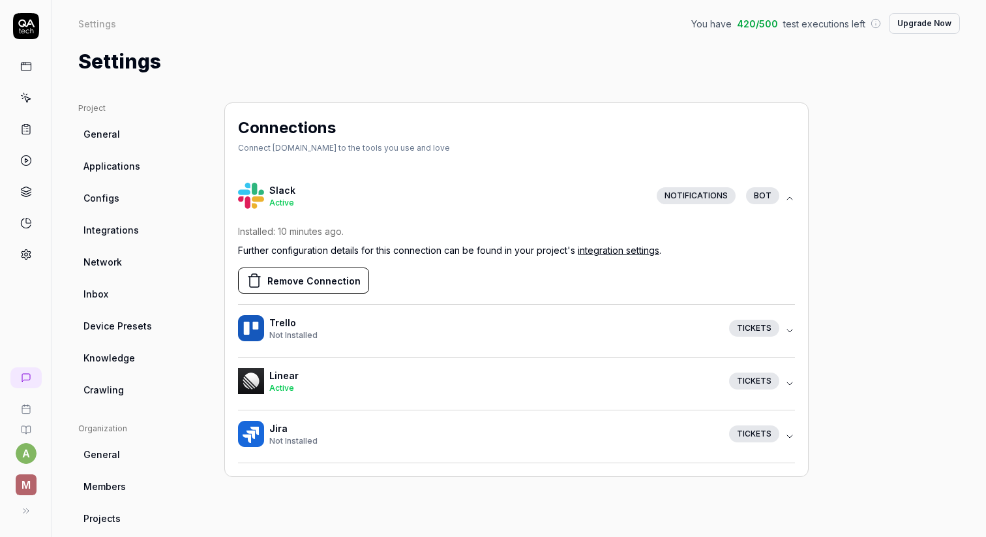
click at [631, 253] on link "integration settings" at bounding box center [619, 250] width 82 height 11
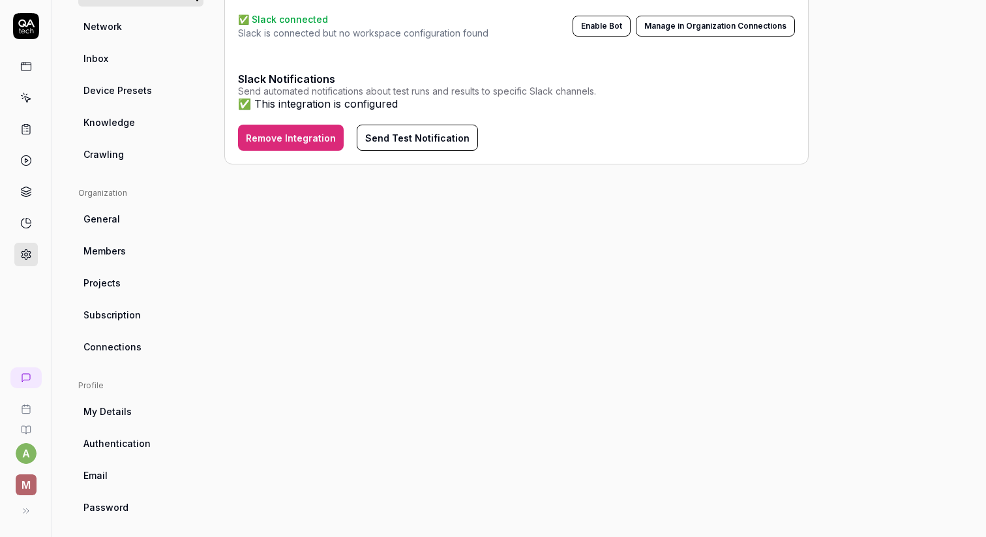
scroll to position [244, 0]
